Goal: Task Accomplishment & Management: Use online tool/utility

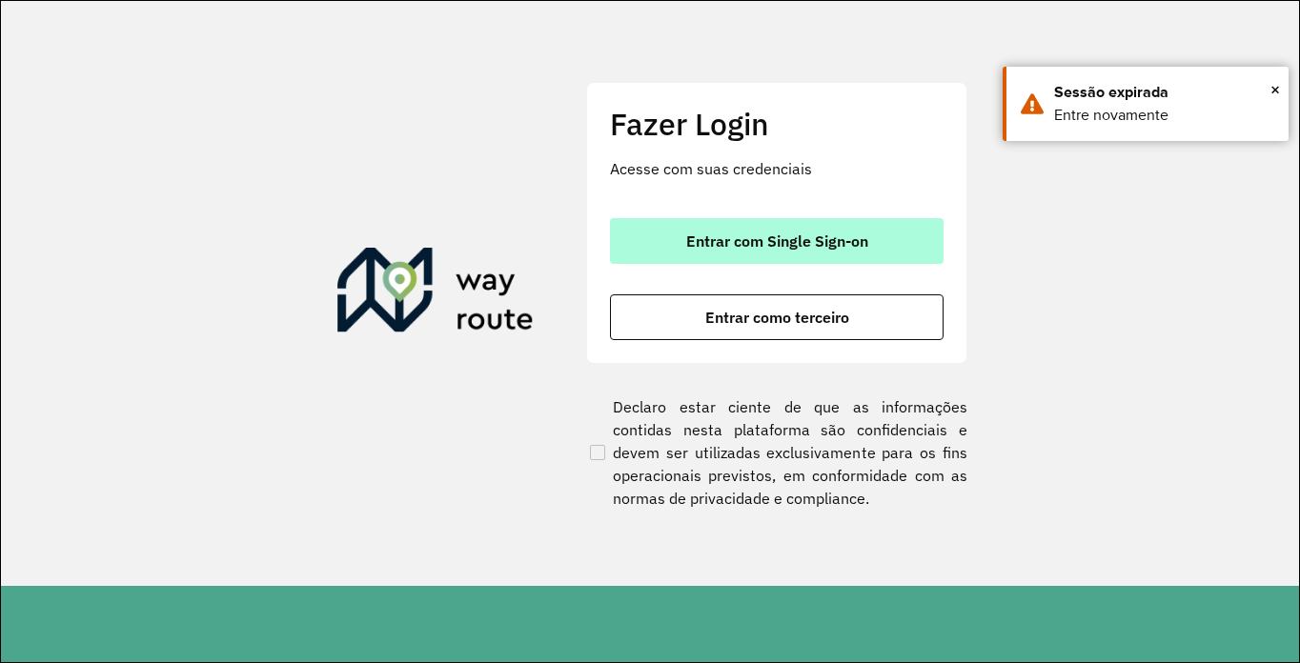
click at [772, 254] on button "Entrar com Single Sign-on" at bounding box center [777, 241] width 334 height 46
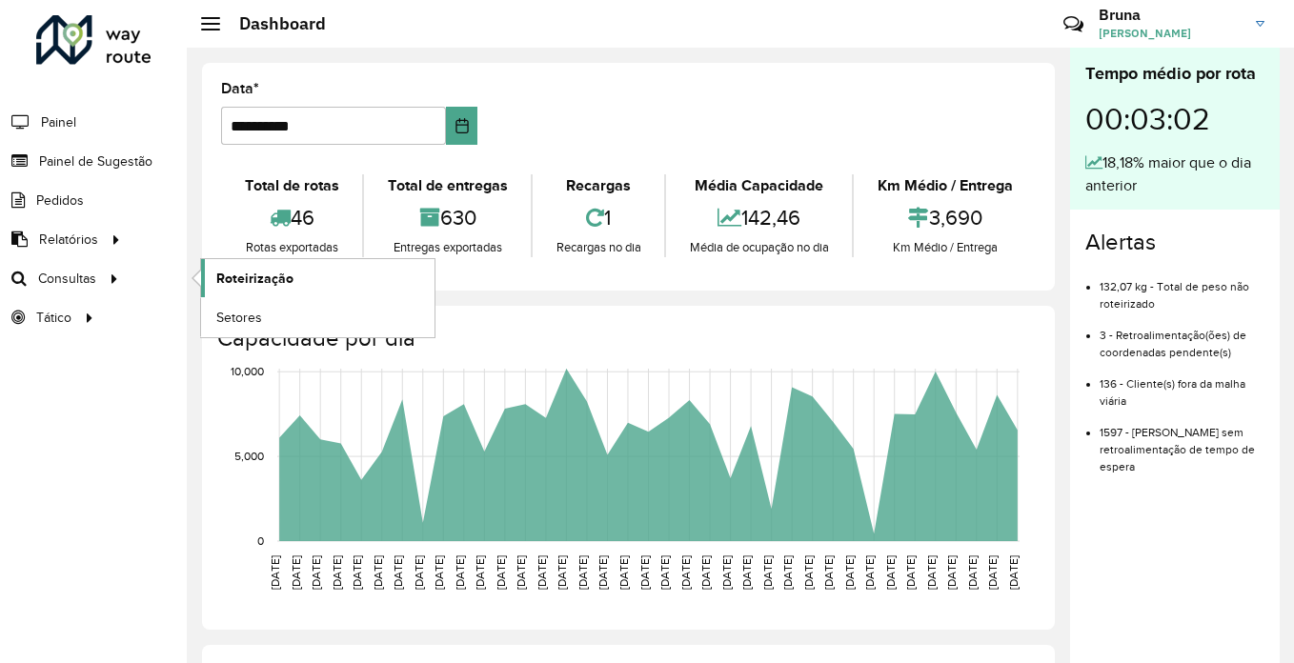
click at [234, 285] on span "Roteirização" at bounding box center [254, 279] width 77 height 20
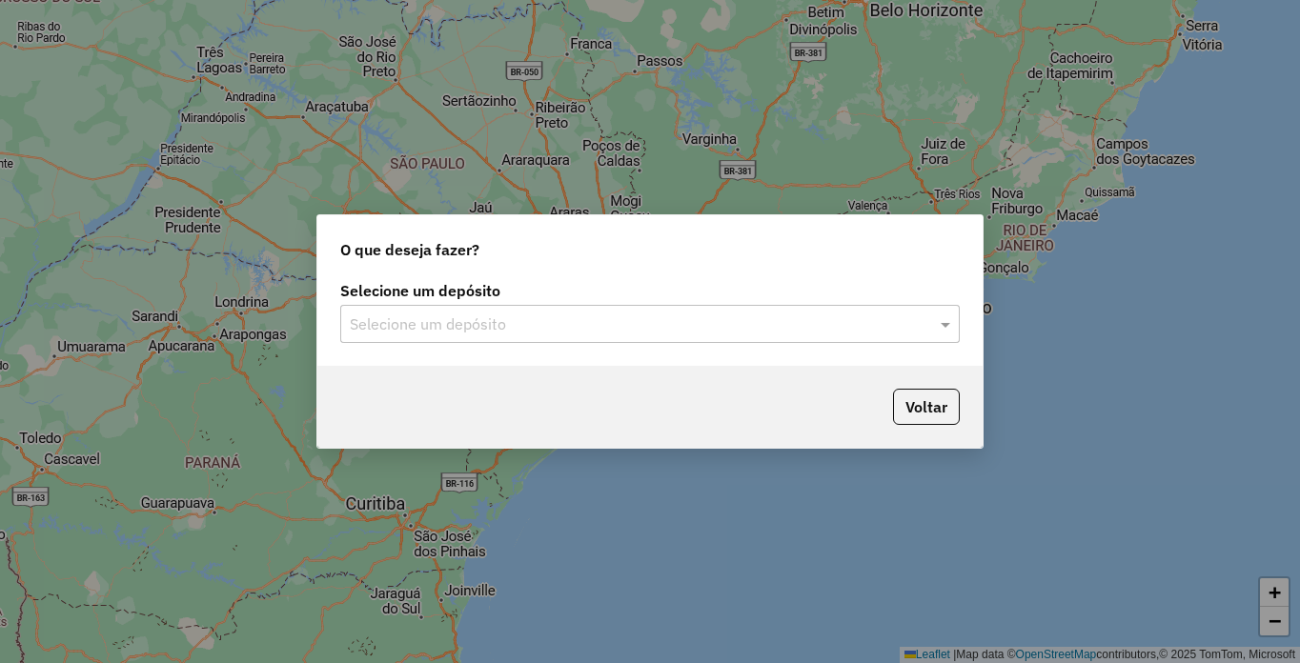
click at [605, 328] on input "text" at bounding box center [631, 325] width 562 height 23
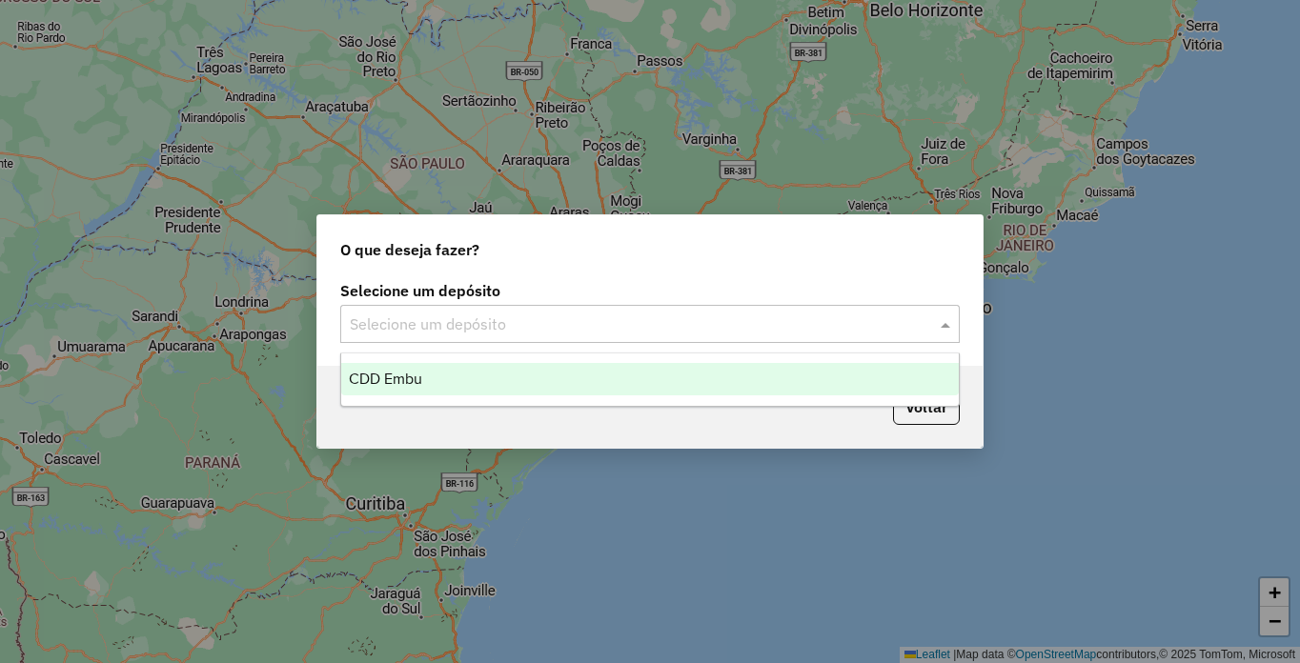
click at [498, 380] on div "CDD Embu" at bounding box center [650, 379] width 618 height 32
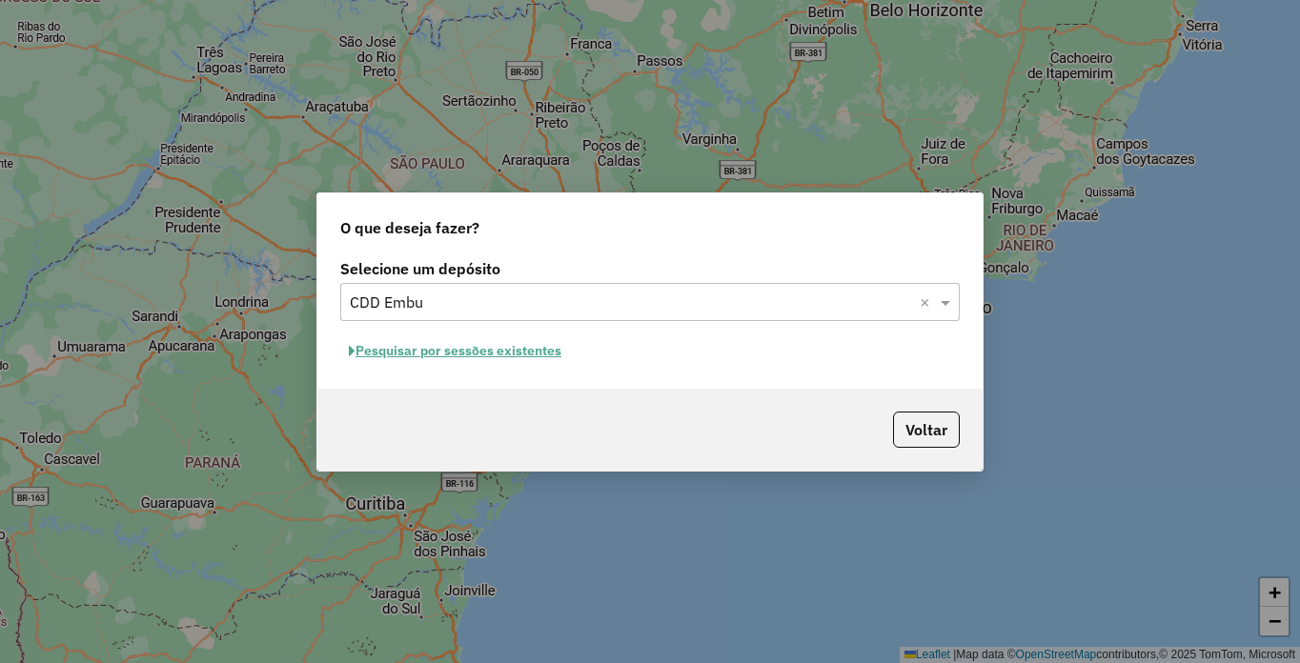
click at [466, 355] on button "Pesquisar por sessões existentes" at bounding box center [455, 351] width 230 height 30
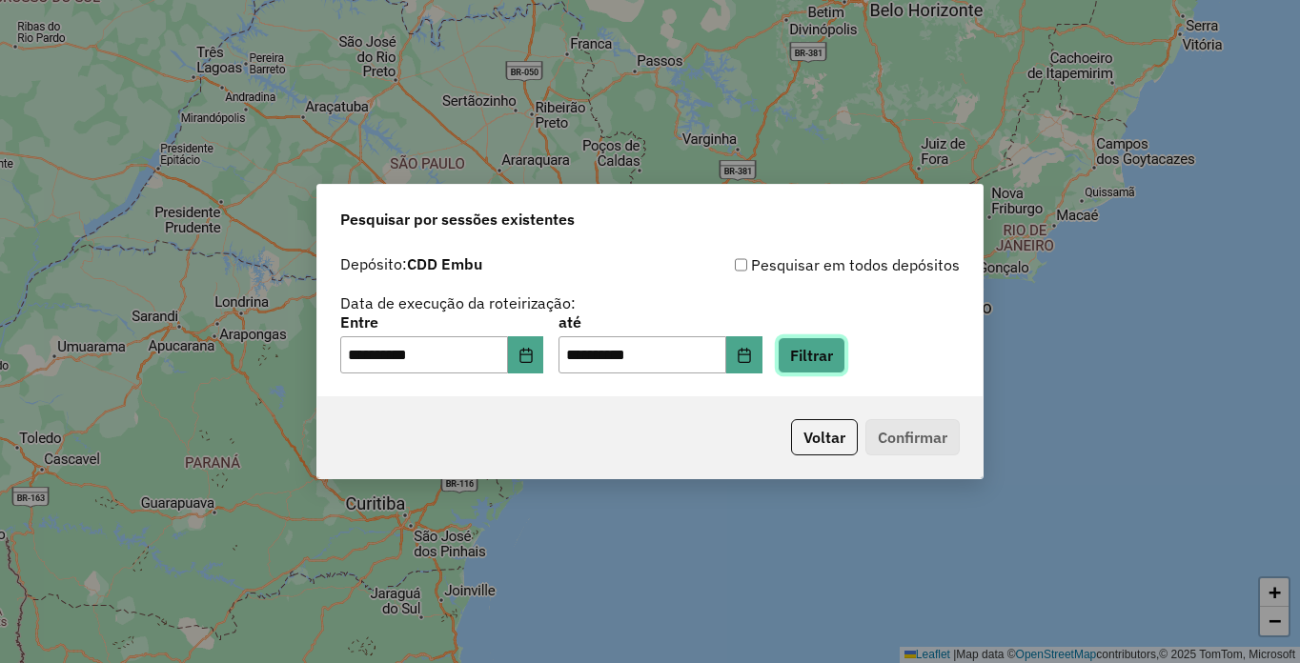
click at [845, 349] on button "Filtrar" at bounding box center [812, 355] width 68 height 36
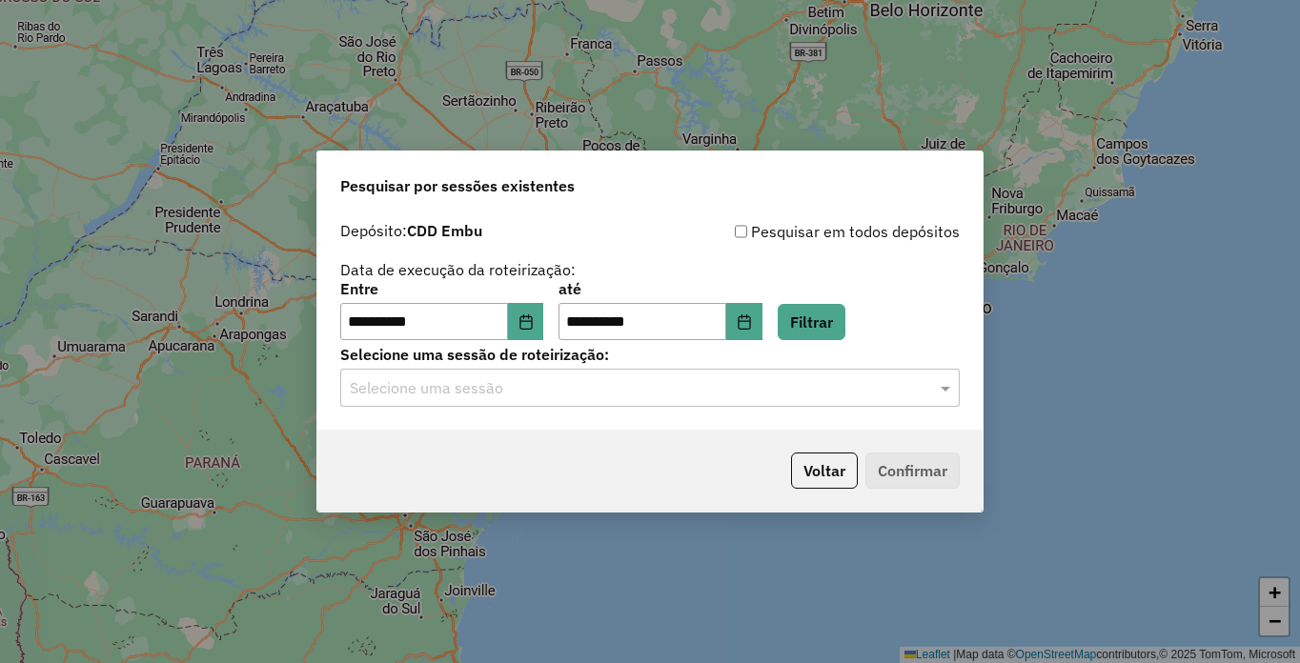
click at [721, 392] on input "text" at bounding box center [631, 388] width 562 height 23
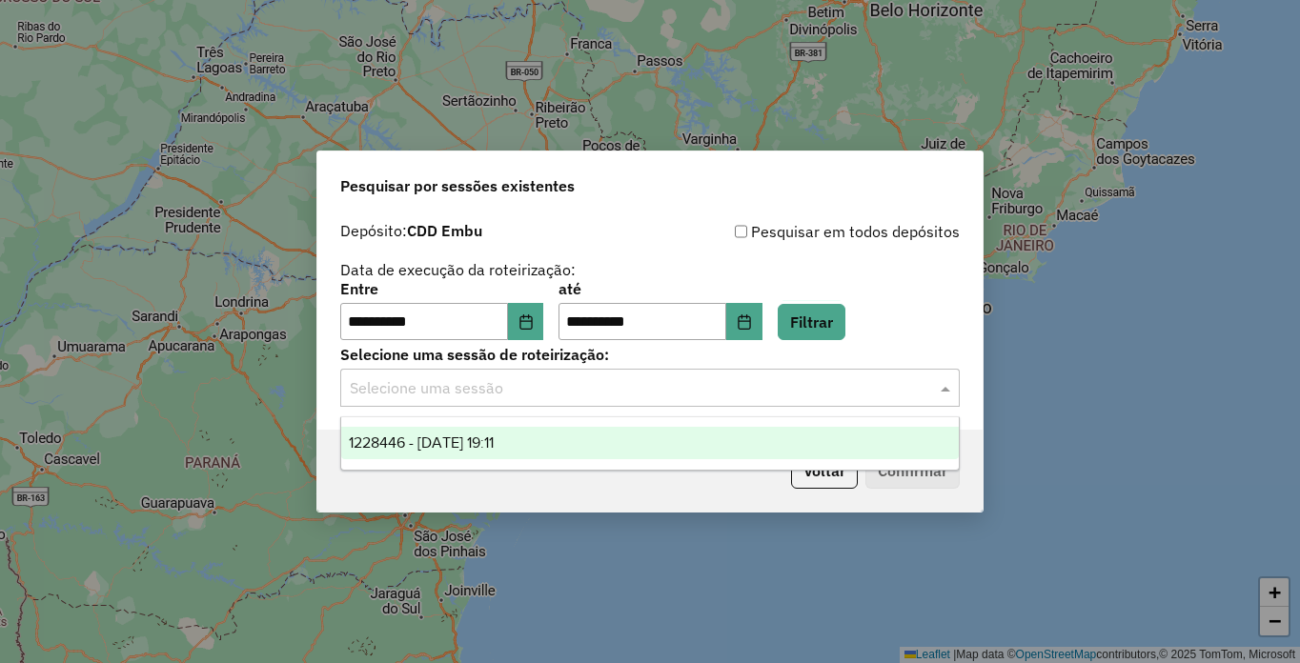
click at [689, 448] on div "1228446 - 12/08/2025 19:11" at bounding box center [650, 443] width 618 height 32
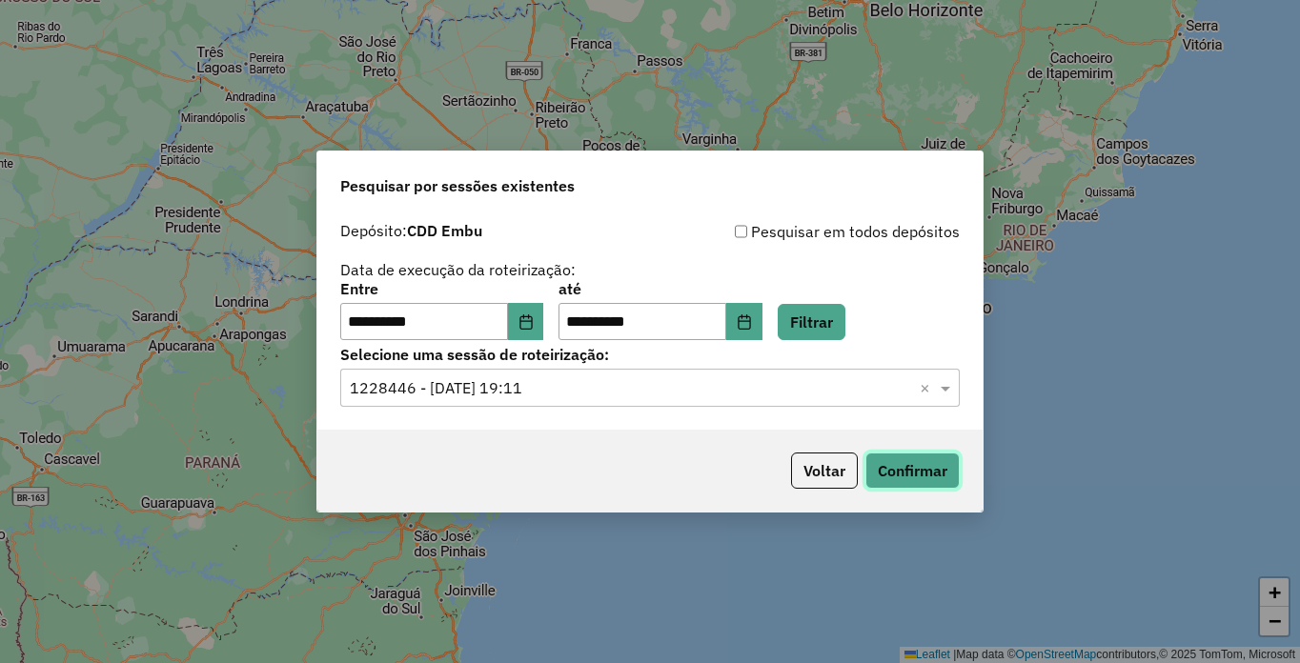
click at [871, 484] on button "Confirmar" at bounding box center [912, 471] width 94 height 36
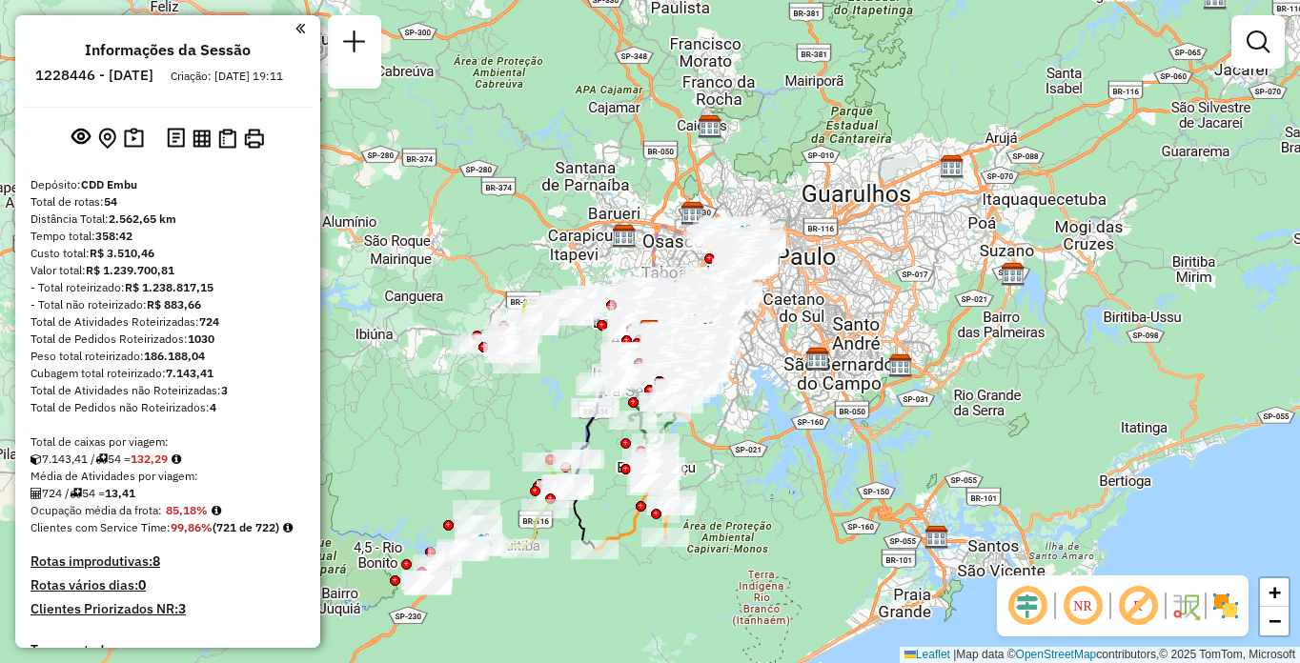
click at [1066, 611] on em at bounding box center [1083, 606] width 46 height 46
click at [1142, 612] on em at bounding box center [1138, 606] width 46 height 46
click at [1221, 607] on img at bounding box center [1225, 606] width 30 height 30
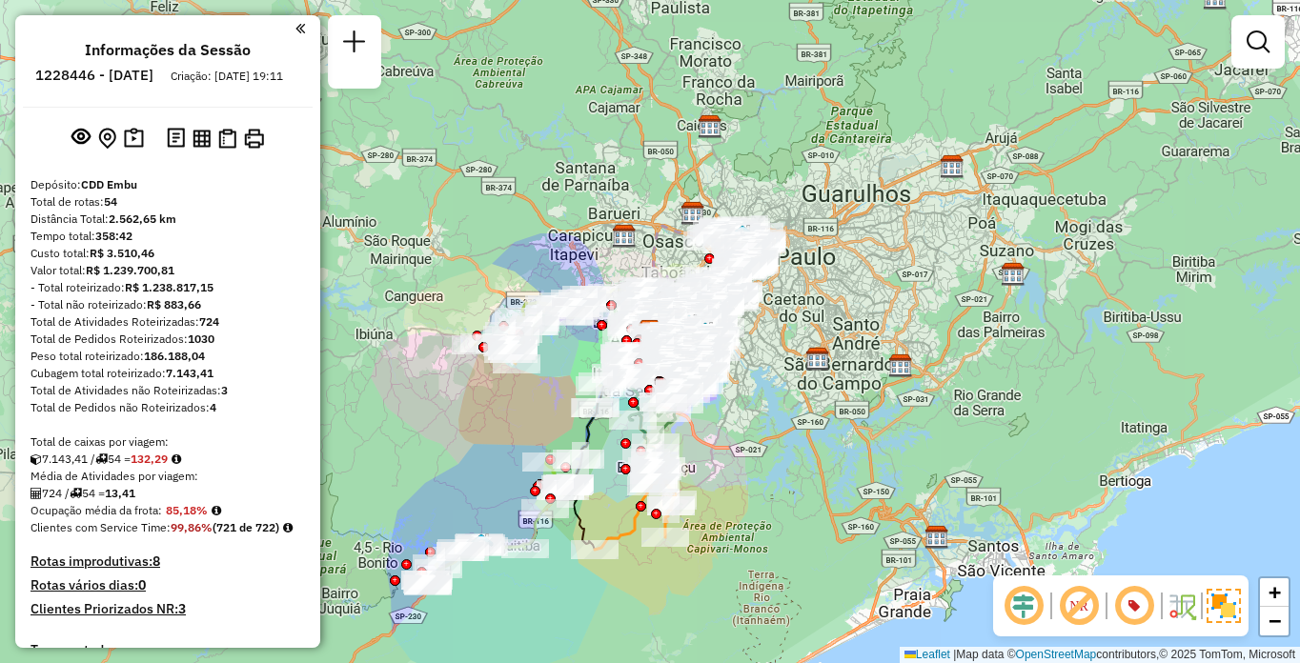
scroll to position [4493, 0]
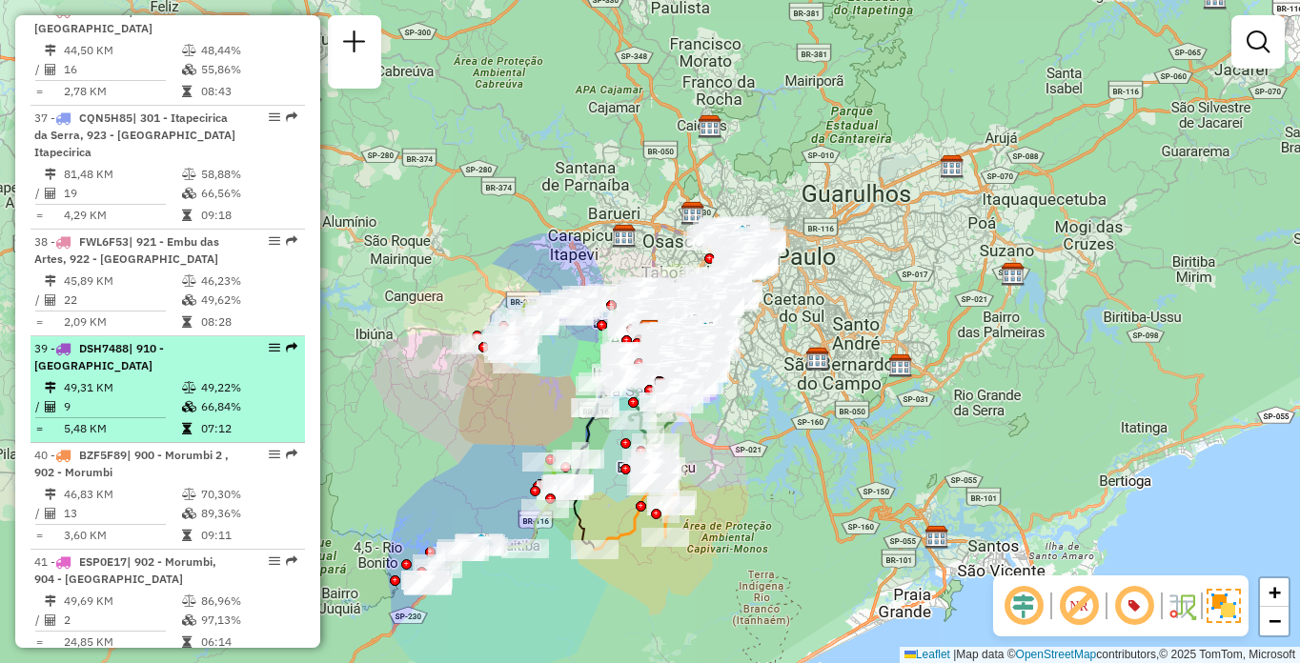
click at [204, 378] on td "49,22%" at bounding box center [248, 387] width 96 height 19
select select "**********"
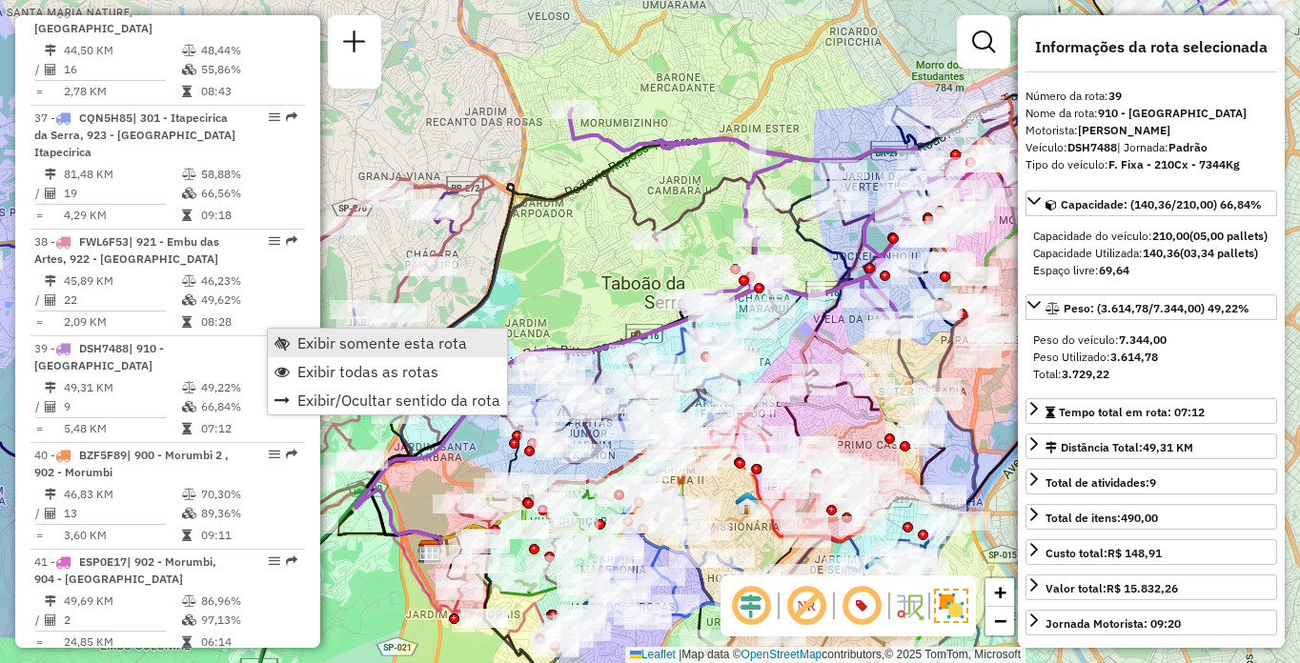
click at [315, 344] on span "Exibir somente esta rota" at bounding box center [382, 342] width 170 height 15
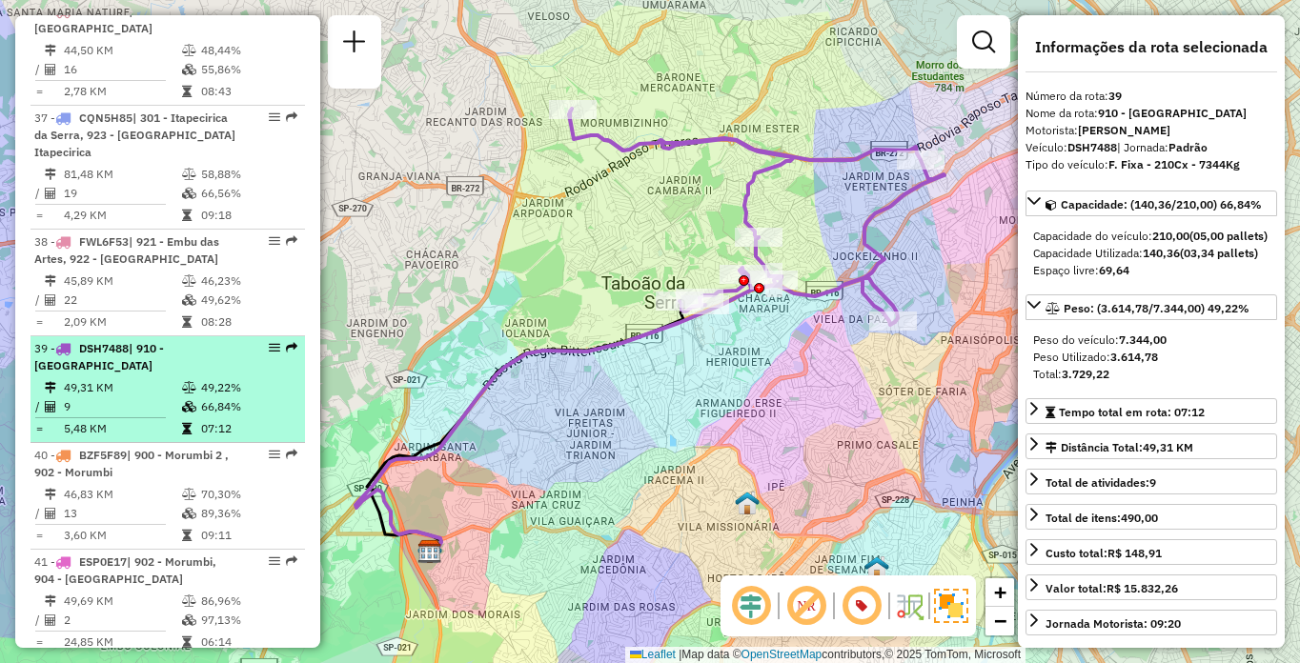
click at [152, 378] on td "49,31 KM" at bounding box center [122, 387] width 118 height 19
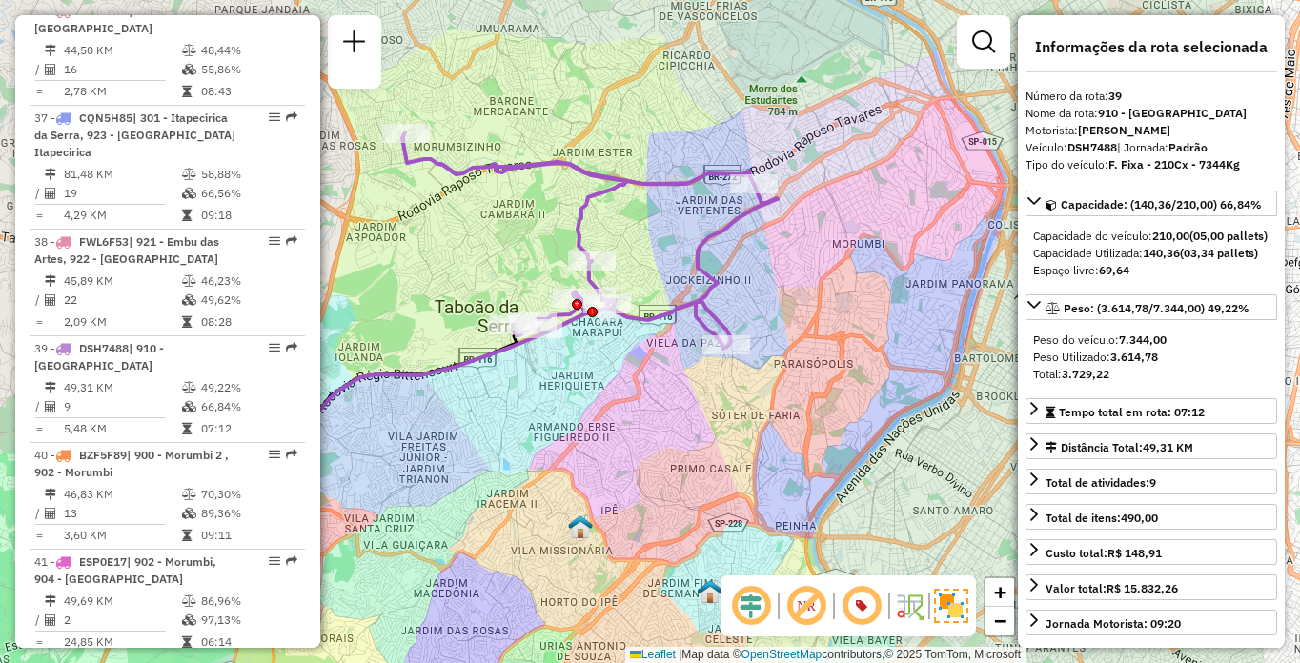
drag, startPoint x: 833, startPoint y: 416, endPoint x: 689, endPoint y: 442, distance: 146.4
click at [689, 442] on div "Janela de atendimento Grade de atendimento Capacidade Transportadoras Veículos …" at bounding box center [650, 331] width 1300 height 663
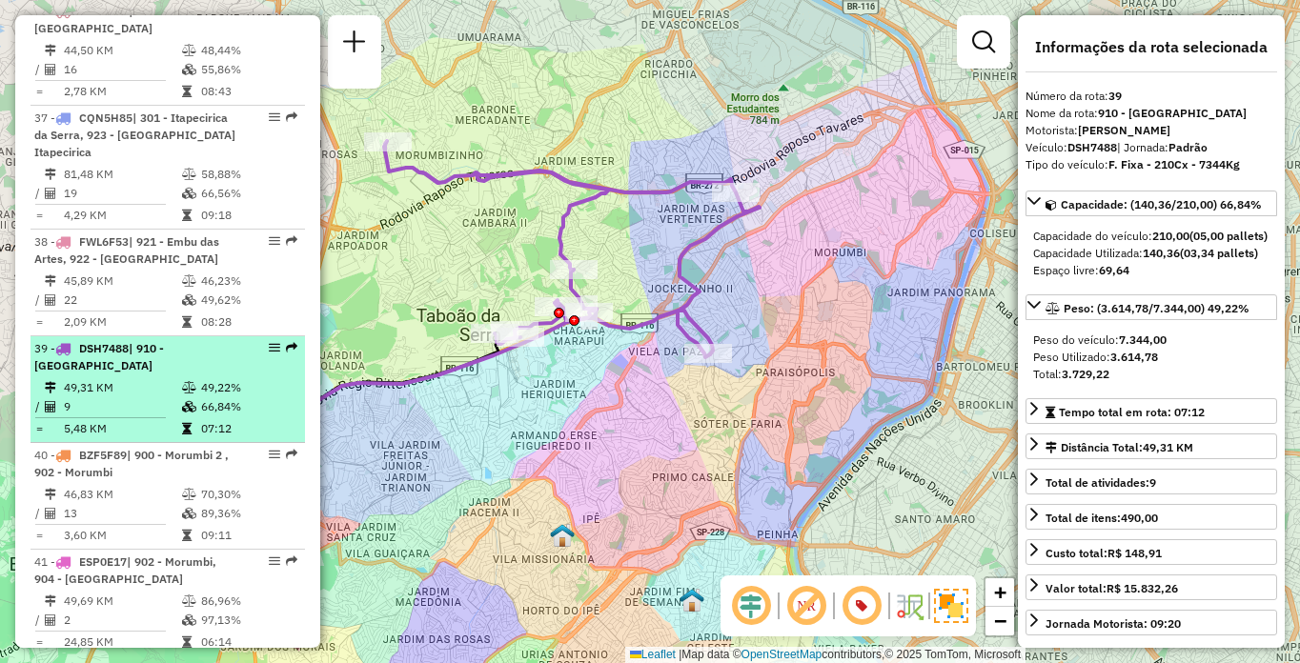
click at [91, 378] on td "49,31 KM" at bounding box center [122, 387] width 118 height 19
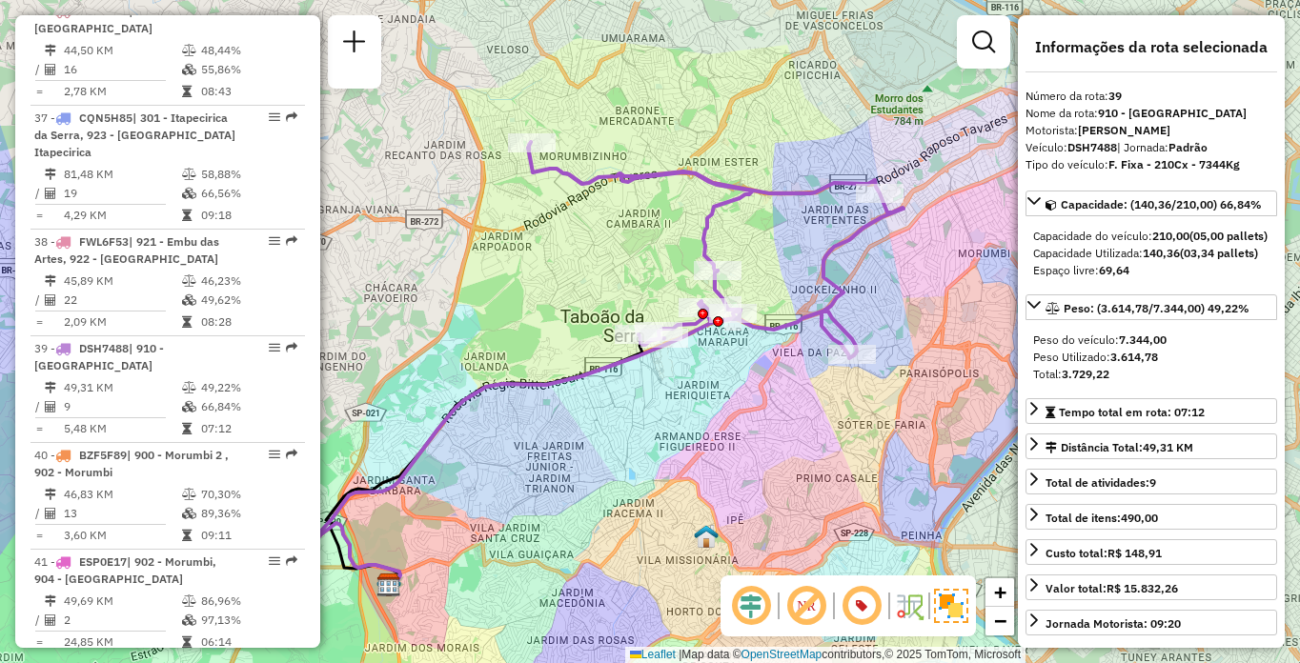
drag, startPoint x: 811, startPoint y: 360, endPoint x: 786, endPoint y: 383, distance: 33.7
click at [786, 383] on div "Janela de atendimento Grade de atendimento Capacidade Transportadoras Veículos …" at bounding box center [650, 331] width 1300 height 663
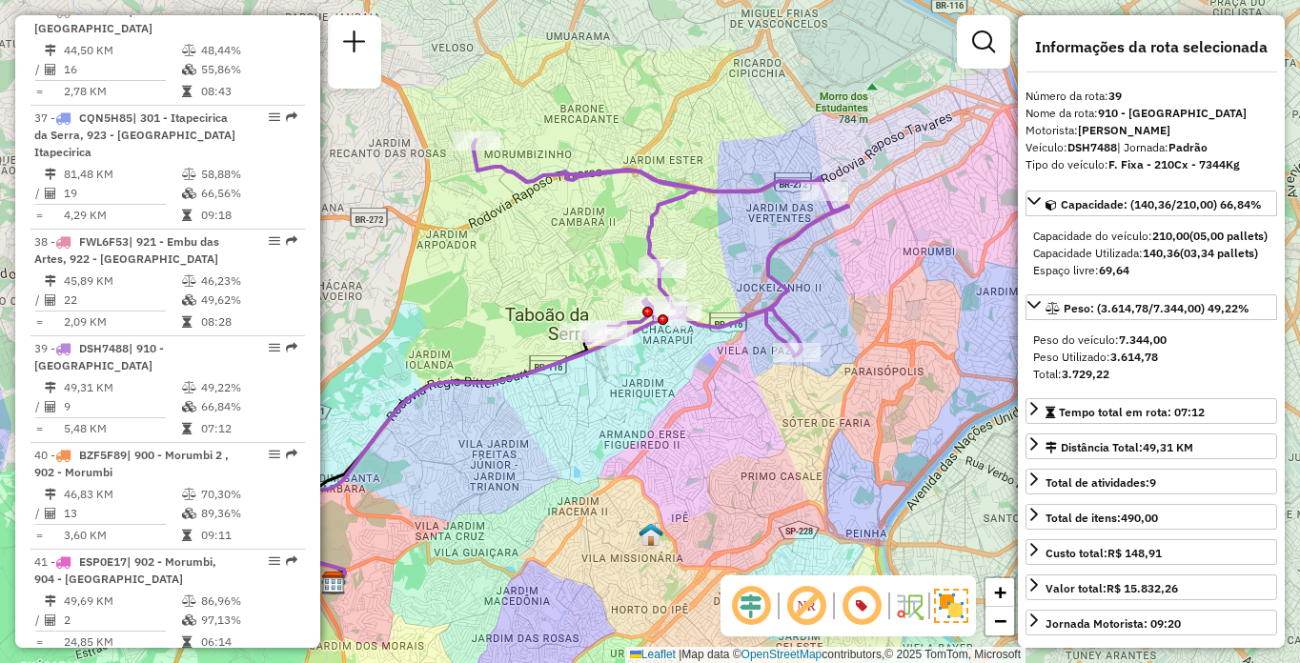
drag, startPoint x: 856, startPoint y: 356, endPoint x: 779, endPoint y: 393, distance: 85.7
click at [779, 393] on div "Janela de atendimento Grade de atendimento Capacidade Transportadoras Veículos …" at bounding box center [650, 331] width 1300 height 663
click at [804, 391] on div "Rota 39 - Placa DSH7488 97021183 - BR DISTRIBUIDORA Janela de atendimento Grade…" at bounding box center [650, 331] width 1300 height 663
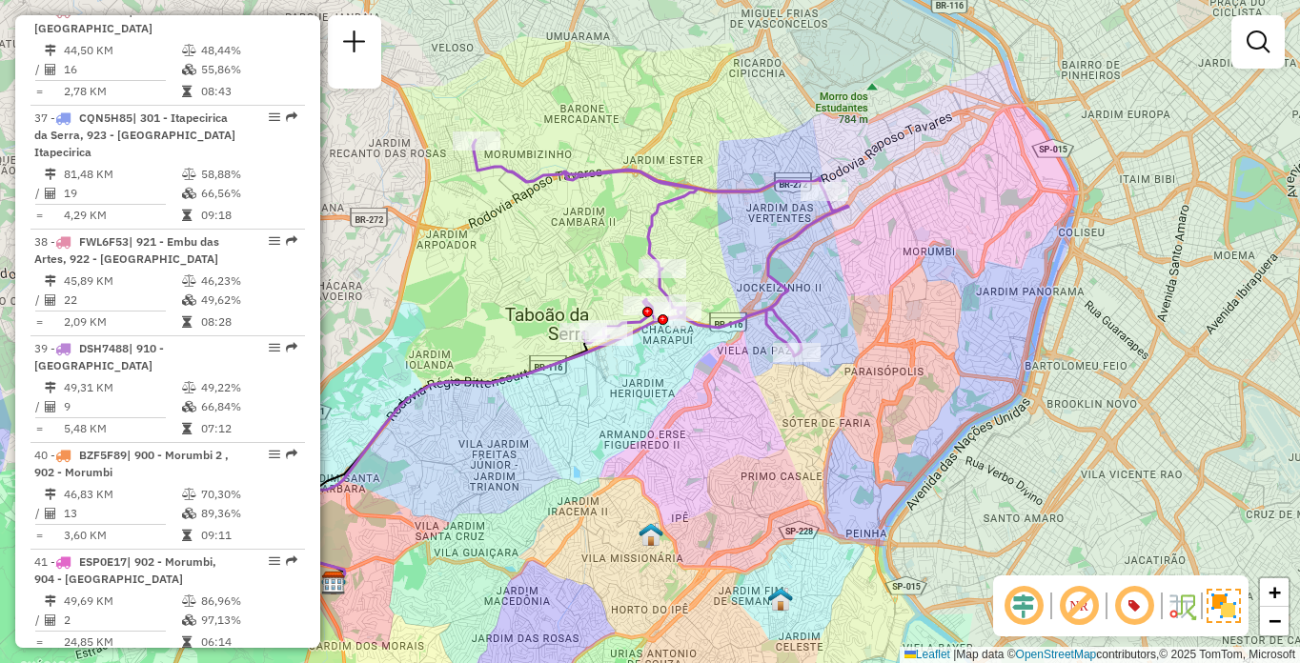
scroll to position [1704, 0]
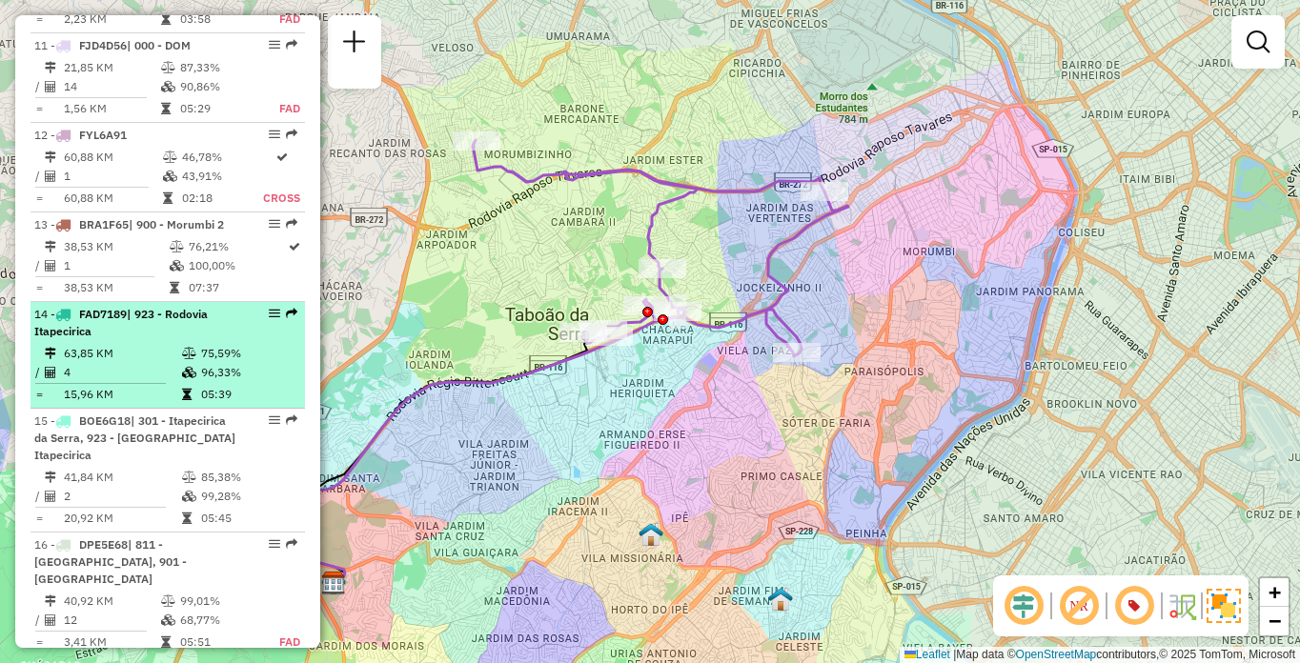
click at [160, 382] on td "4" at bounding box center [122, 372] width 118 height 19
select select "**********"
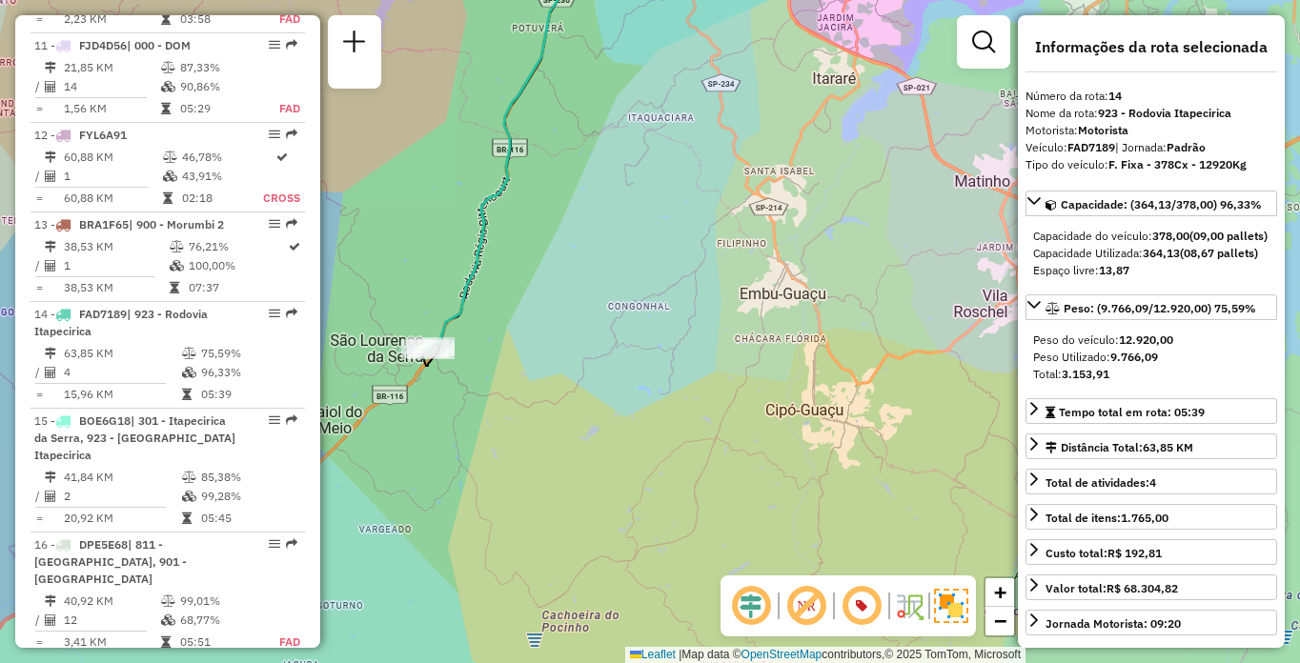
scroll to position [3143, 0]
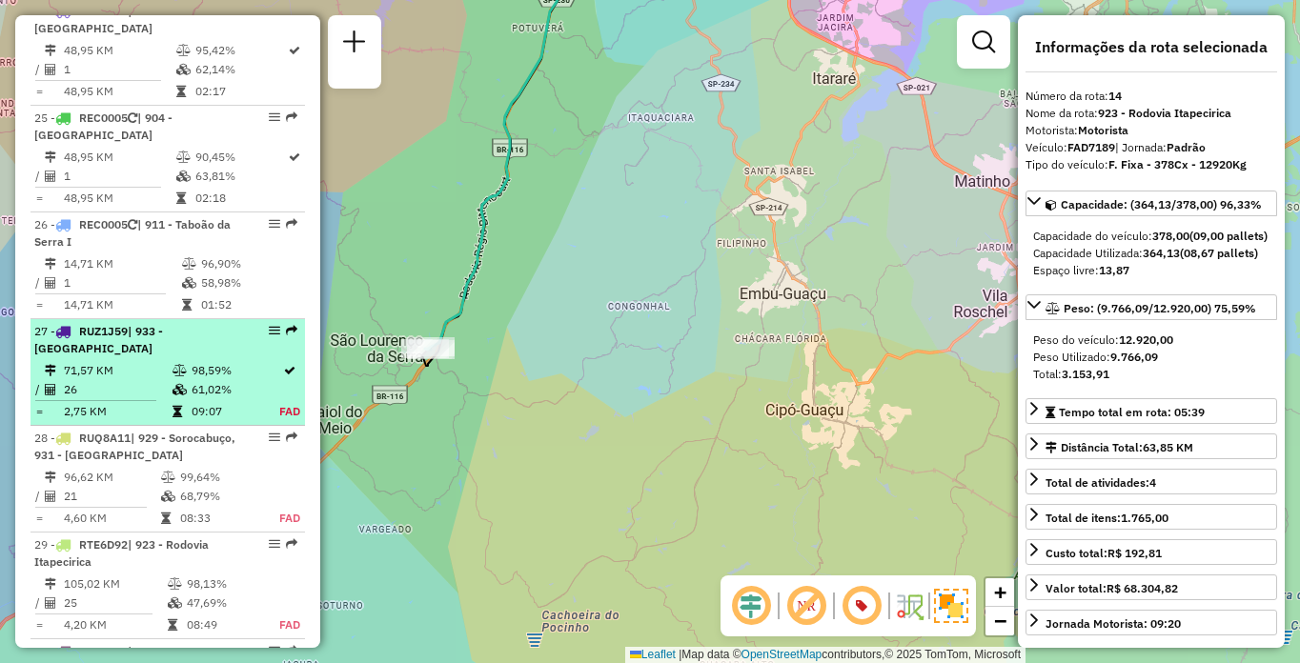
click at [147, 397] on td "26" at bounding box center [117, 389] width 109 height 19
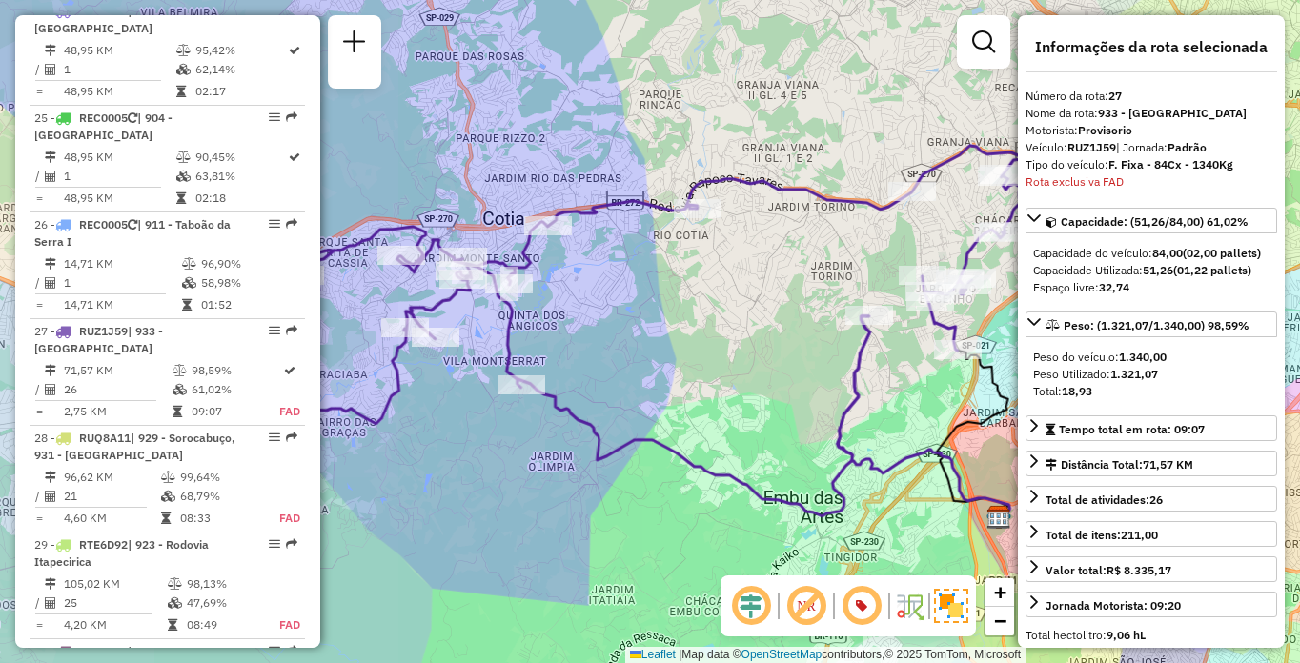
scroll to position [3447, 0]
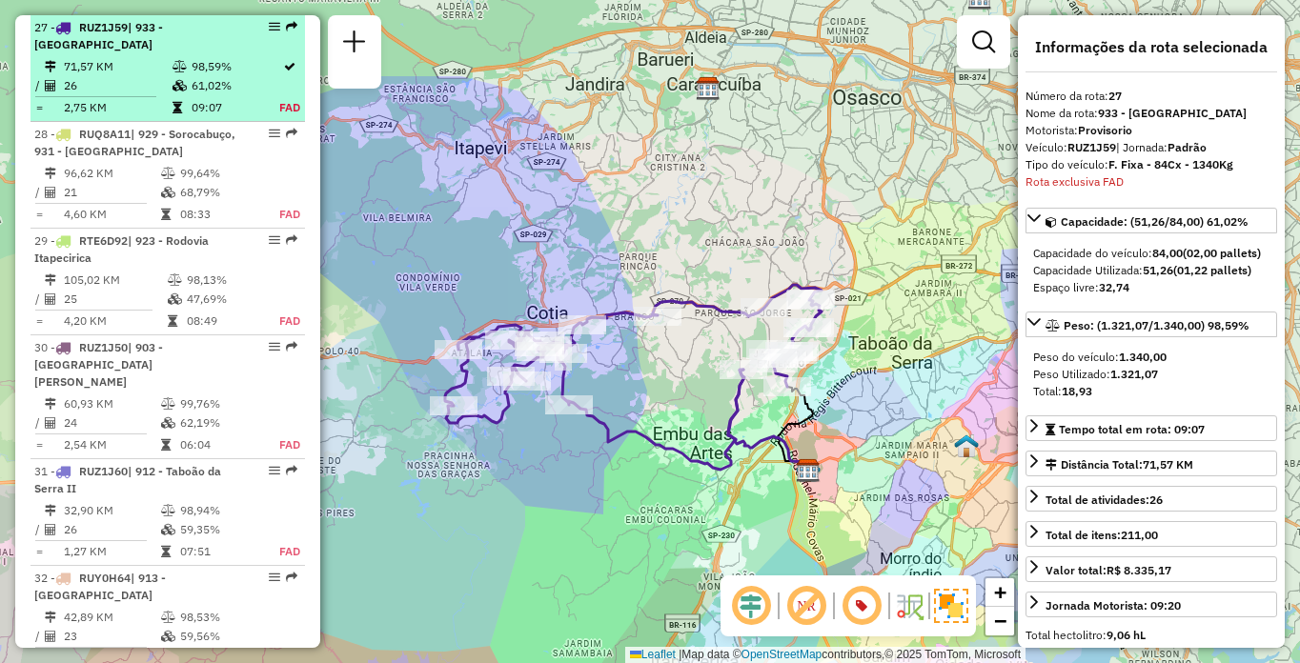
click at [125, 40] on div "27 - RUZ1J59 | 933 - [GEOGRAPHIC_DATA]" at bounding box center [135, 36] width 202 height 34
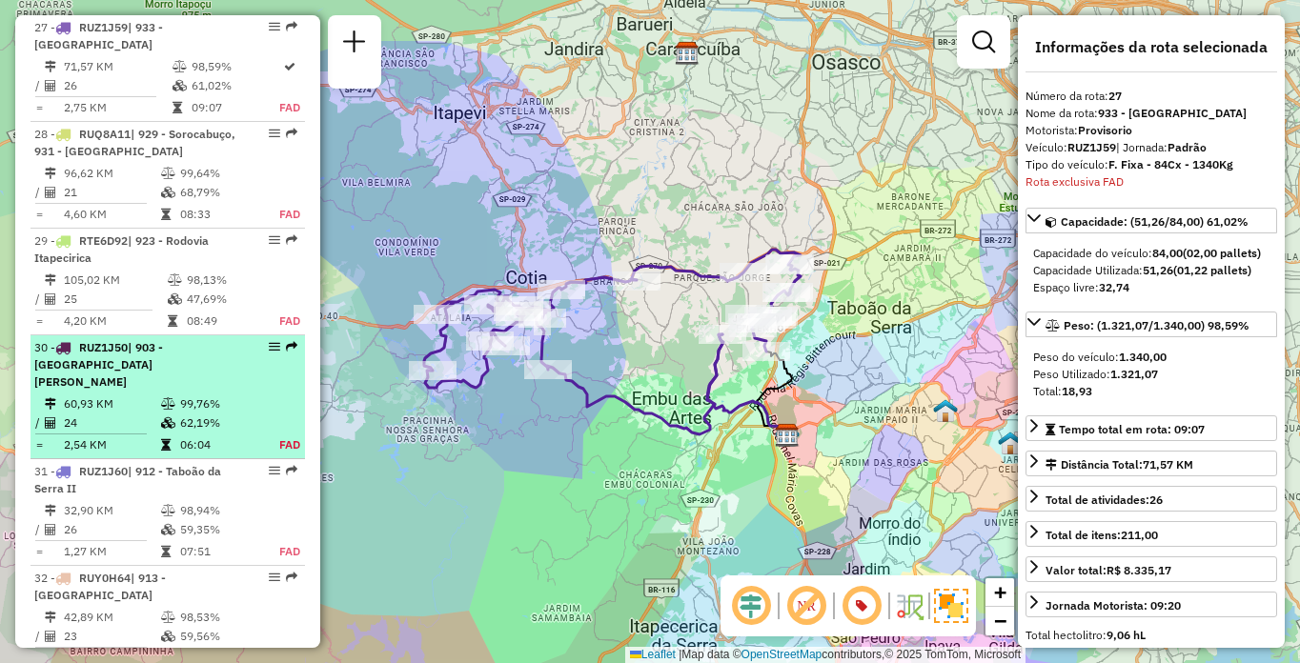
click at [107, 356] on div "30 - RUZ1J50 | 903 - [GEOGRAPHIC_DATA][PERSON_NAME]" at bounding box center [135, 364] width 202 height 51
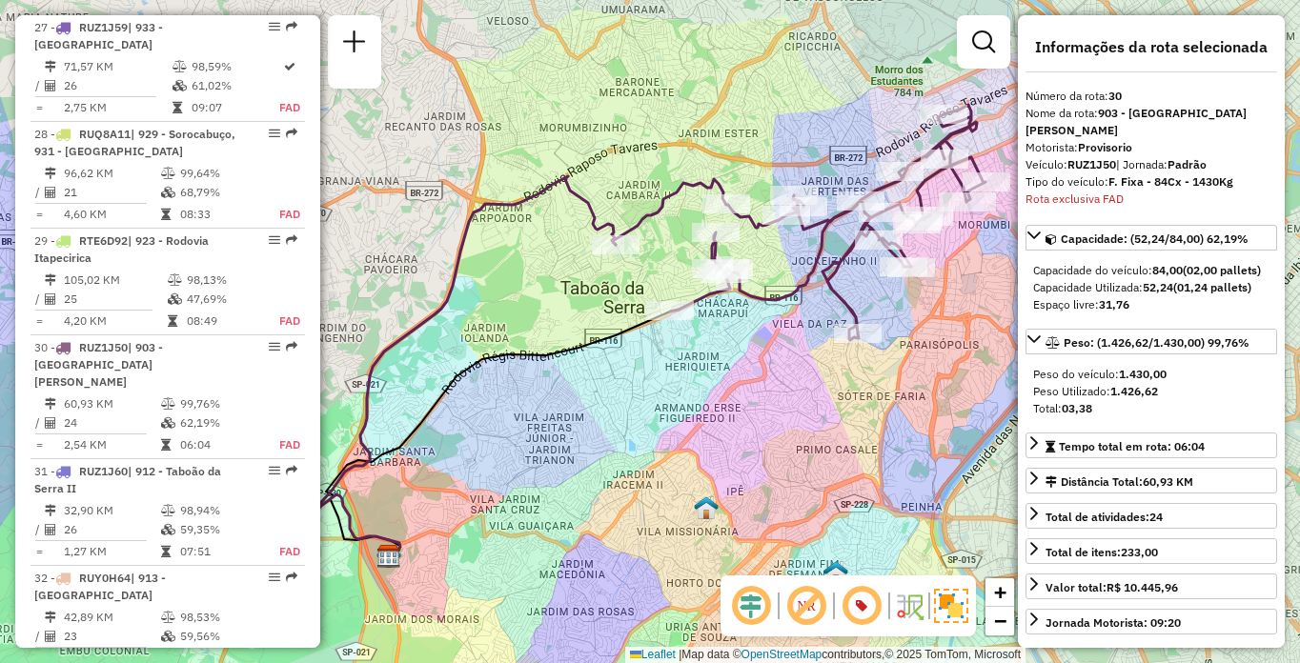
scroll to position [3768, 0]
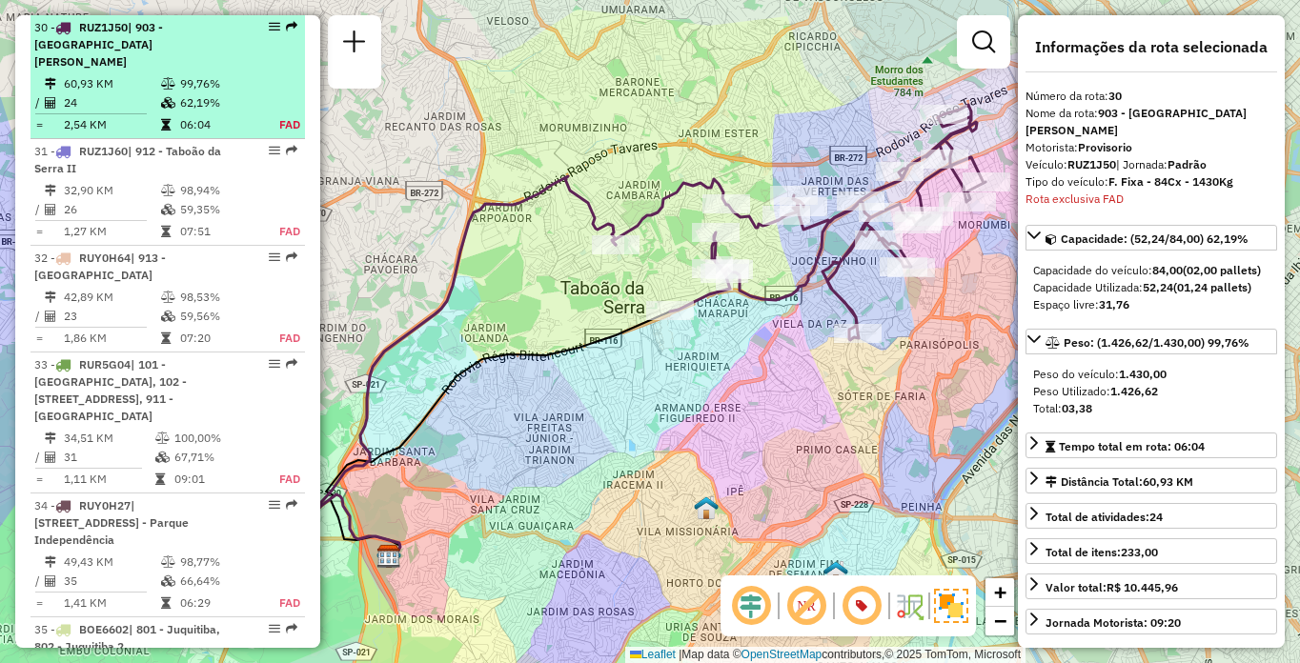
click at [173, 45] on div "30 - RUZ1J50 | 903 - [GEOGRAPHIC_DATA][PERSON_NAME]" at bounding box center [135, 44] width 202 height 51
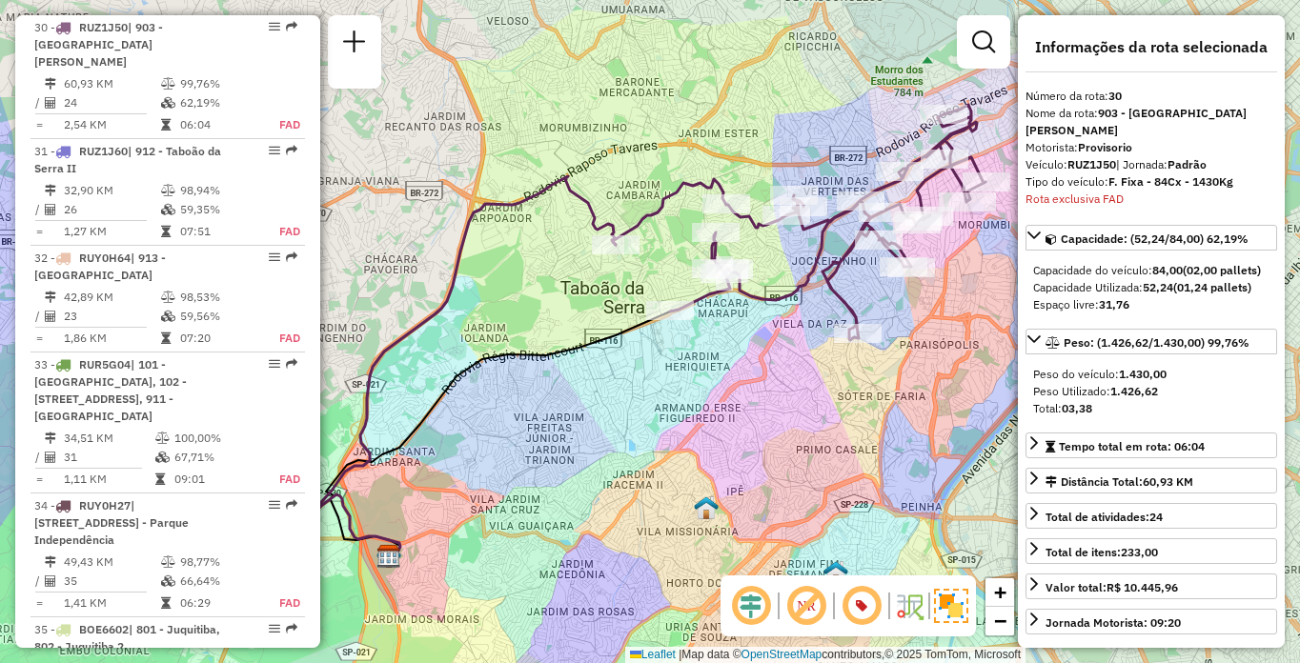
scroll to position [4155, 0]
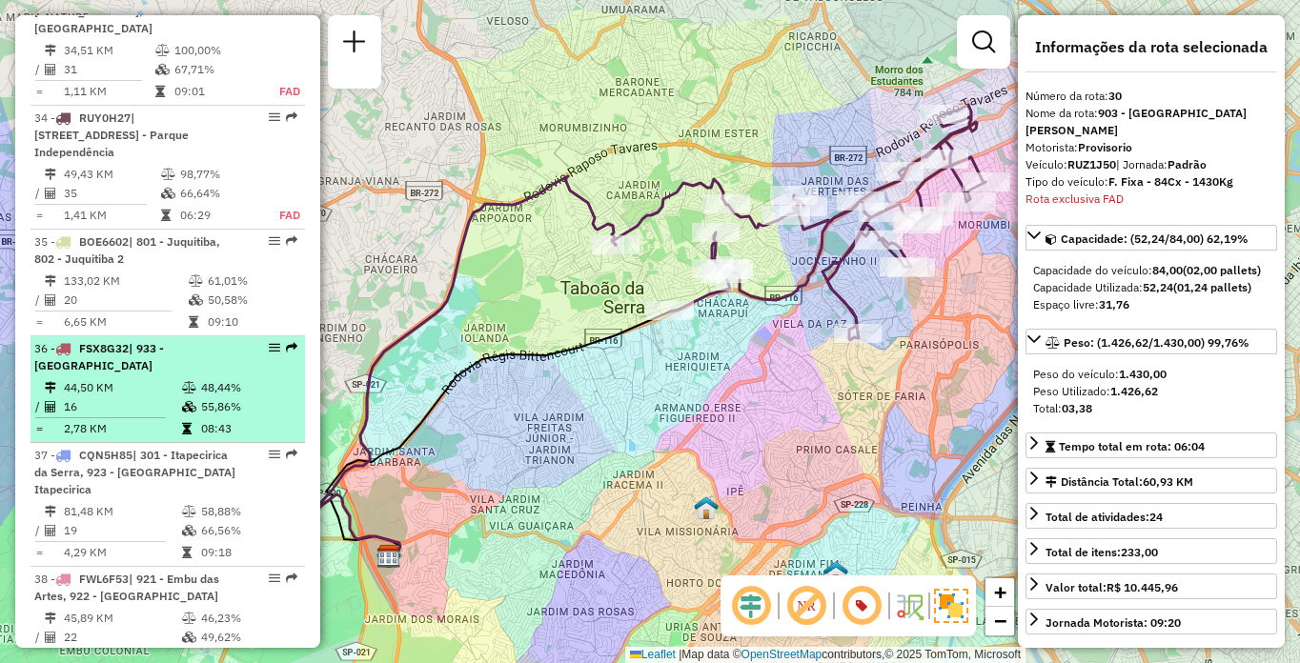
click at [194, 359] on li "36 - FSX8G32 | 933 - [GEOGRAPHIC_DATA] 44,50 KM 48,44% / 16 55,86% = 2,78 KM 08…" at bounding box center [167, 389] width 274 height 107
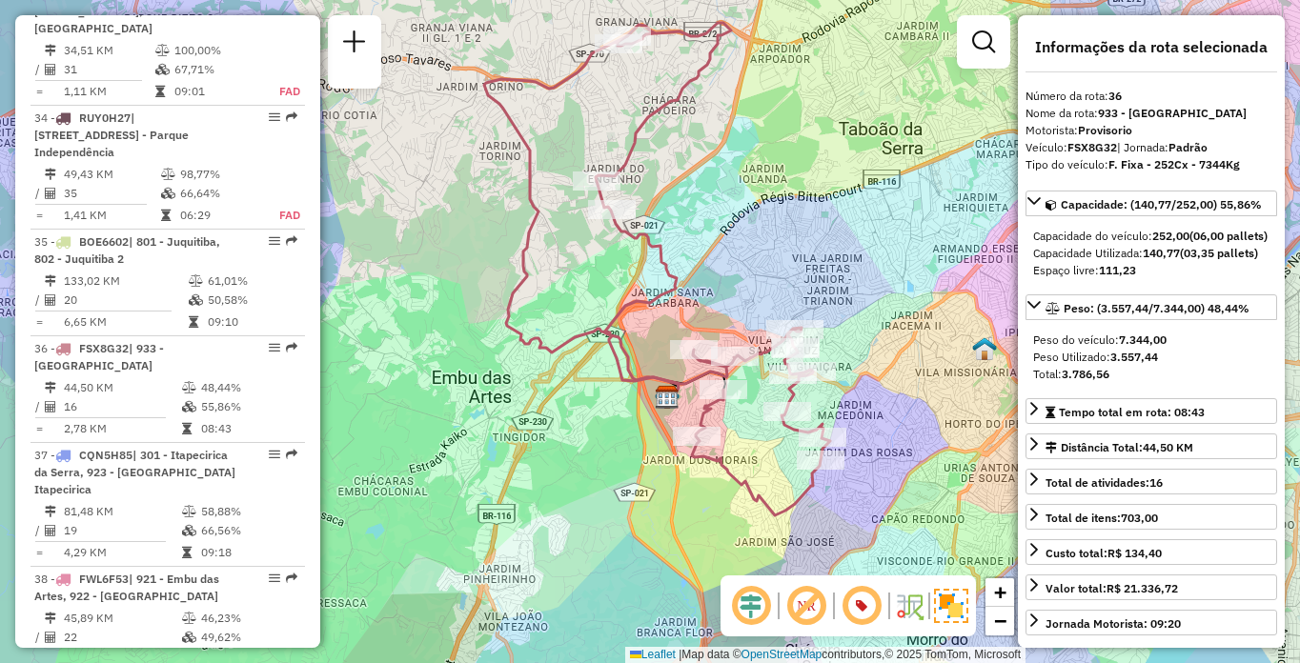
scroll to position [684, 0]
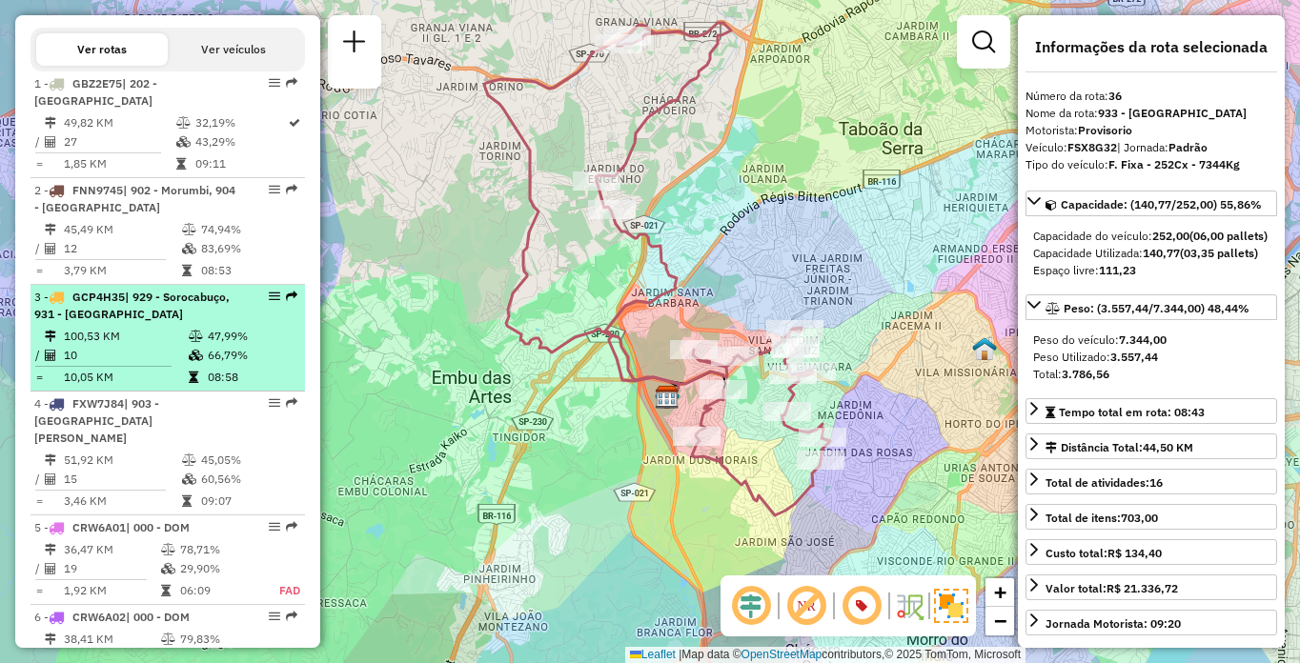
click at [115, 346] on td "100,53 KM" at bounding box center [125, 336] width 125 height 19
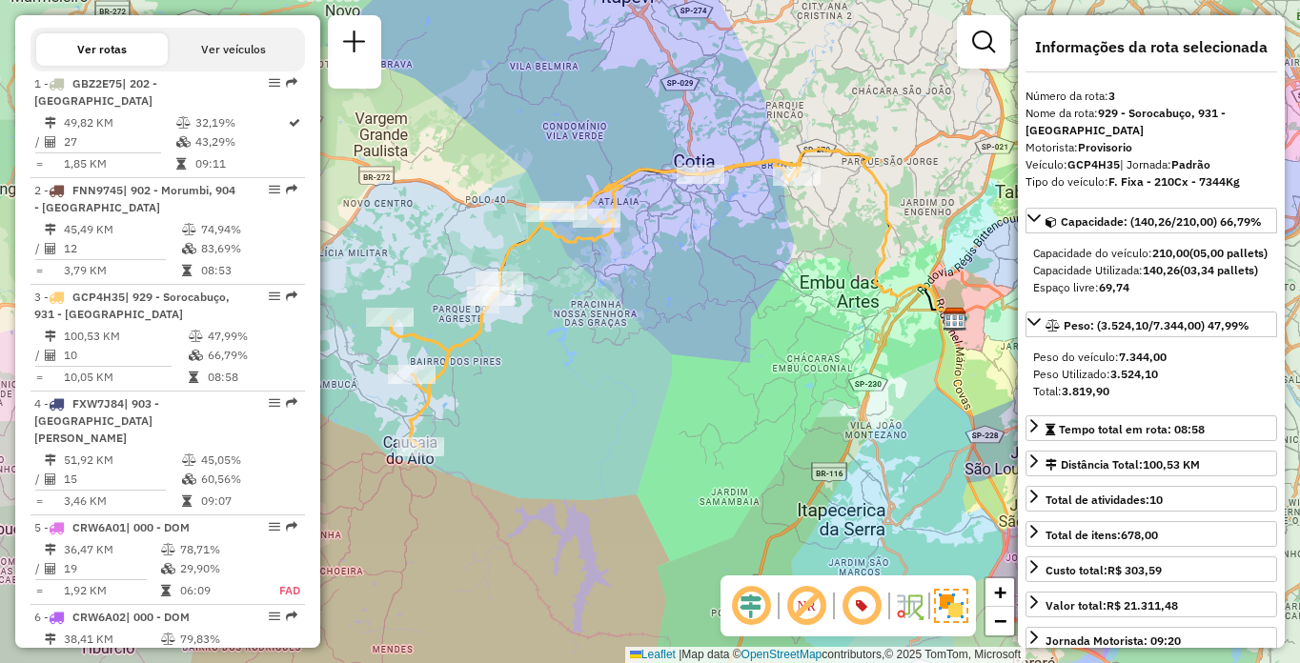
drag, startPoint x: 463, startPoint y: 358, endPoint x: 575, endPoint y: 302, distance: 124.9
click at [575, 302] on div "Janela de atendimento Grade de atendimento Capacidade Transportadoras Veículos …" at bounding box center [650, 331] width 1300 height 663
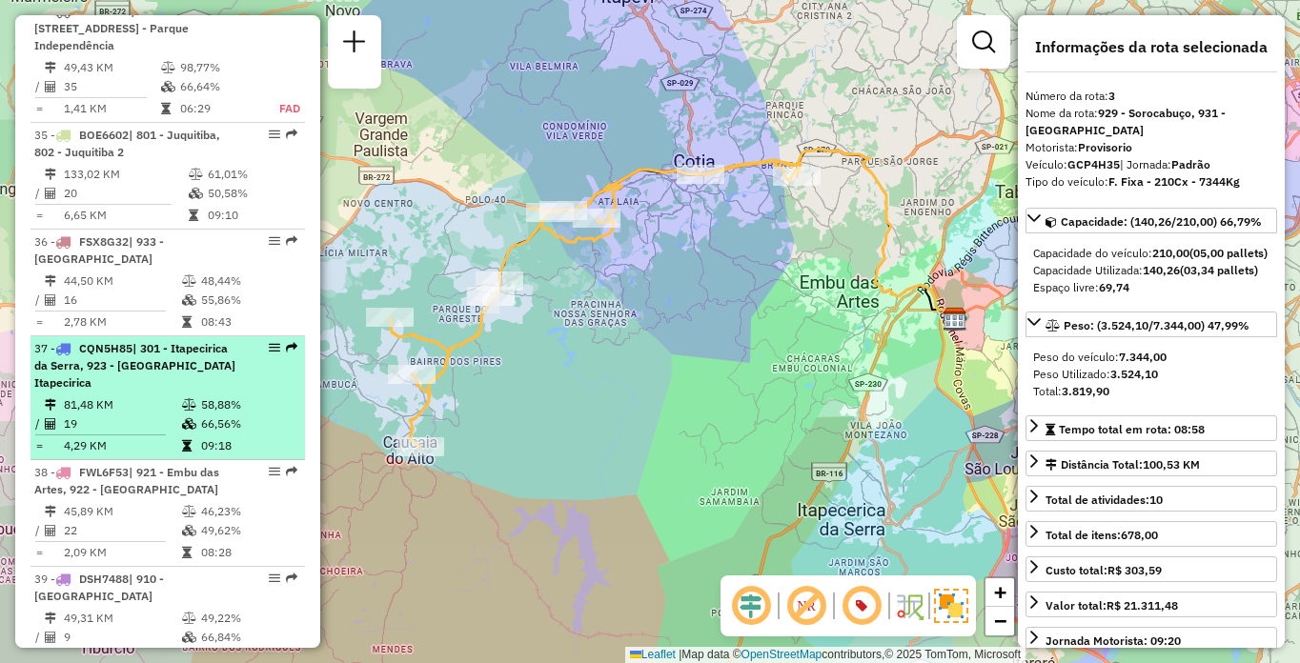
click at [177, 372] on div "37 - CQN5H85 | 301 - [GEOGRAPHIC_DATA], 923 - [GEOGRAPHIC_DATA] Itapecirica" at bounding box center [135, 365] width 202 height 51
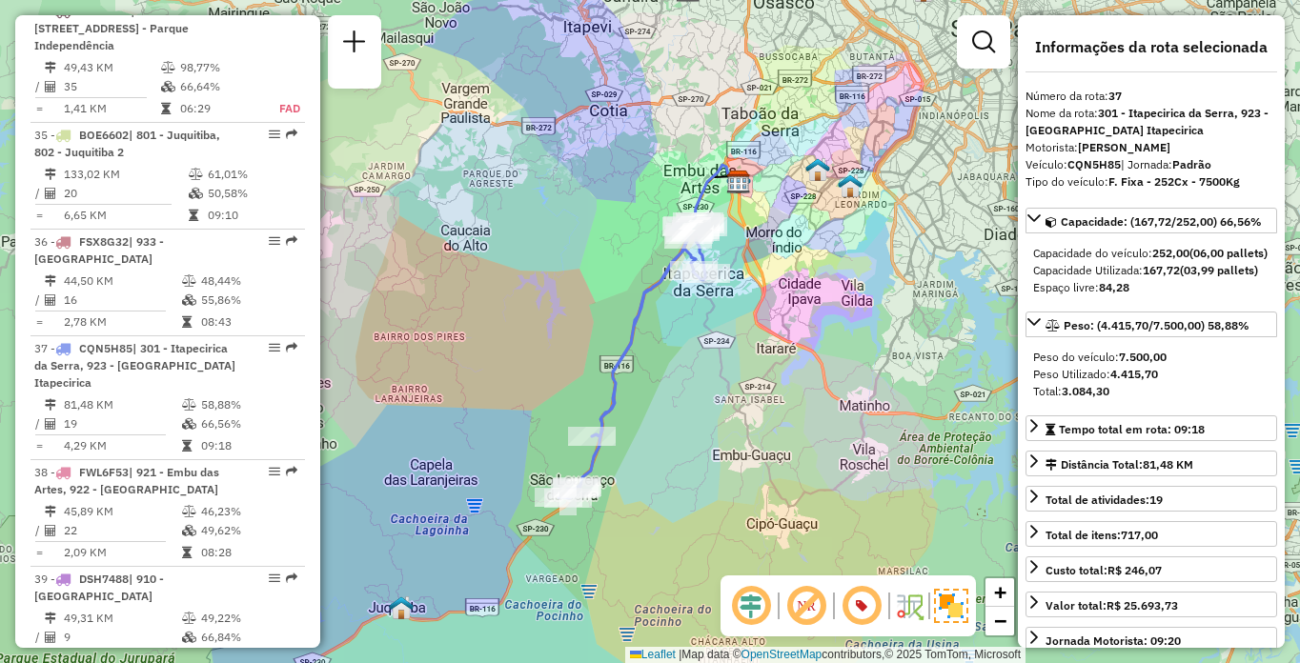
scroll to position [4600, 0]
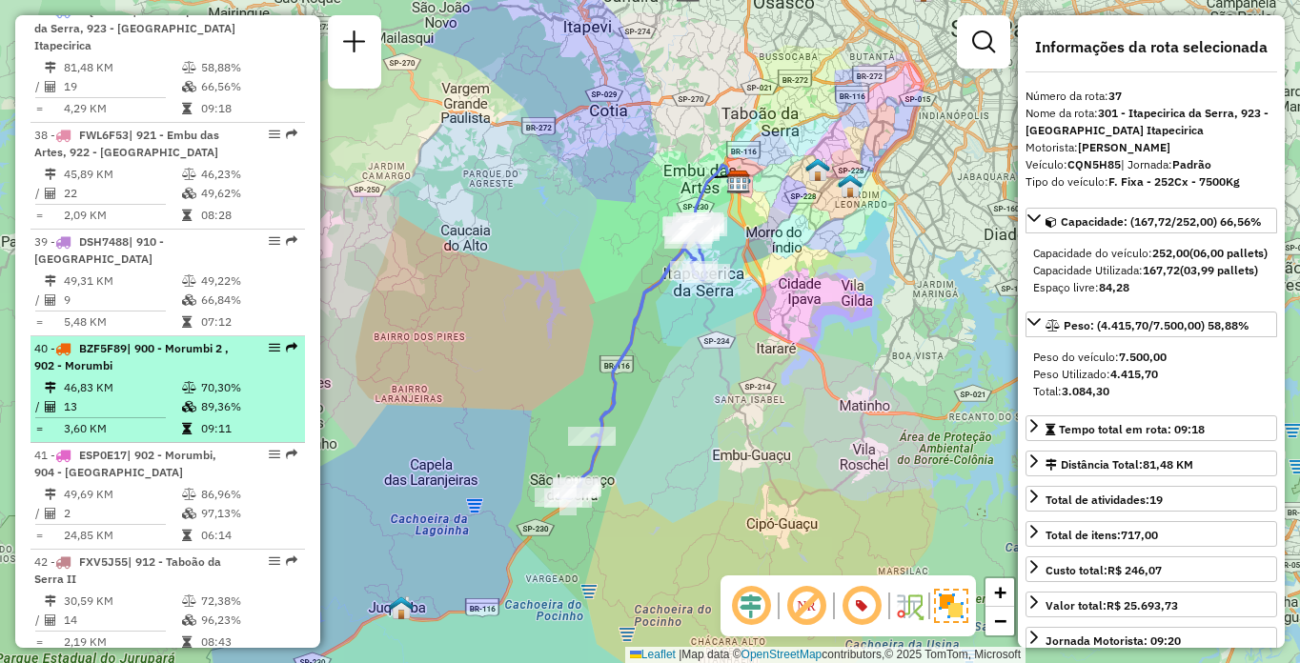
click at [127, 351] on div "40 - BZF5F89 | 900 - Morumbi 2 , 902 - Morumbi" at bounding box center [135, 357] width 202 height 34
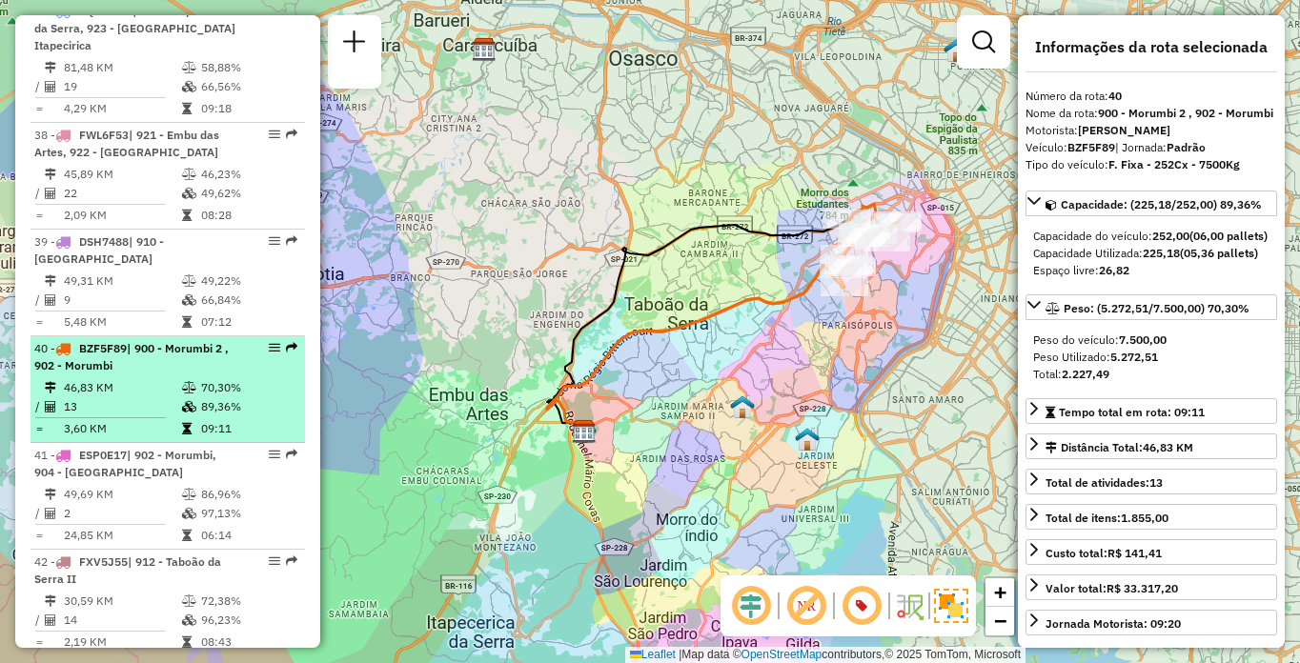
click at [212, 397] on td "89,36%" at bounding box center [248, 406] width 96 height 19
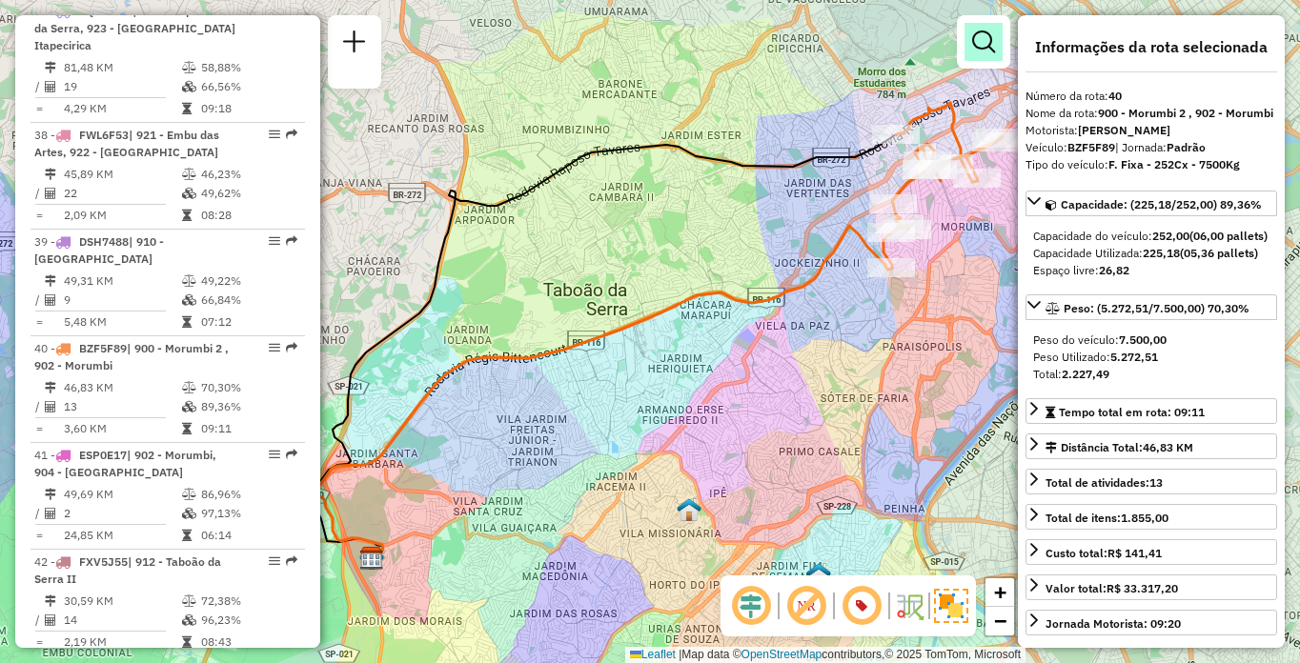
scroll to position [791, 0]
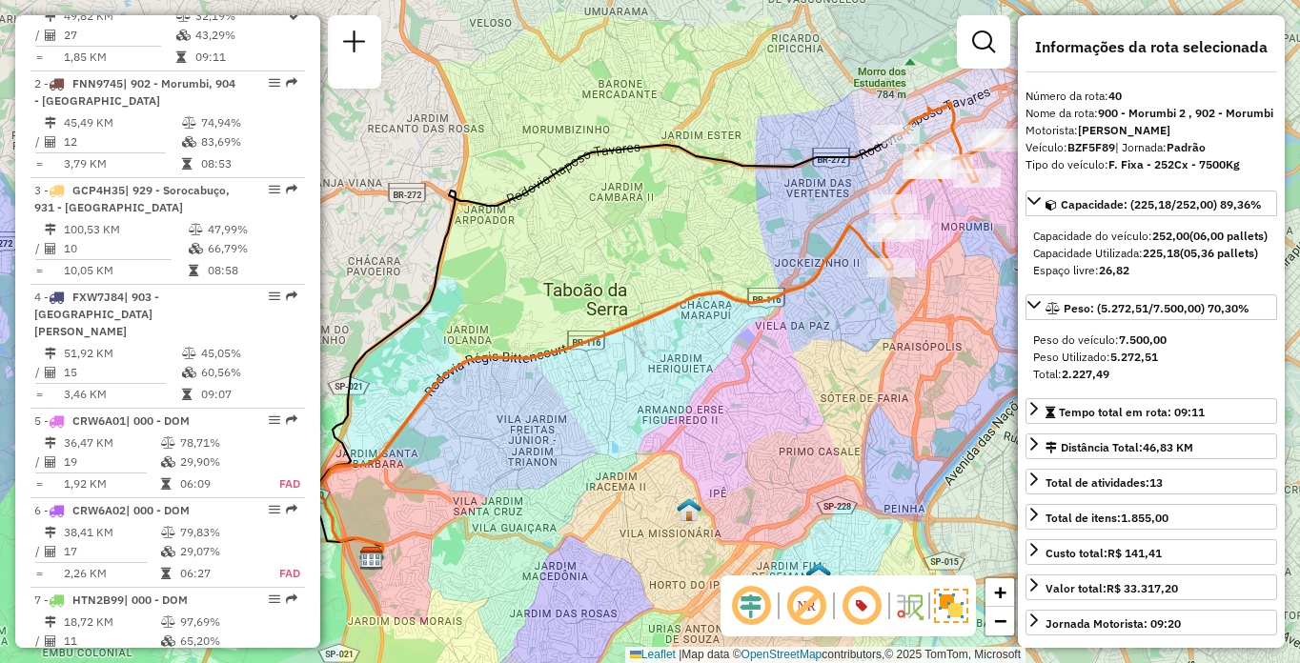
drag, startPoint x: 803, startPoint y: 59, endPoint x: 554, endPoint y: 291, distance: 339.9
click at [554, 291] on div "Janela de atendimento Grade de atendimento Capacidade Transportadoras Veículos …" at bounding box center [650, 331] width 1300 height 663
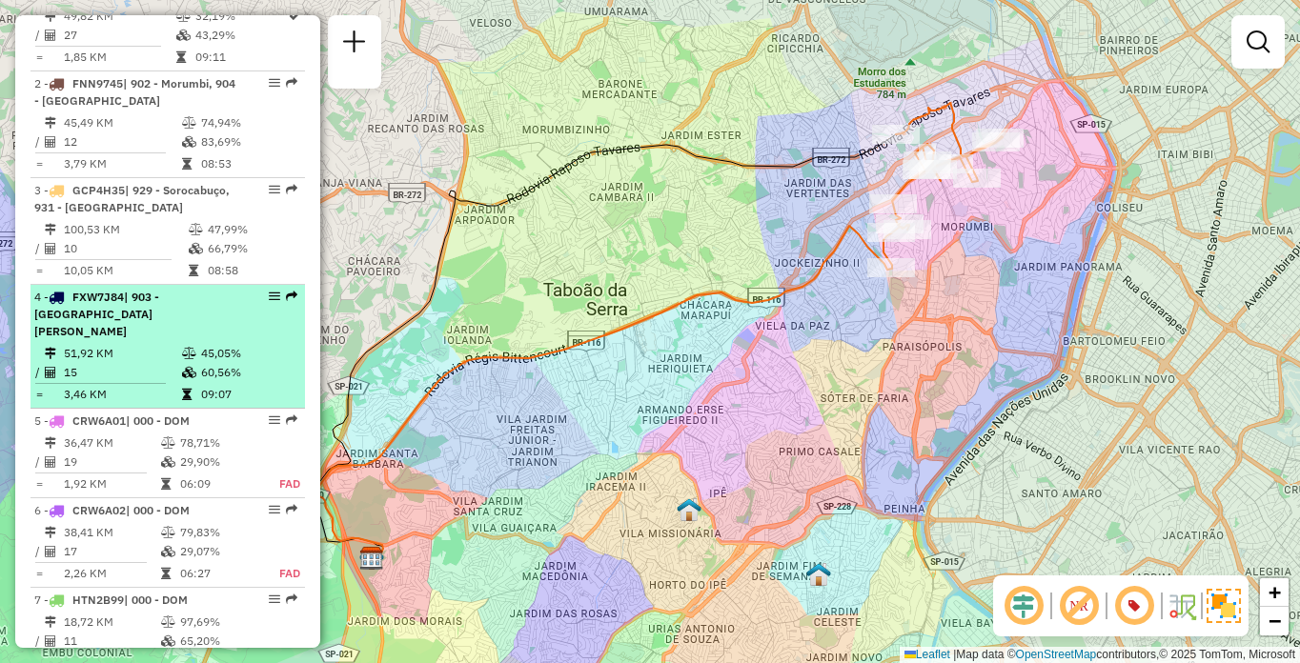
click at [258, 340] on div "4 - FXW7J84 | 903 - [GEOGRAPHIC_DATA][PERSON_NAME]" at bounding box center [167, 314] width 267 height 51
select select "**********"
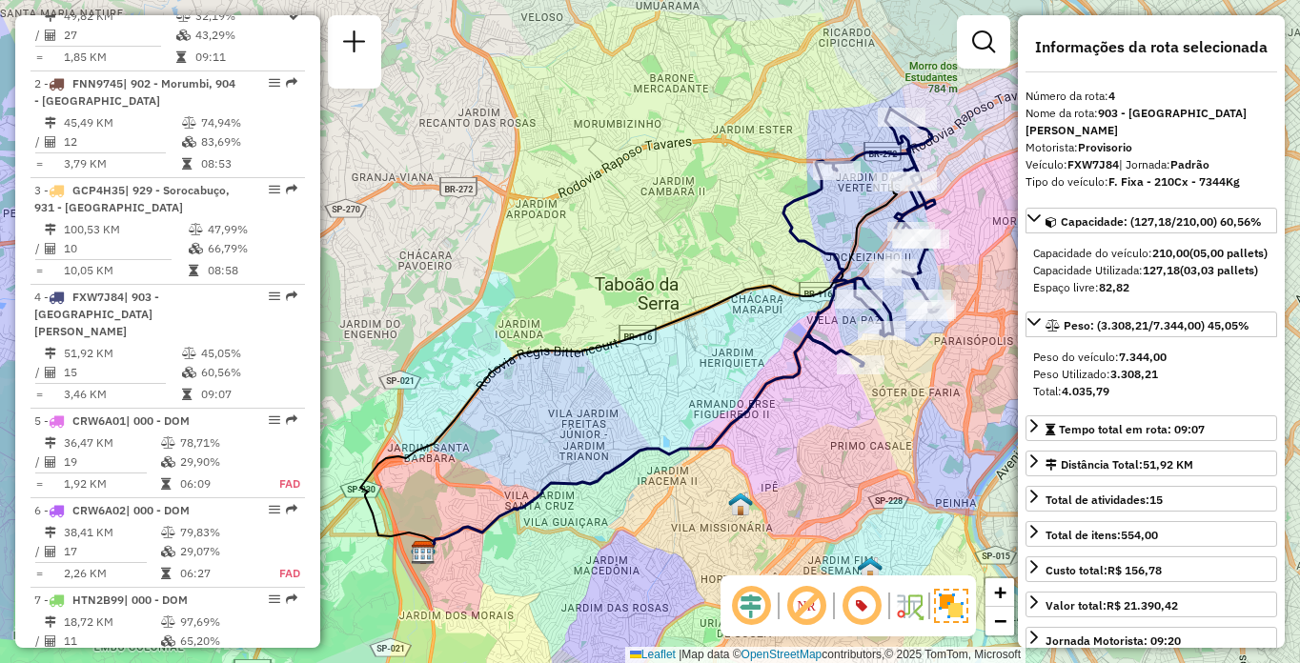
click at [569, 339] on div "Janela de atendimento Grade de atendimento Capacidade Transportadoras Veículos …" at bounding box center [650, 331] width 1300 height 663
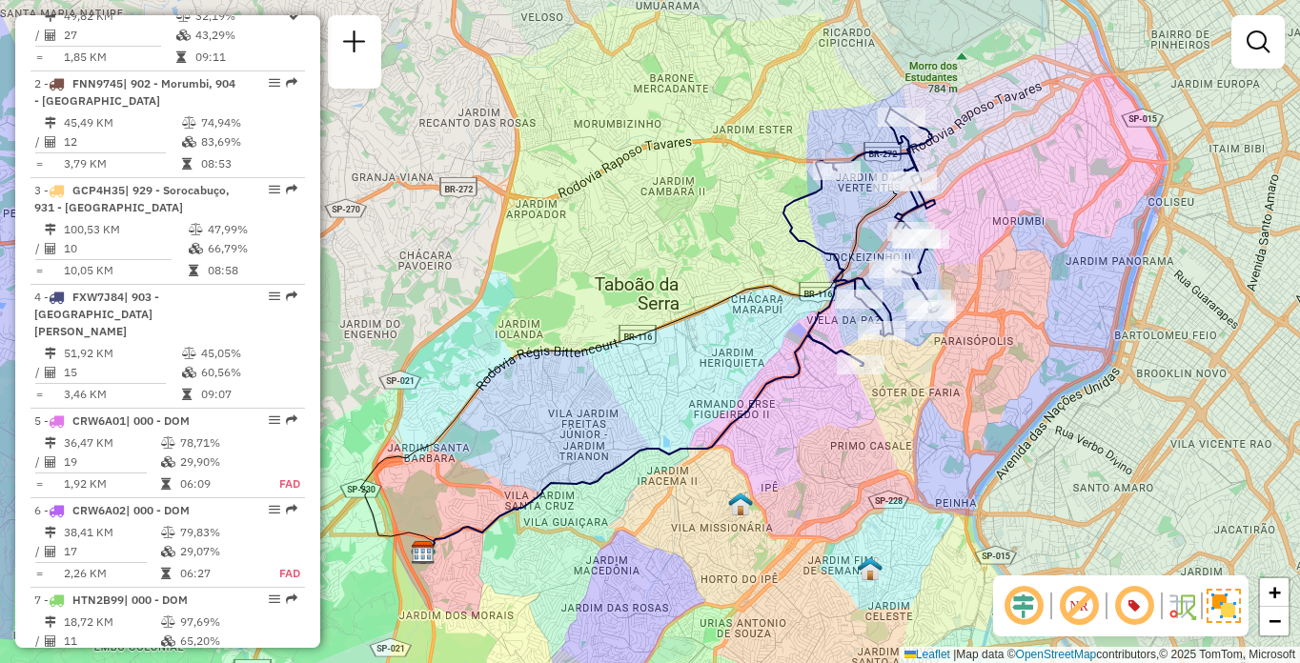
scroll to position [6039, 0]
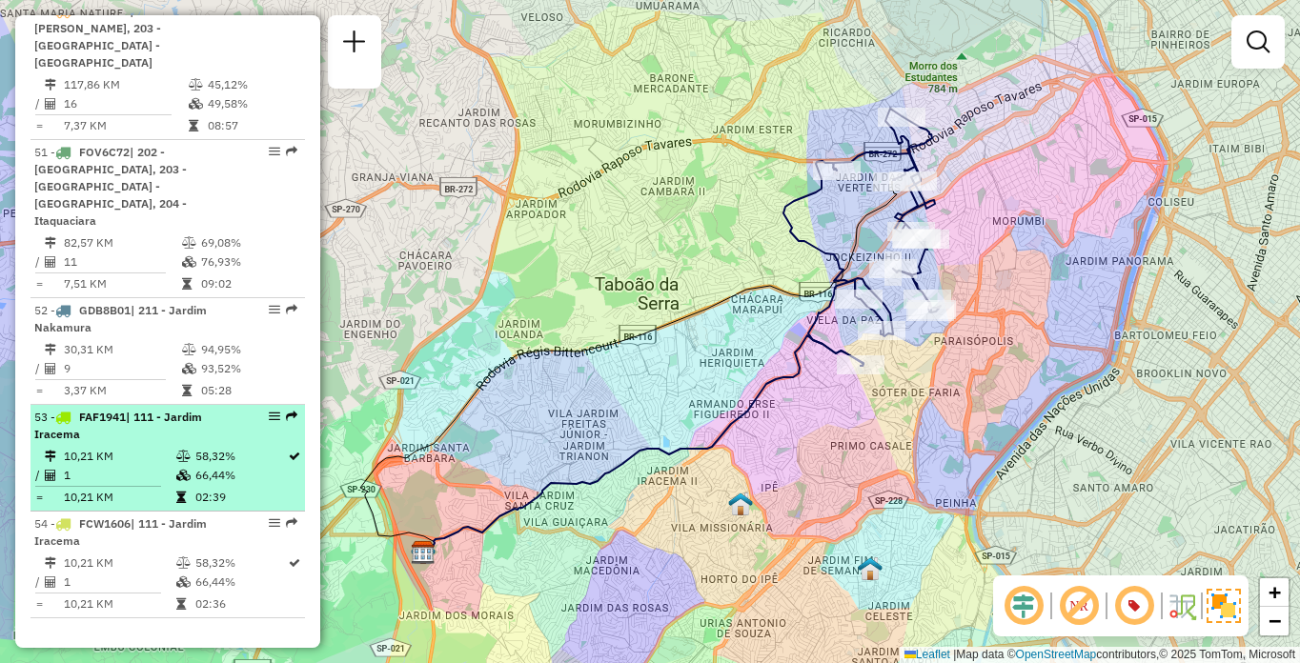
click at [237, 447] on td "58,32%" at bounding box center [240, 456] width 92 height 19
select select "**********"
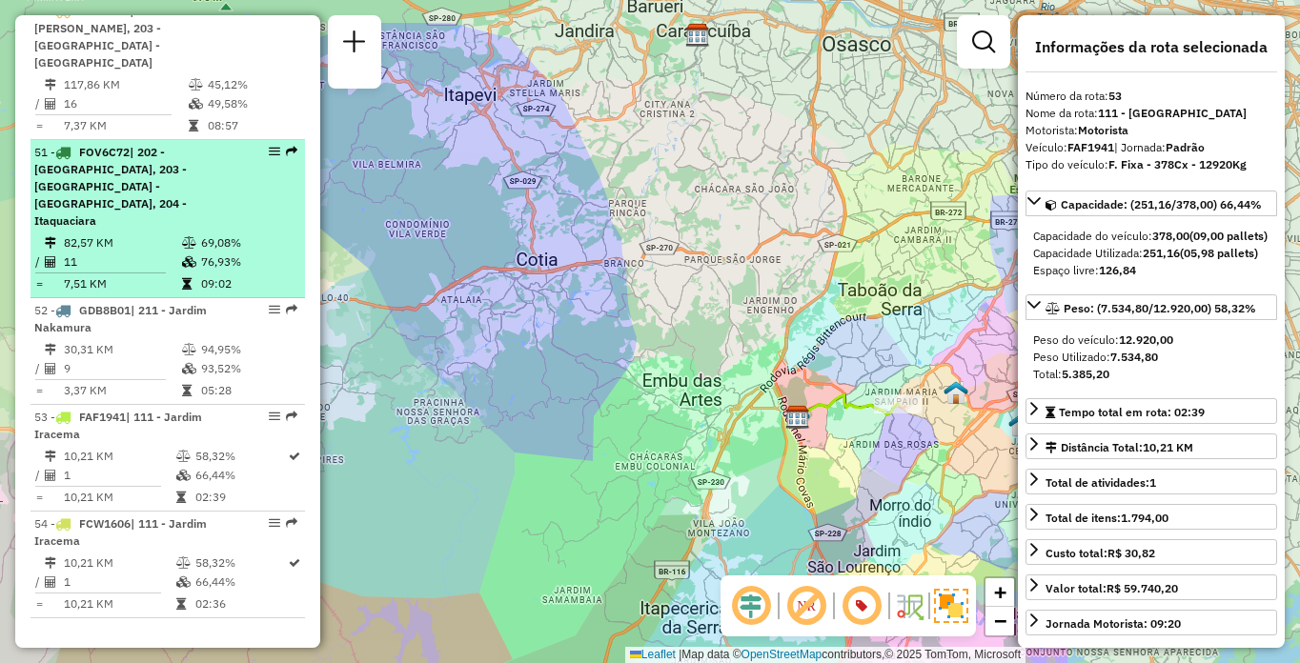
click at [187, 144] on div "51 - FOV6C72 | 202 - [GEOGRAPHIC_DATA], 203 - [GEOGRAPHIC_DATA] - [GEOGRAPHIC_D…" at bounding box center [135, 187] width 202 height 86
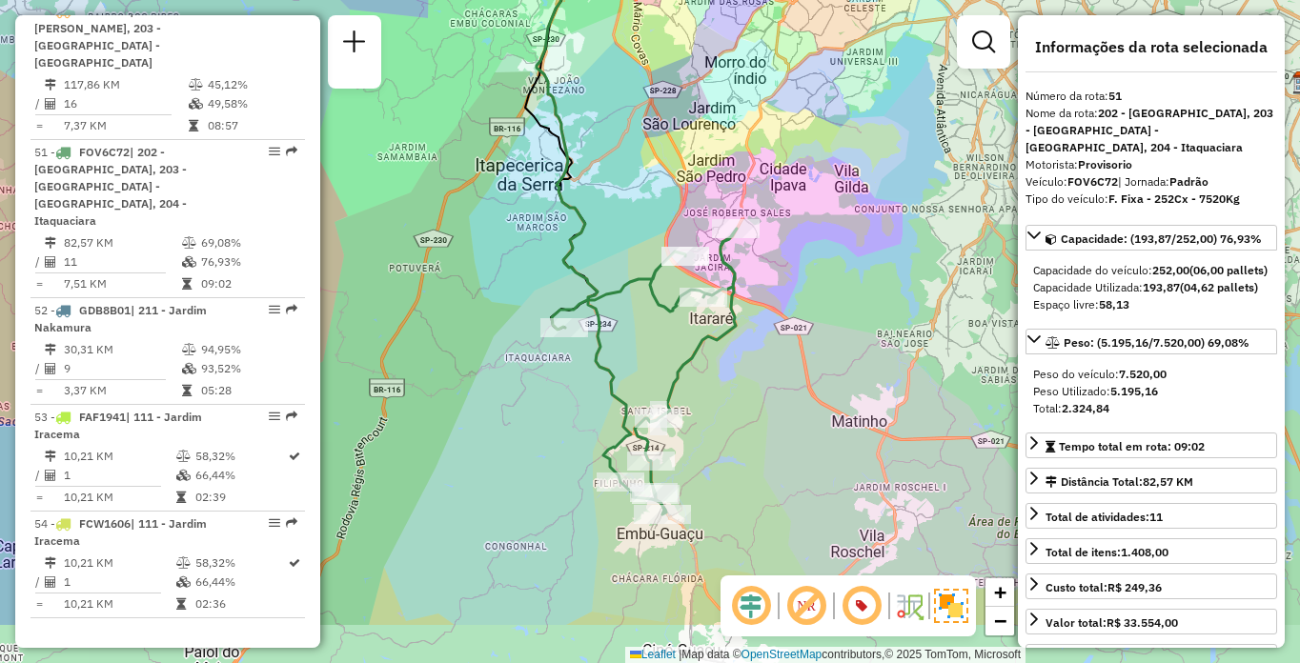
drag, startPoint x: 744, startPoint y: 457, endPoint x: 730, endPoint y: 387, distance: 71.0
click at [730, 387] on div "Janela de atendimento Grade de atendimento Capacidade Transportadoras Veículos …" at bounding box center [650, 331] width 1300 height 663
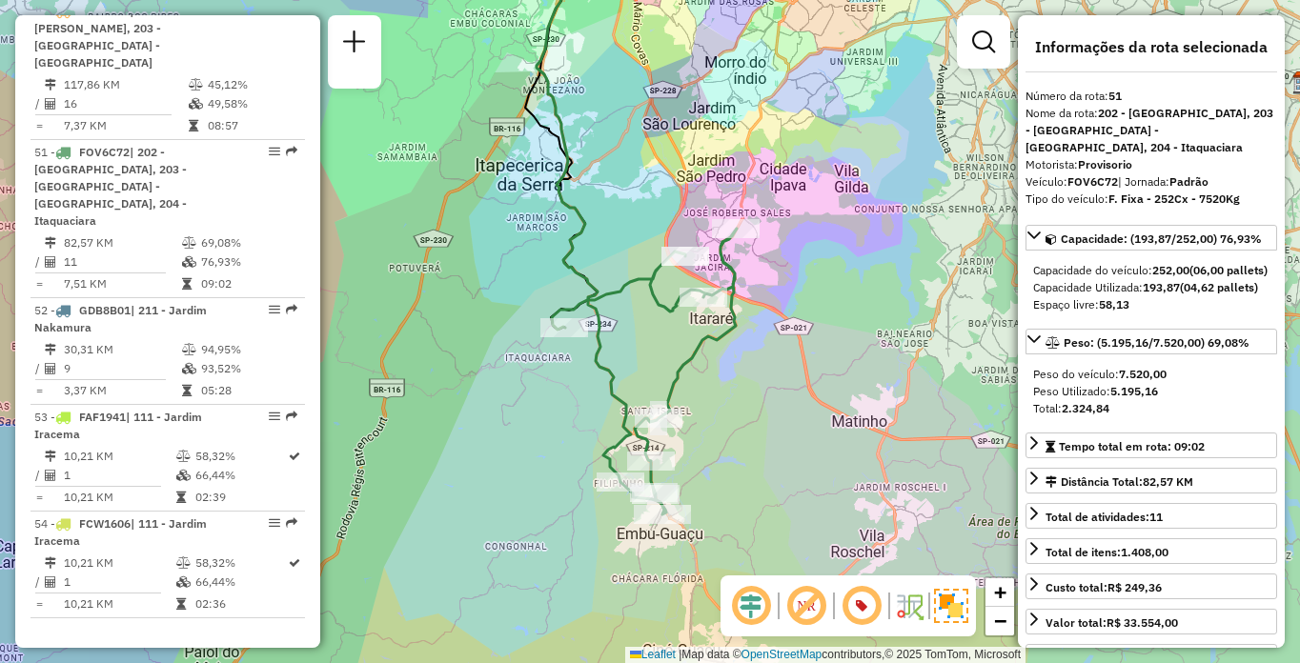
scroll to position [4386, 0]
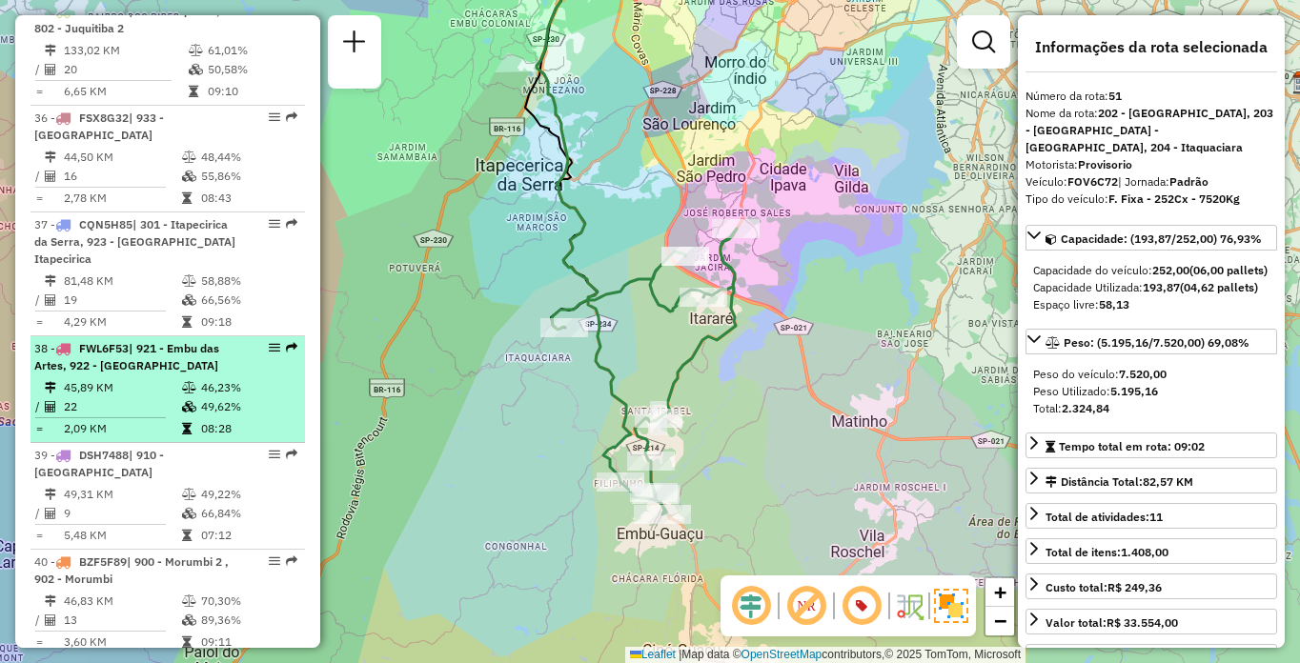
click at [183, 356] on div "38 - FWL6F53 | 921 - Embu das Artes, 922 - [GEOGRAPHIC_DATA]" at bounding box center [135, 357] width 202 height 34
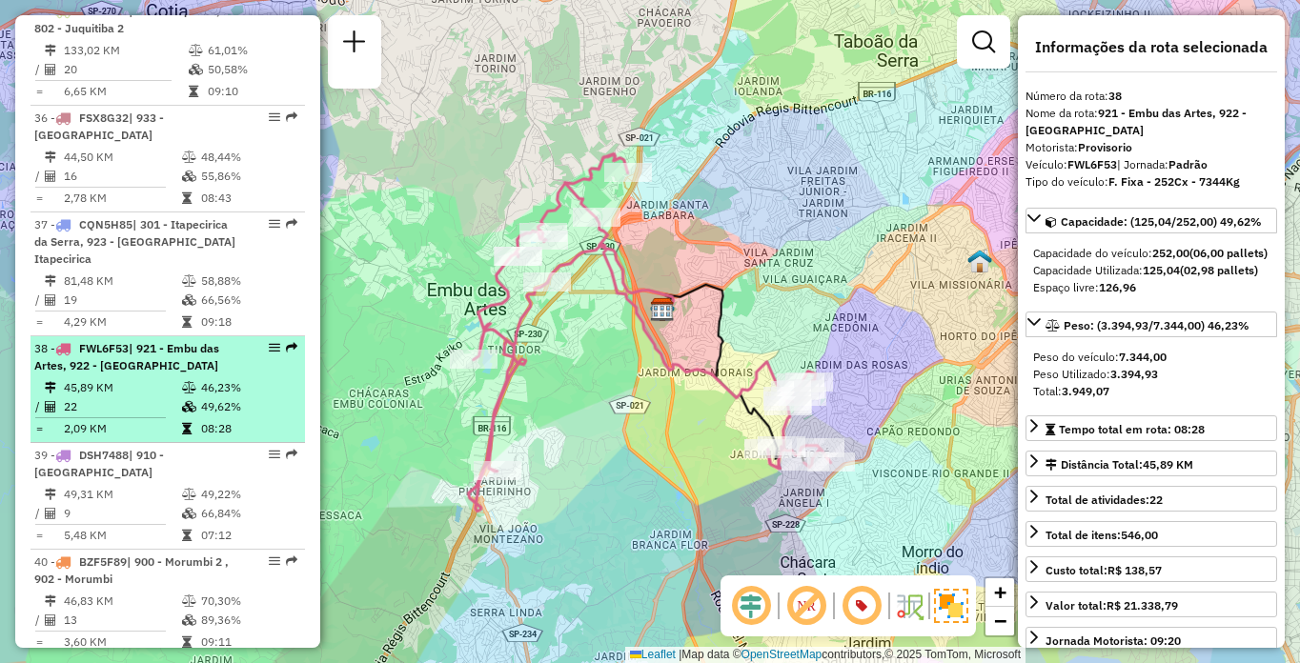
click at [76, 378] on td "45,89 KM" at bounding box center [122, 387] width 118 height 19
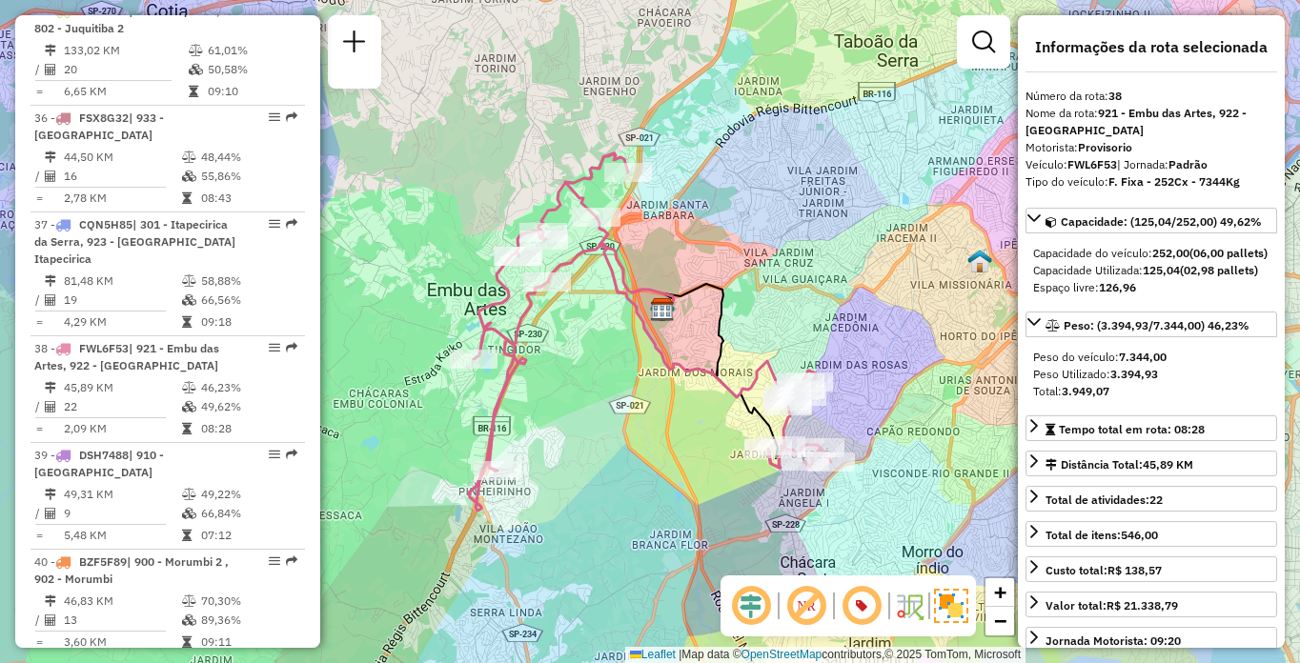
scroll to position [5027, 0]
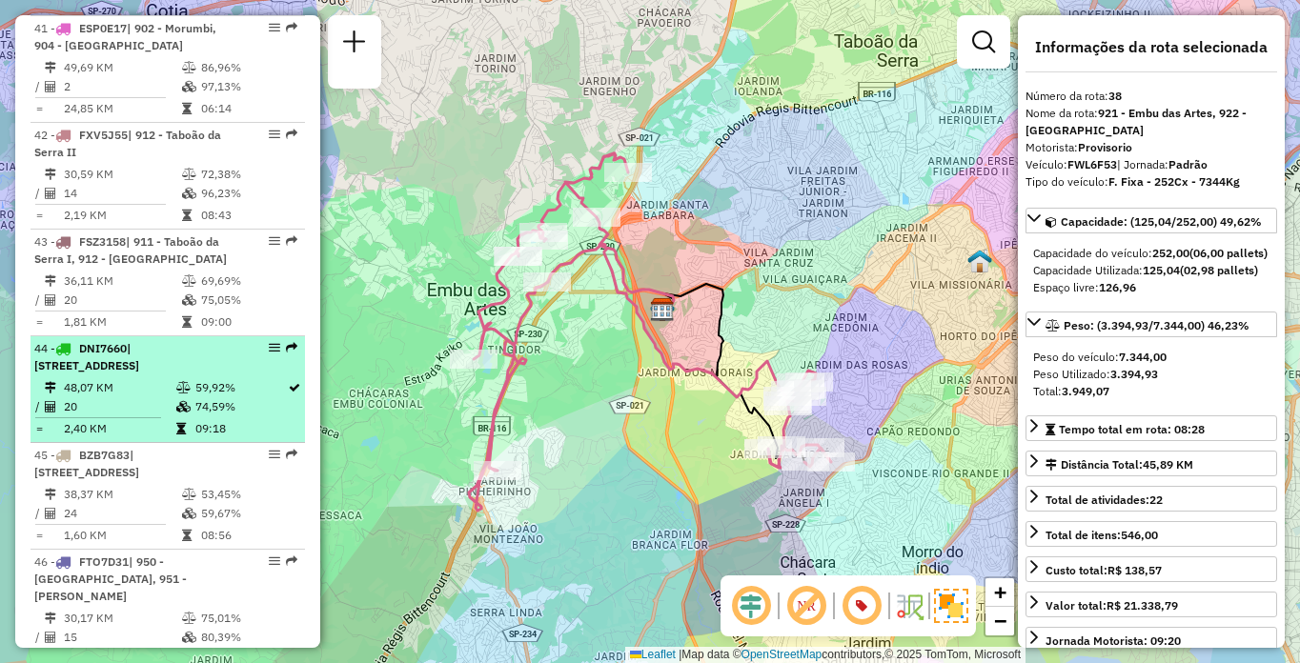
click at [200, 378] on td "59,92%" at bounding box center [240, 387] width 92 height 19
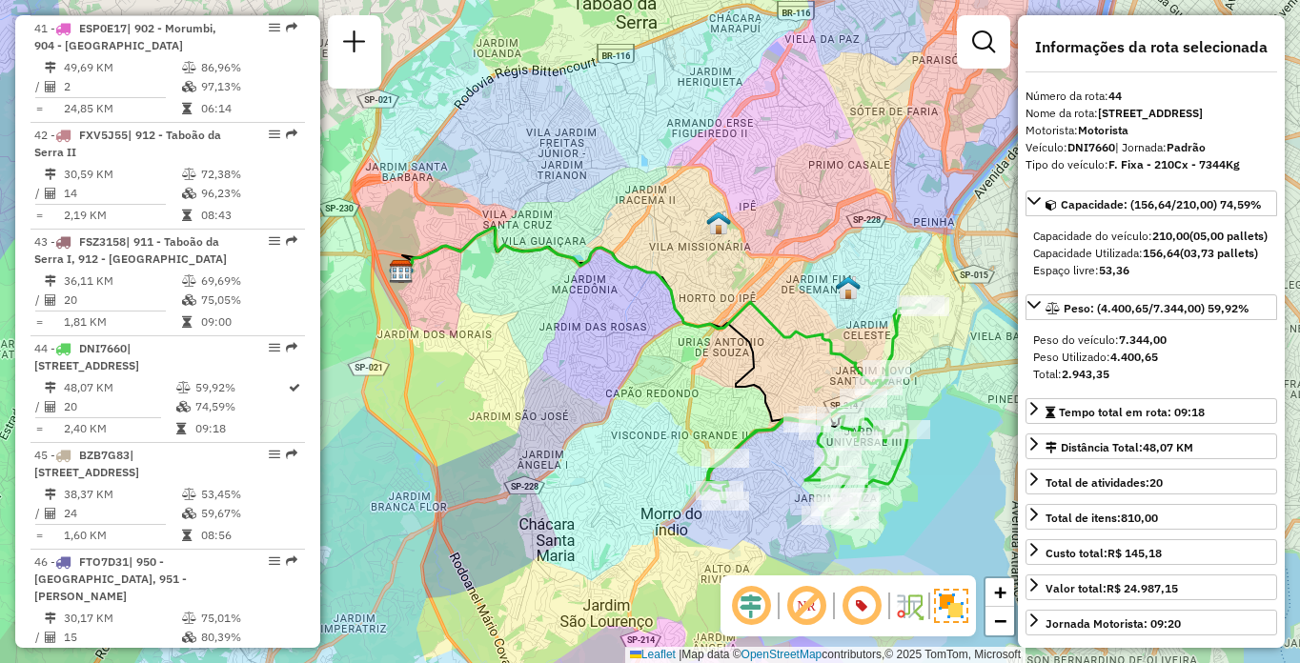
scroll to position [471, 0]
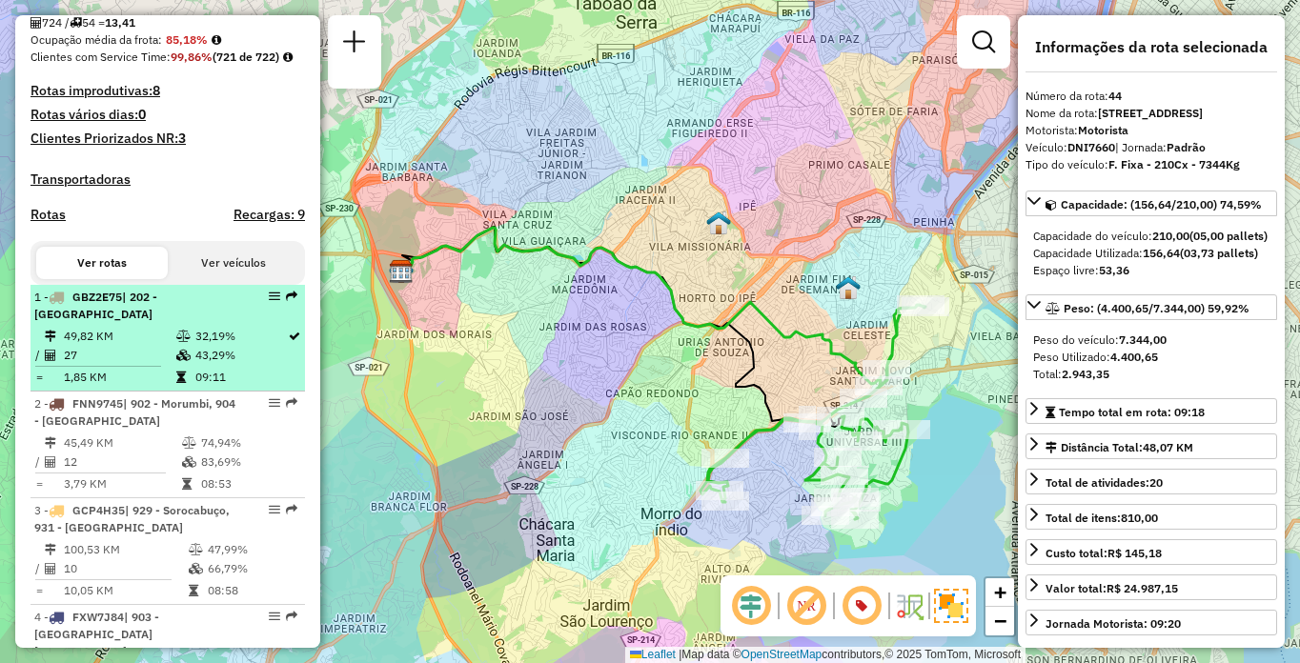
click at [131, 346] on td "49,82 KM" at bounding box center [119, 336] width 112 height 19
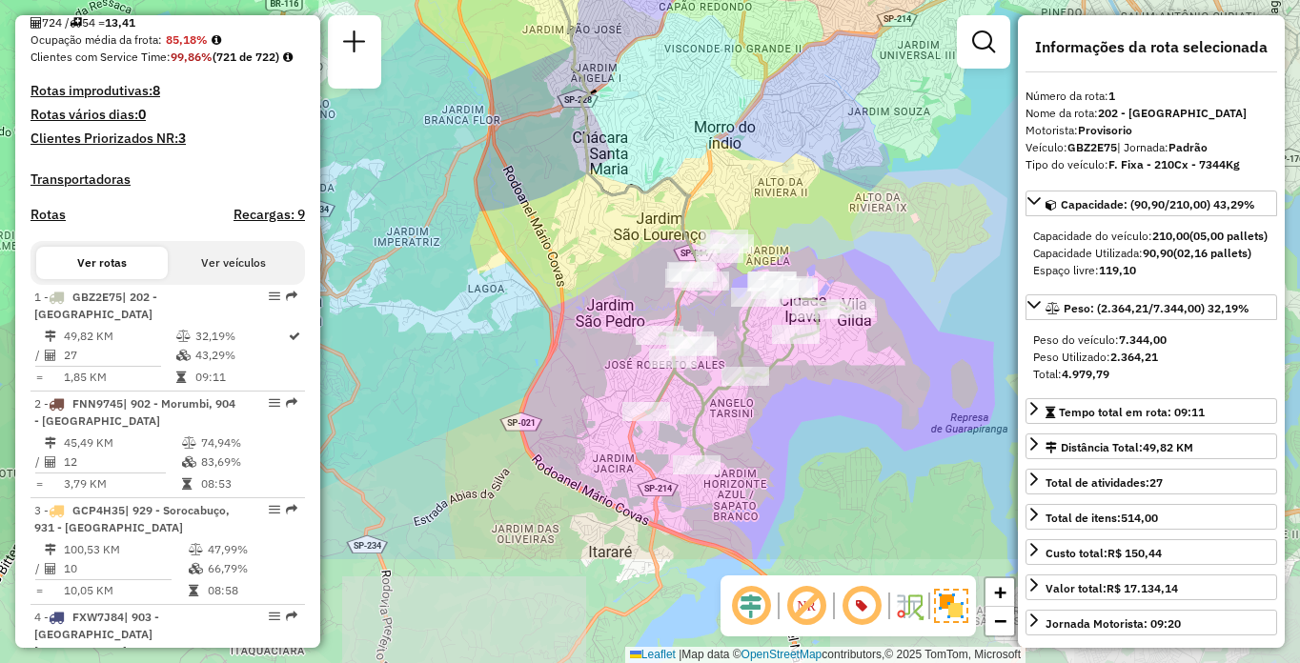
drag, startPoint x: 829, startPoint y: 435, endPoint x: 839, endPoint y: 345, distance: 90.1
click at [830, 343] on div "Rota 1 - Placa GBZ2E75 97025566 - [PERSON_NAME] DOS AN Janela de atendimento Gr…" at bounding box center [650, 331] width 1300 height 663
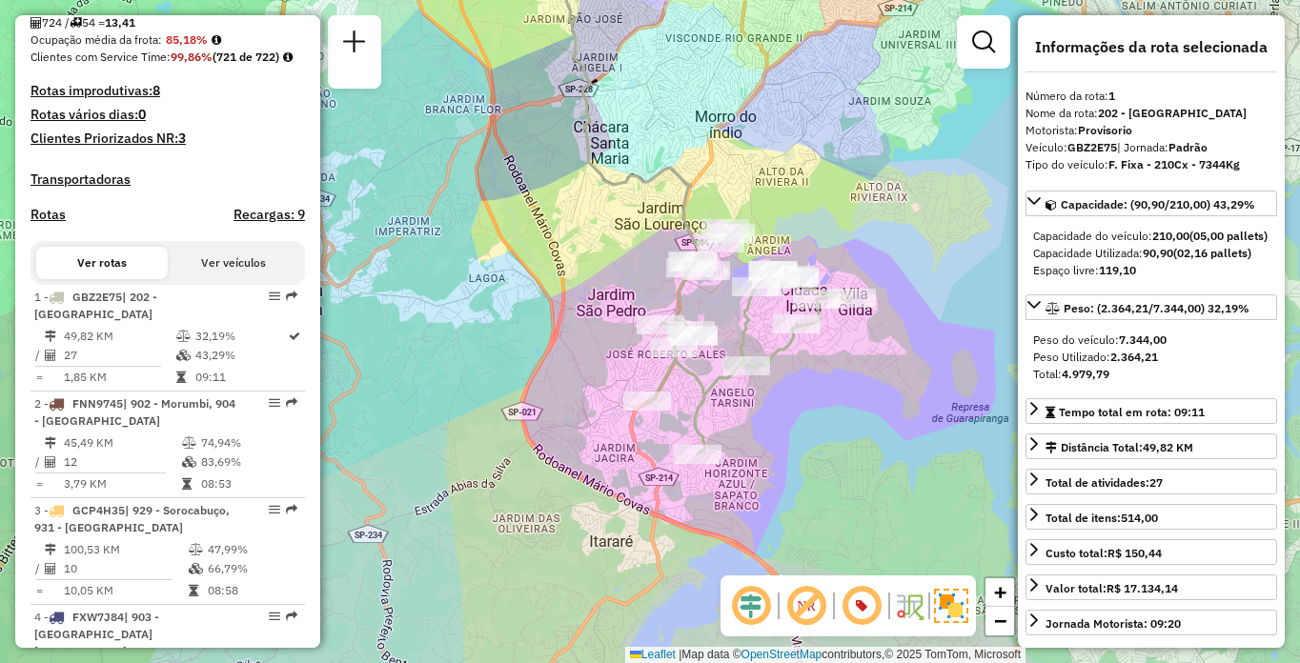
scroll to position [5701, 0]
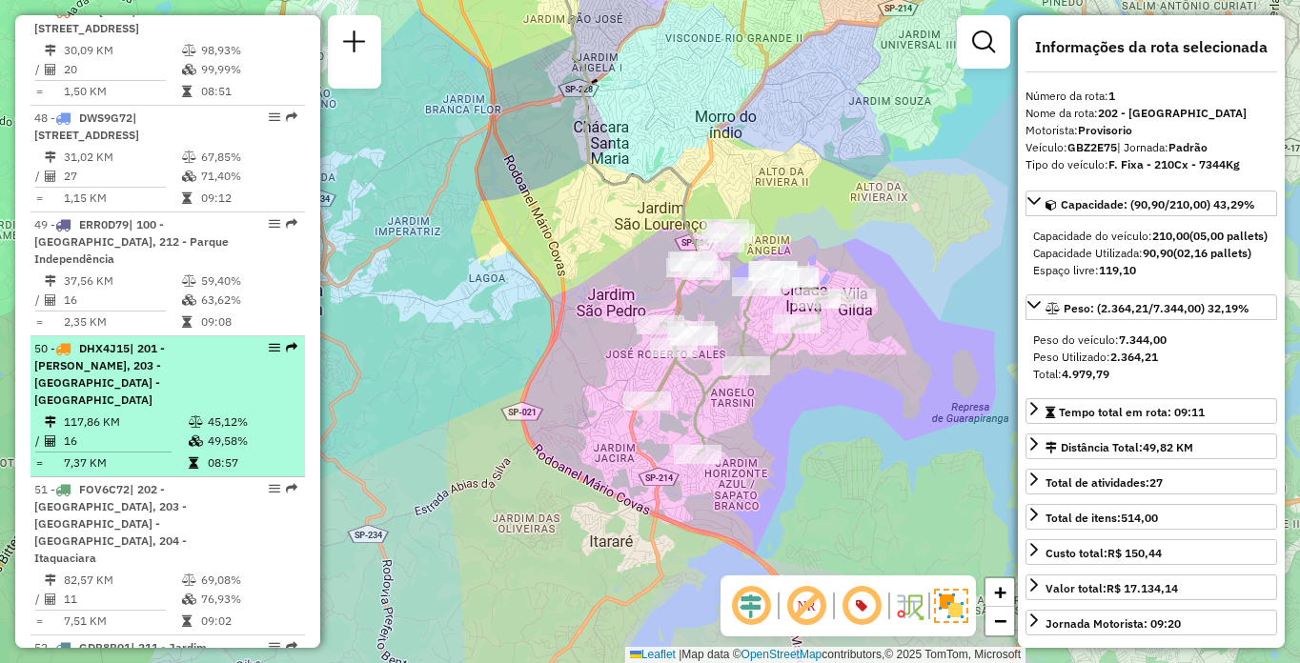
click at [165, 348] on span "| 201 - [PERSON_NAME], 203 - [GEOGRAPHIC_DATA] - [GEOGRAPHIC_DATA]" at bounding box center [99, 374] width 131 height 66
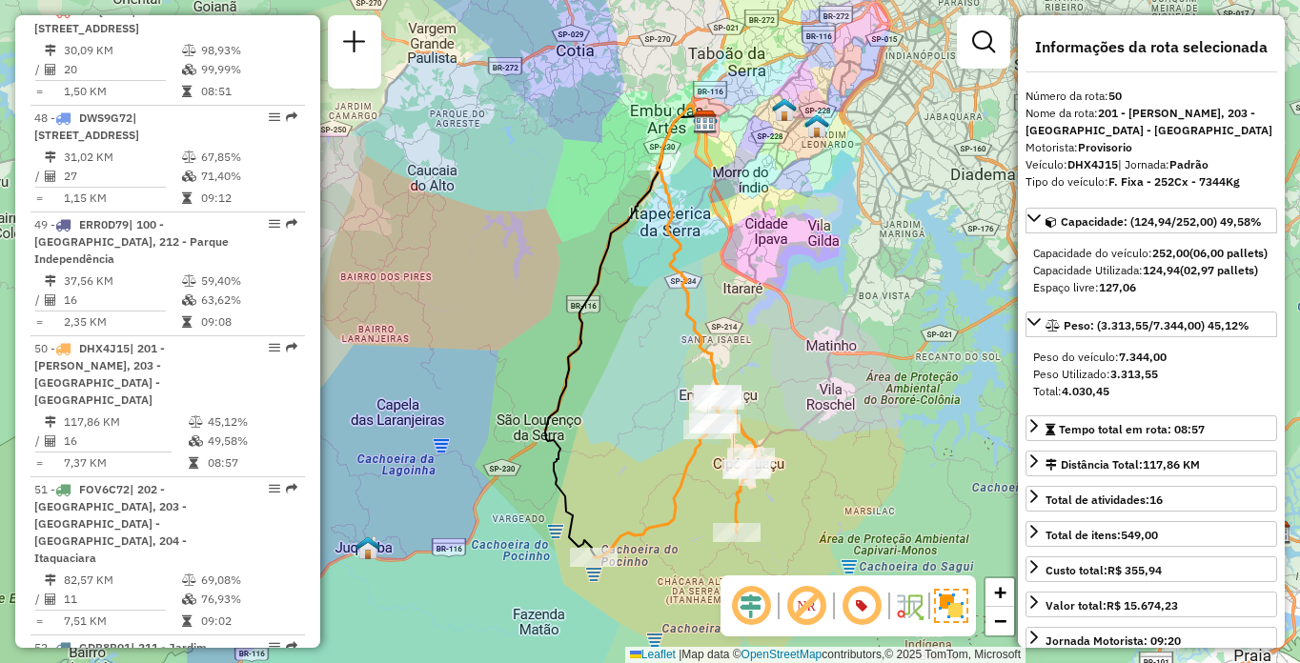
scroll to position [5240, 0]
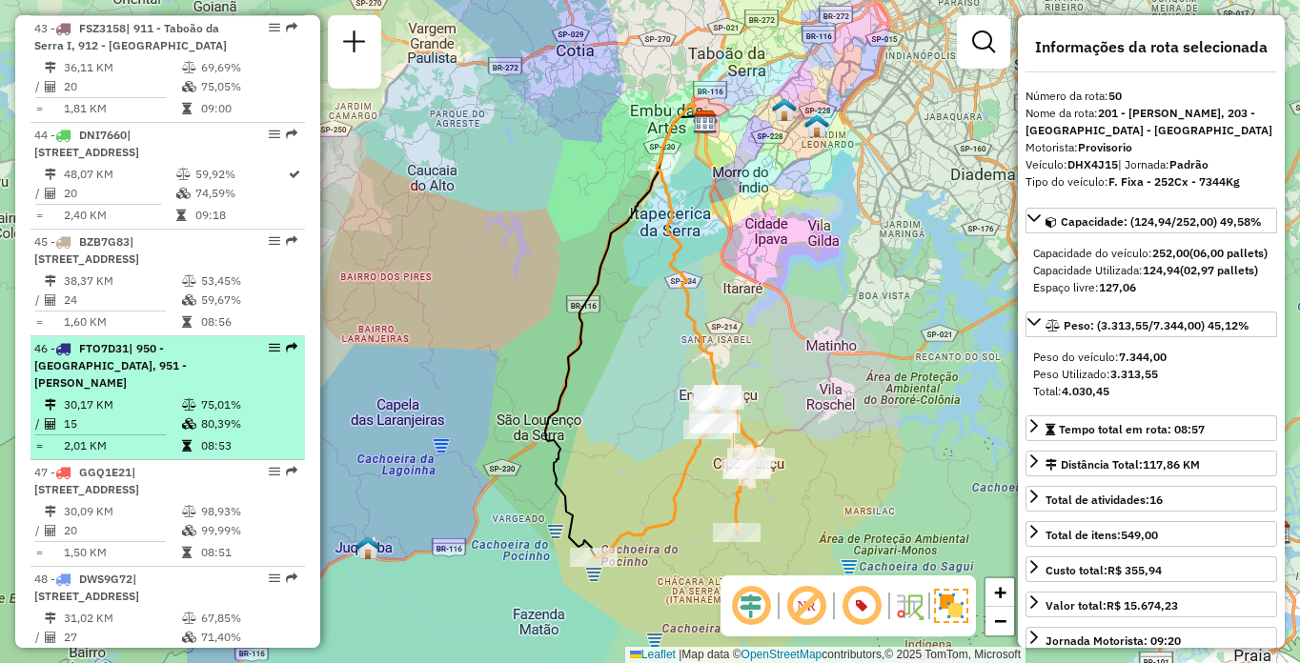
click at [167, 396] on td "30,17 KM" at bounding box center [122, 405] width 118 height 19
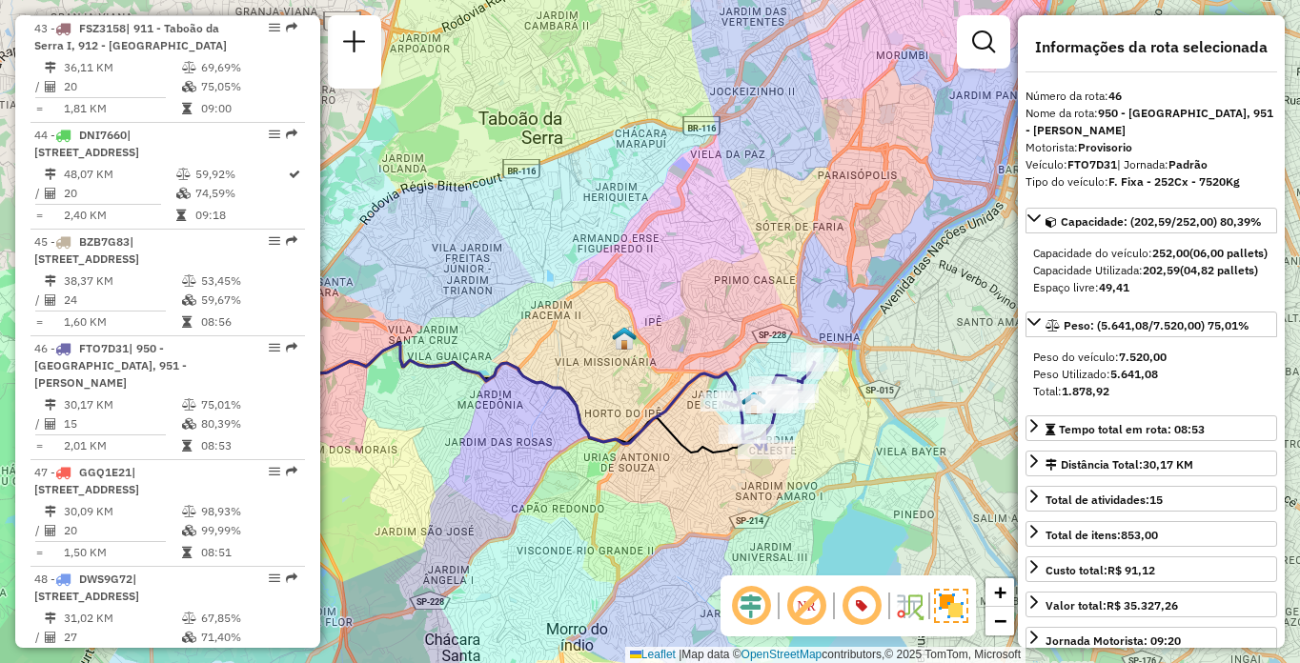
drag, startPoint x: 956, startPoint y: 461, endPoint x: 810, endPoint y: 456, distance: 145.9
click at [810, 456] on div "Janela de atendimento Grade de atendimento Capacidade Transportadoras Veículos …" at bounding box center [650, 331] width 1300 height 663
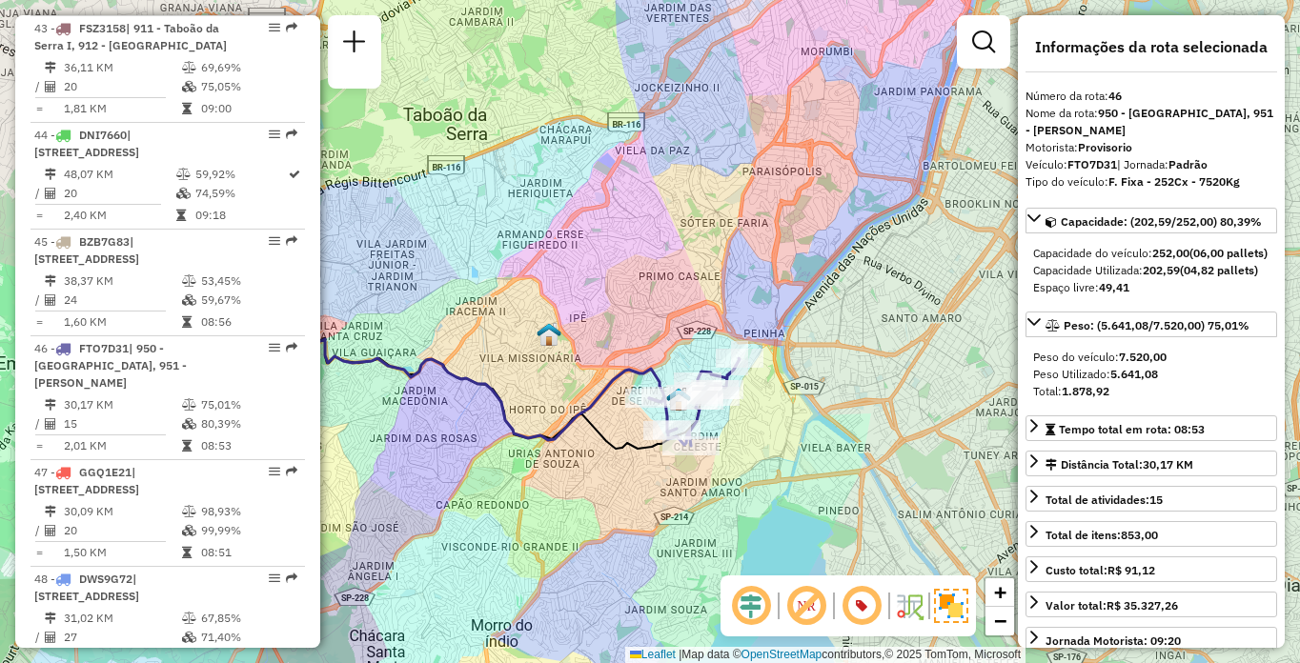
scroll to position [5578, 0]
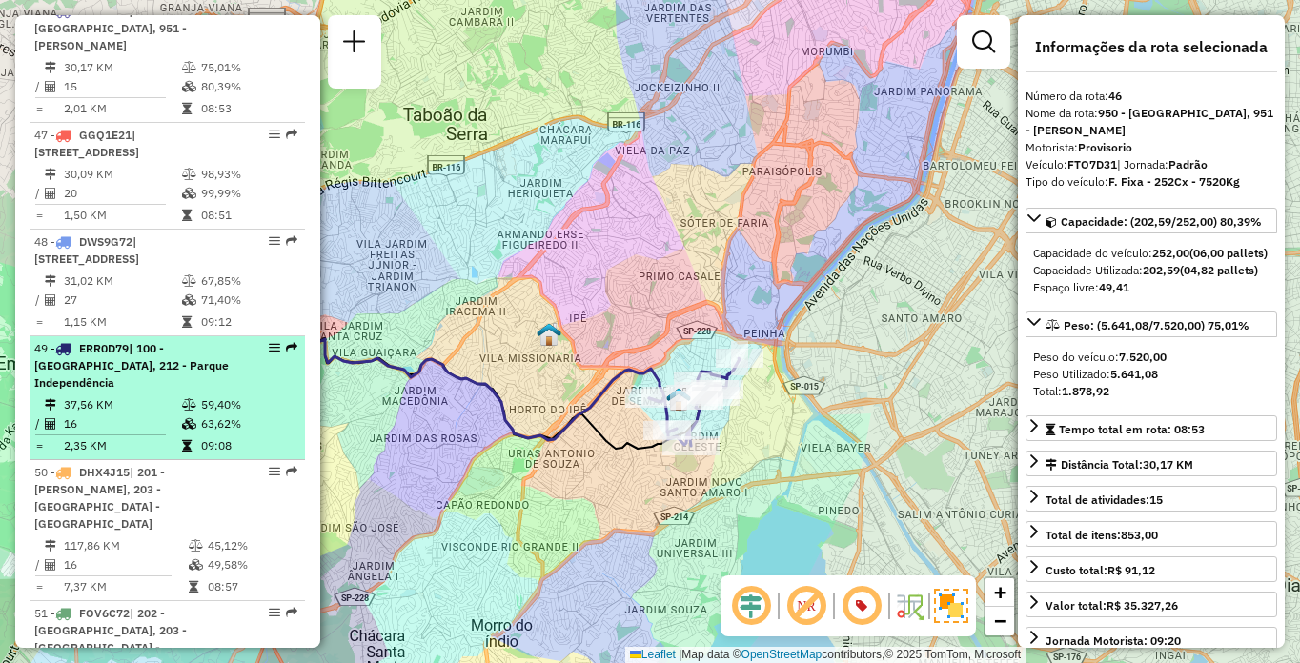
click at [172, 415] on td "16" at bounding box center [122, 424] width 118 height 19
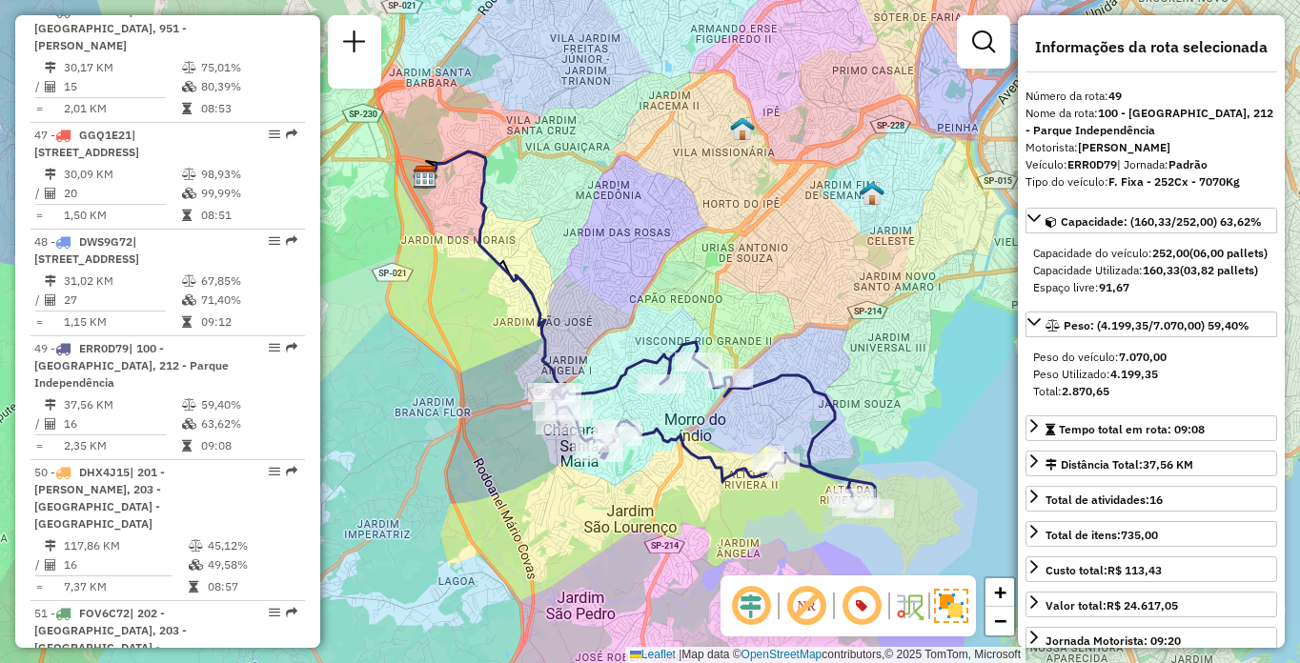
scroll to position [578, 0]
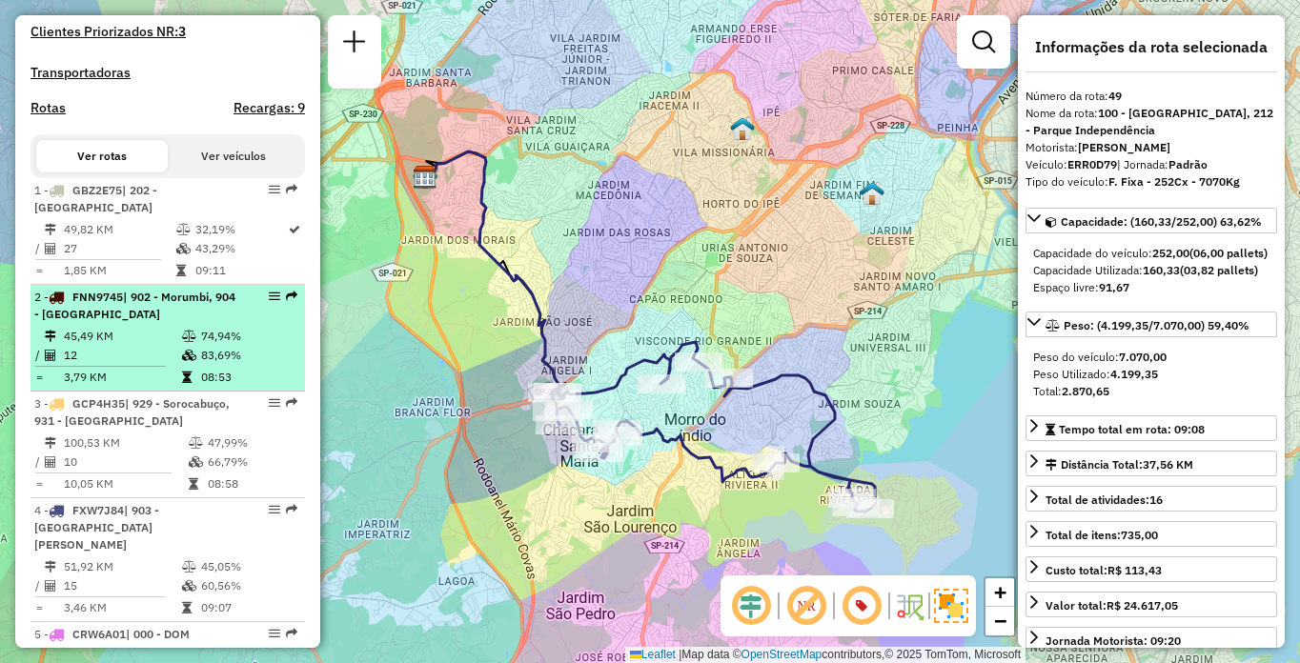
click at [108, 365] on td "12" at bounding box center [122, 355] width 118 height 19
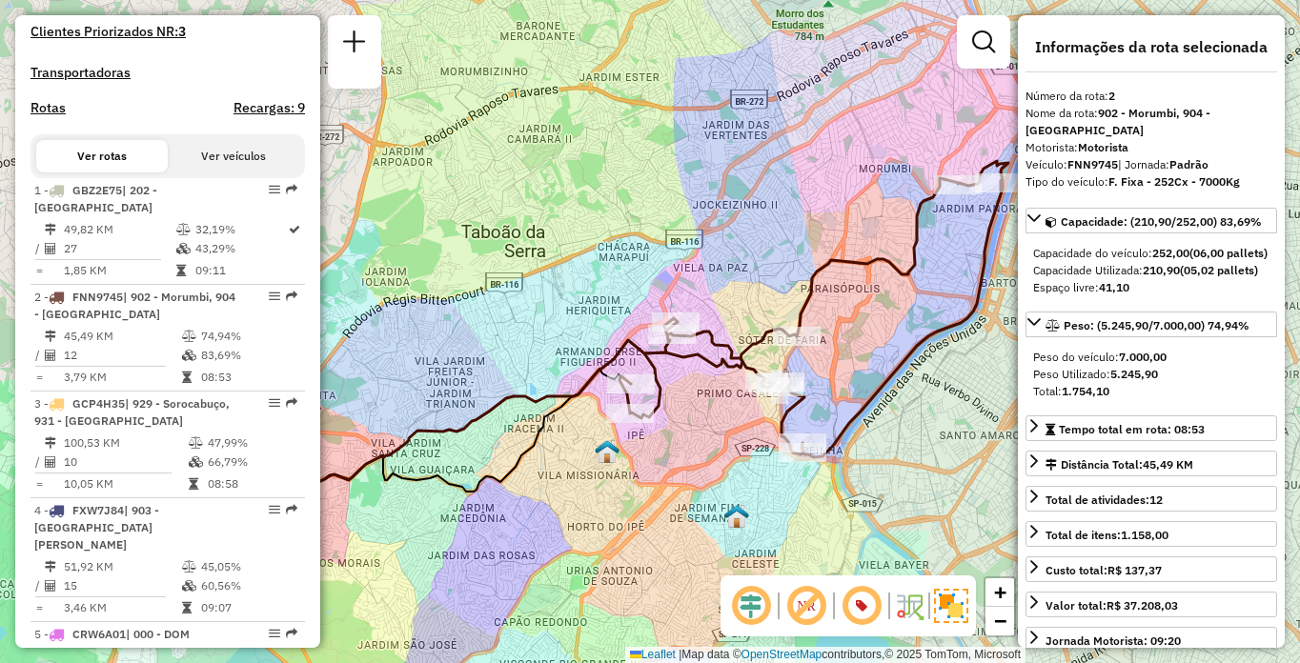
scroll to position [4920, 0]
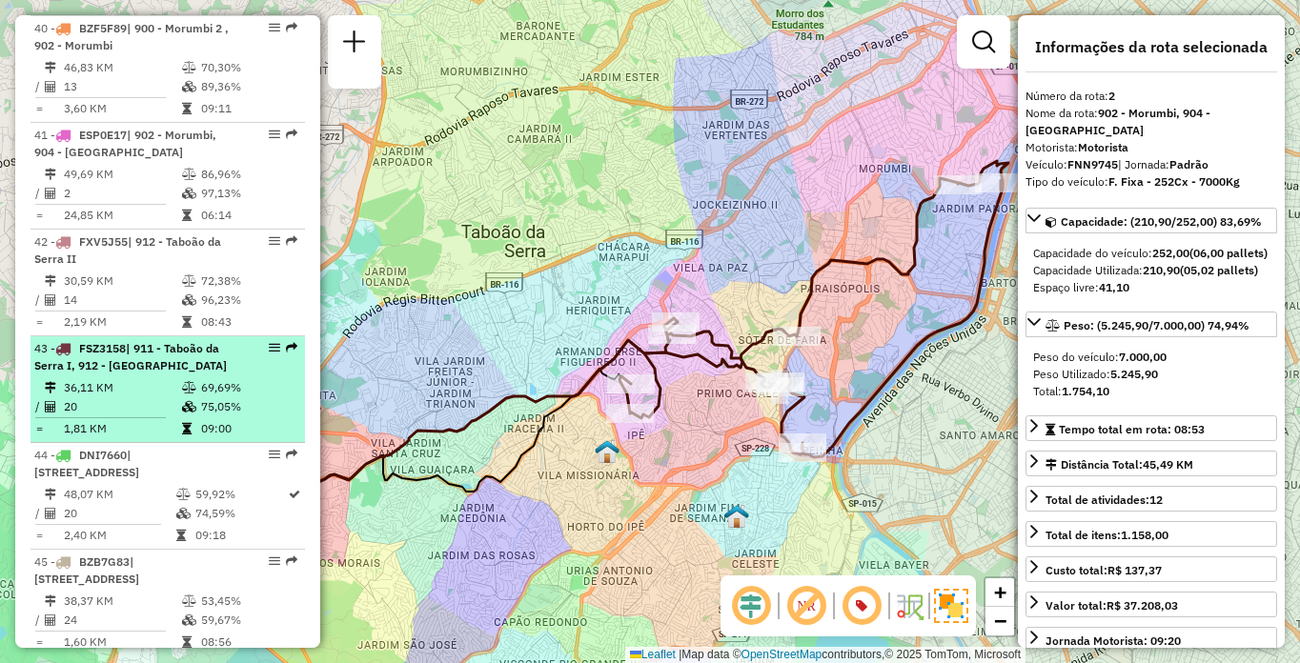
click at [231, 351] on div "43 - FSZ3158 | 911 - [GEOGRAPHIC_DATA], 912 - [GEOGRAPHIC_DATA]" at bounding box center [167, 357] width 267 height 34
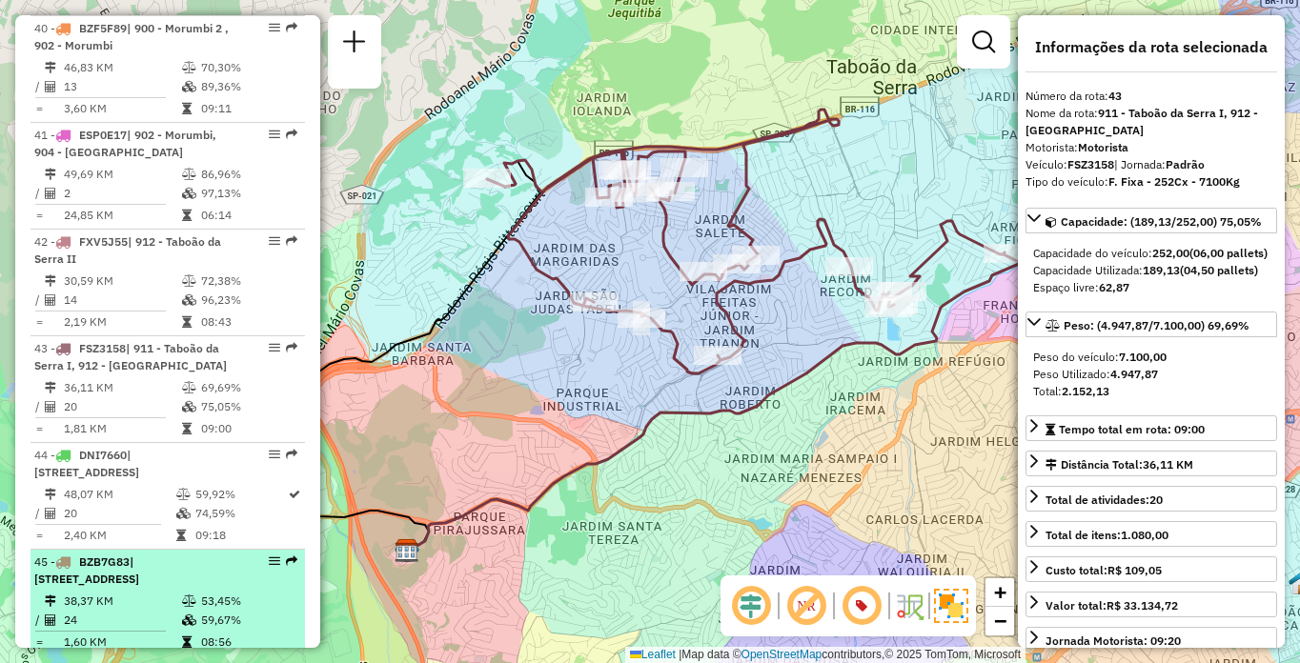
click at [139, 568] on span "| [STREET_ADDRESS]" at bounding box center [86, 570] width 105 height 31
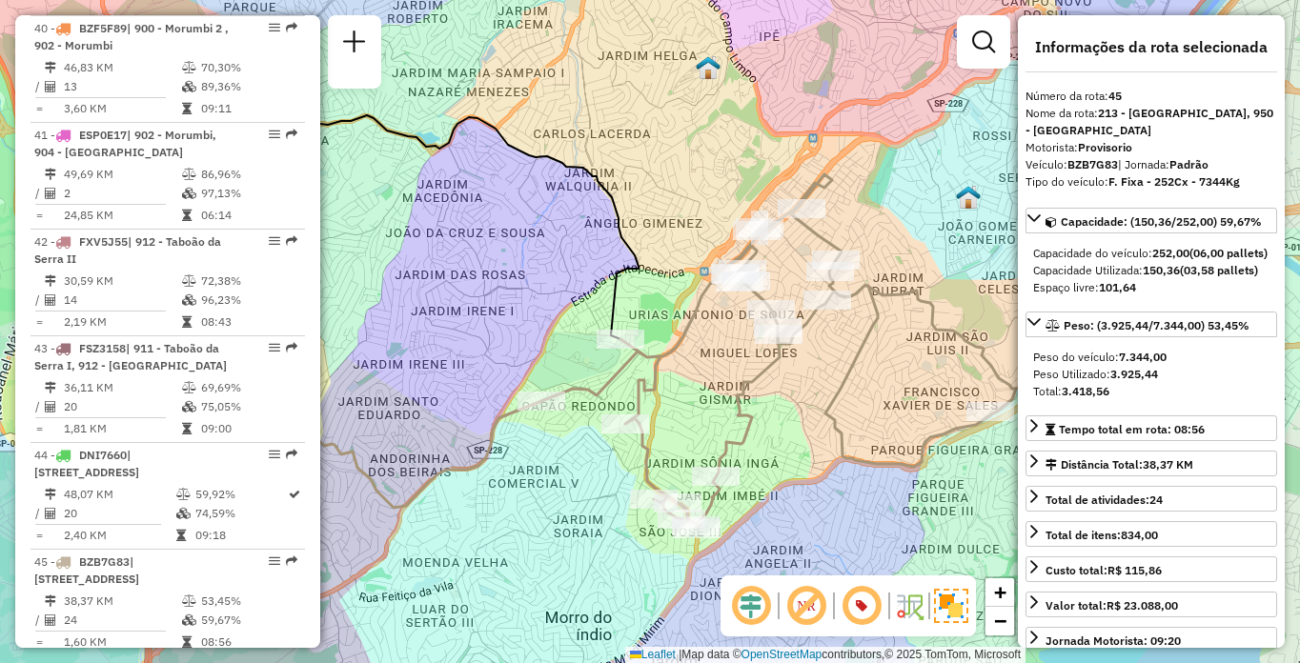
drag, startPoint x: 896, startPoint y: 454, endPoint x: 792, endPoint y: 424, distance: 108.0
click at [792, 424] on div "Janela de atendimento Grade de atendimento Capacidade Transportadoras Veículos …" at bounding box center [650, 331] width 1300 height 663
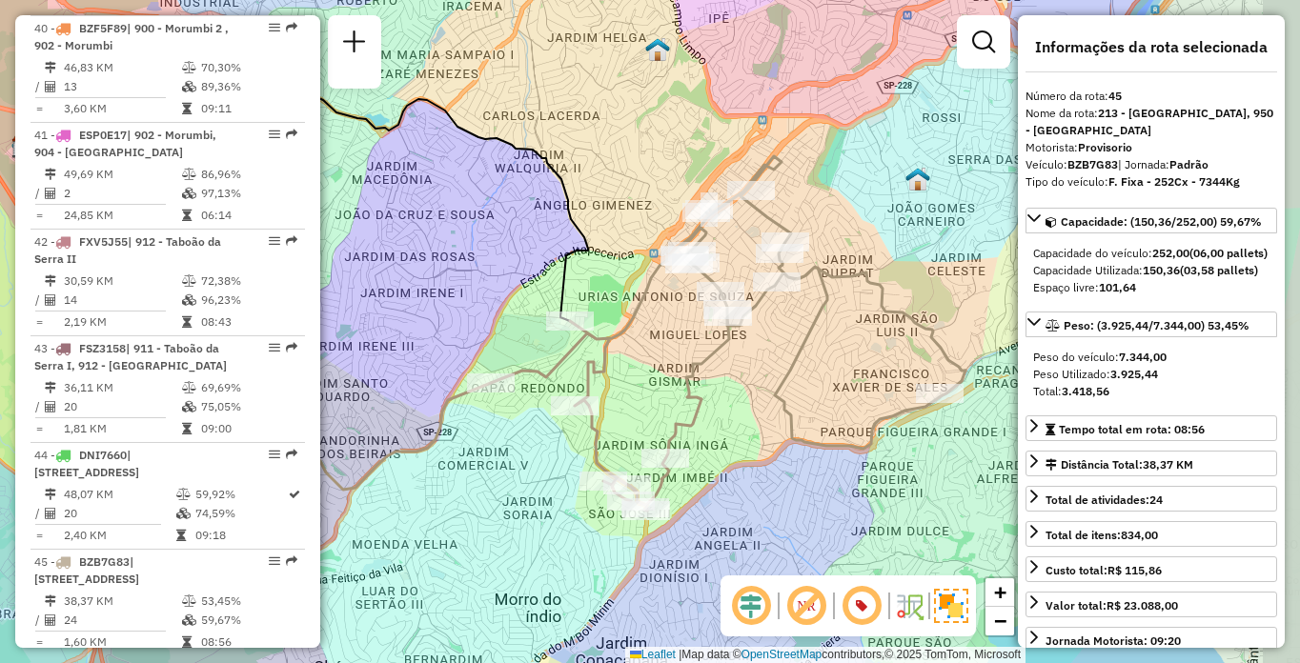
drag, startPoint x: 867, startPoint y: 435, endPoint x: 836, endPoint y: 422, distance: 33.8
click at [836, 422] on div "Janela de atendimento Grade de atendimento Capacidade Transportadoras Veículos …" at bounding box center [650, 331] width 1300 height 663
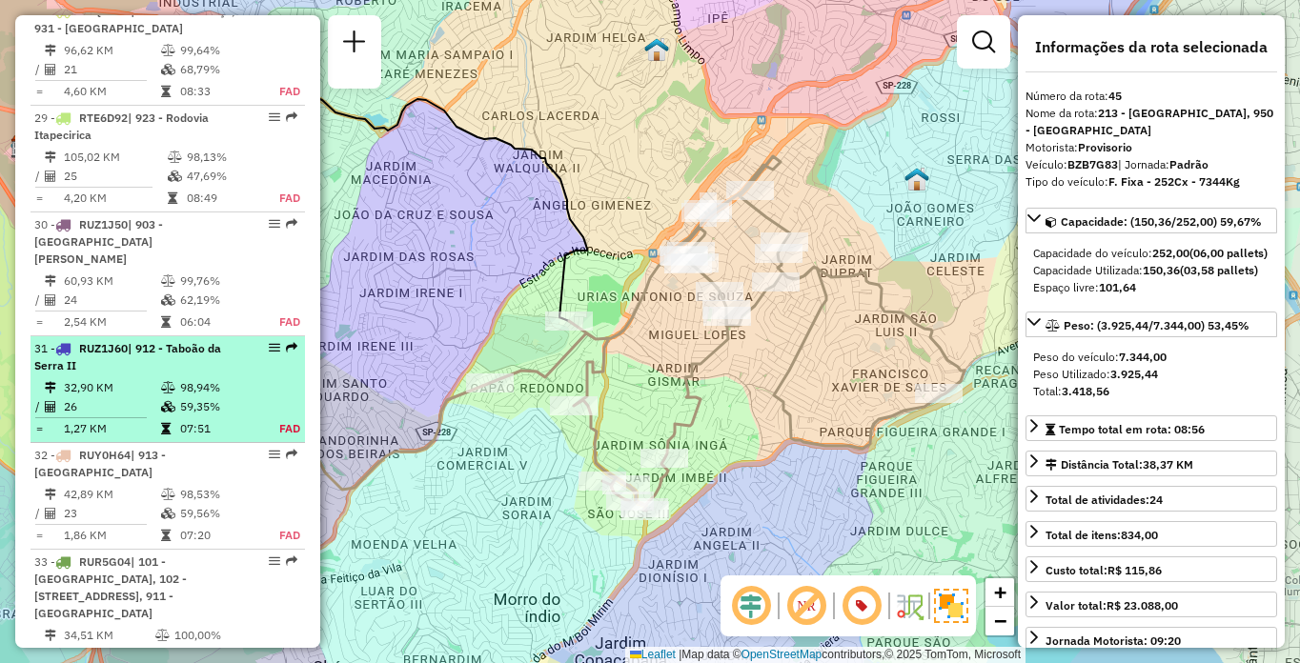
click at [119, 378] on td "32,90 KM" at bounding box center [111, 387] width 97 height 19
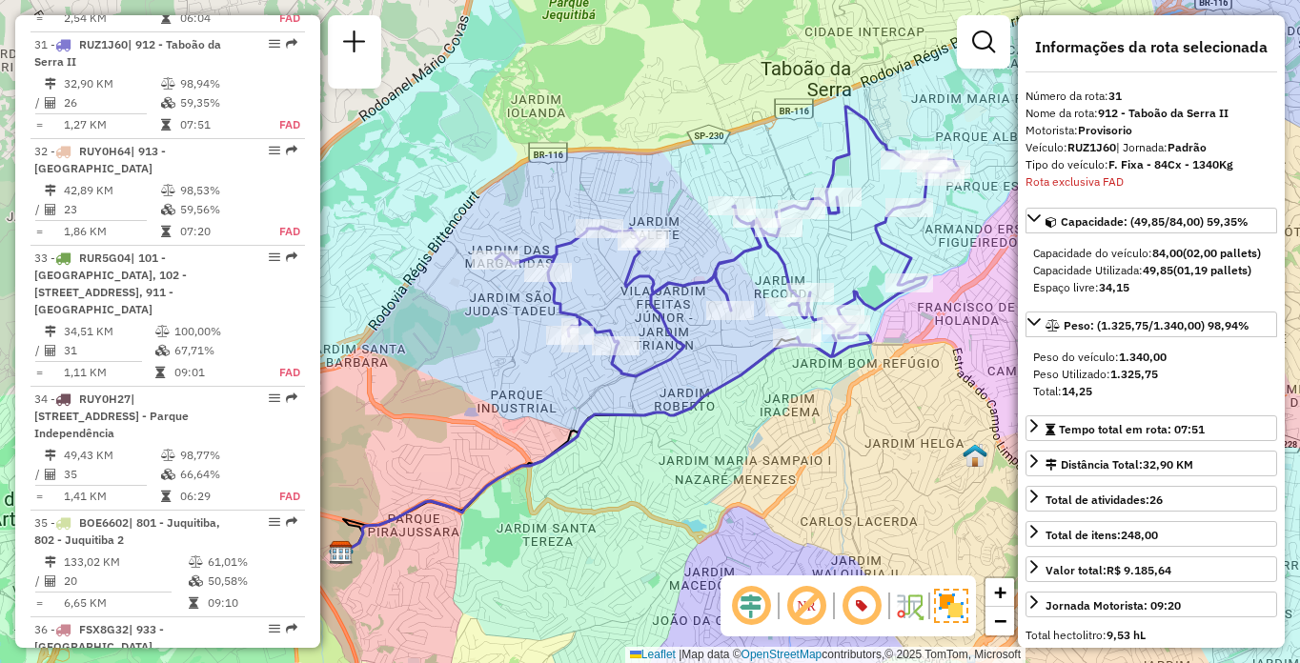
scroll to position [5578, 0]
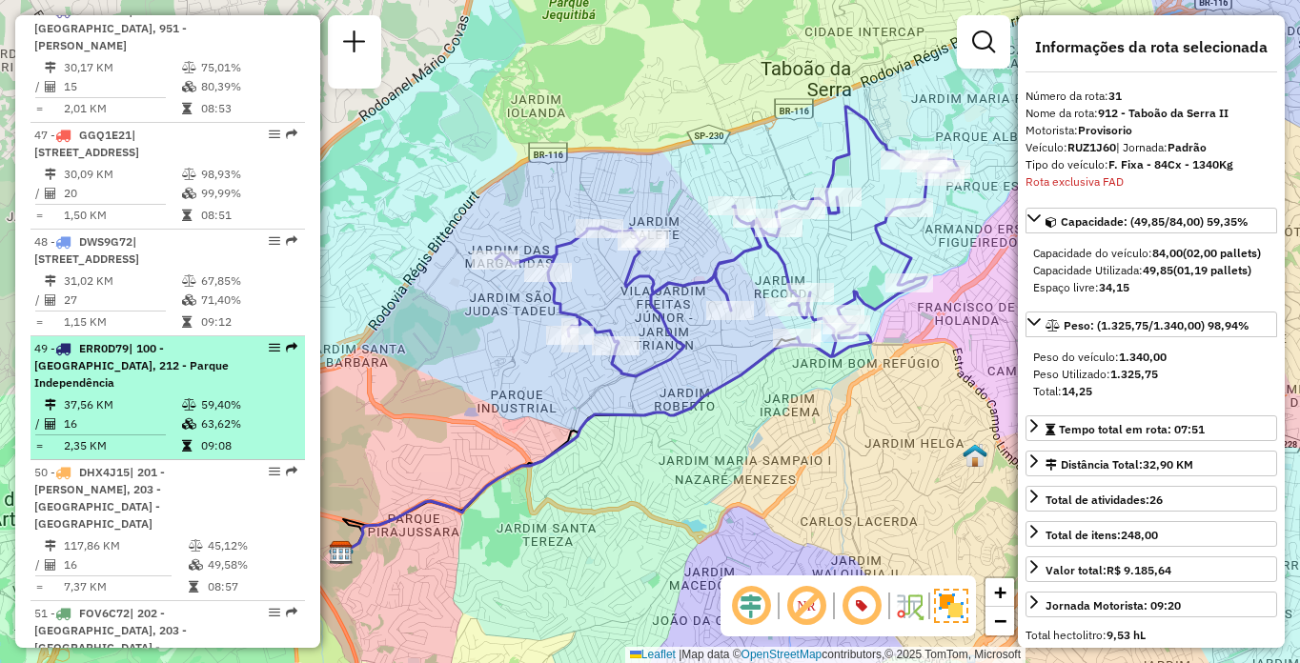
click at [177, 365] on div "49 - ERR0D79 | 100 - [GEOGRAPHIC_DATA], 212 - [GEOGRAPHIC_DATA]" at bounding box center [135, 365] width 202 height 51
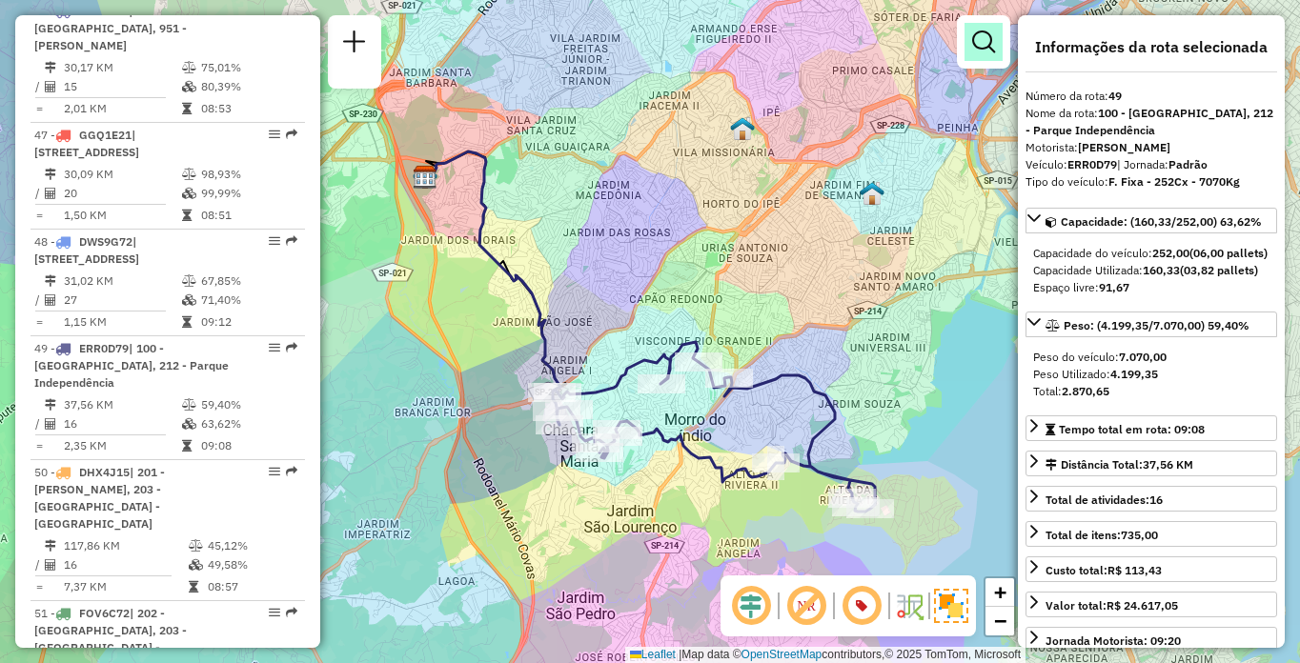
scroll to position [3250, 0]
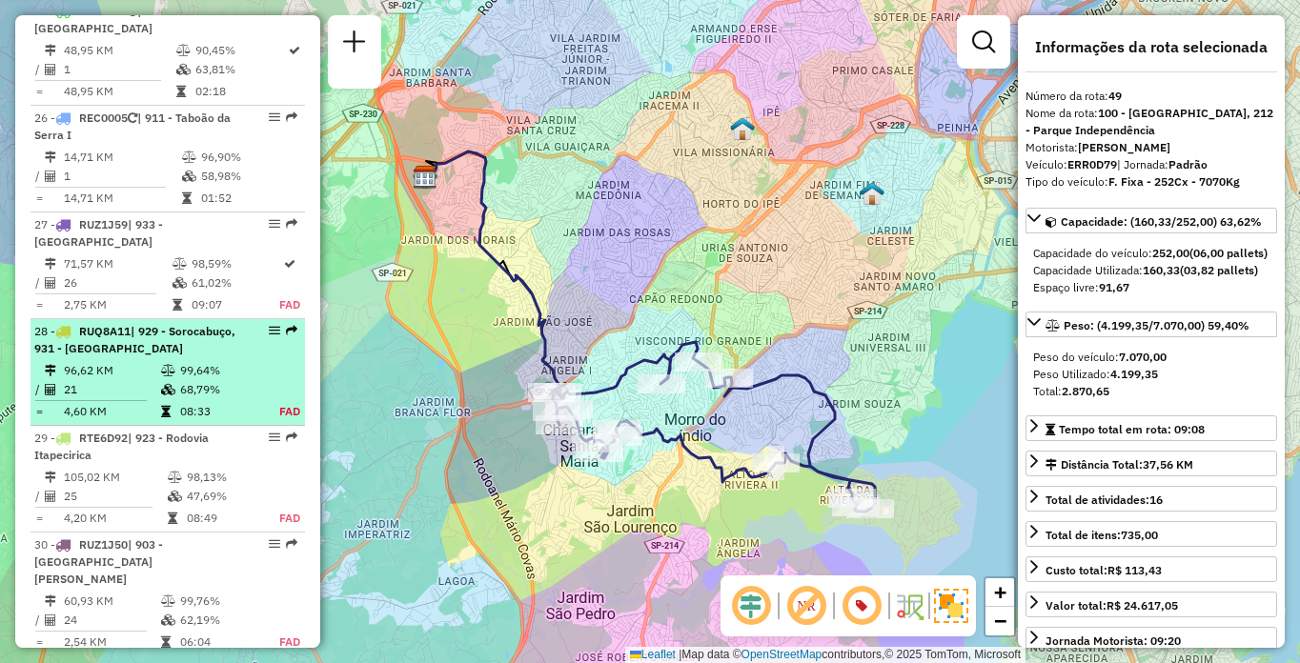
click at [225, 370] on td "99,64%" at bounding box center [218, 370] width 79 height 19
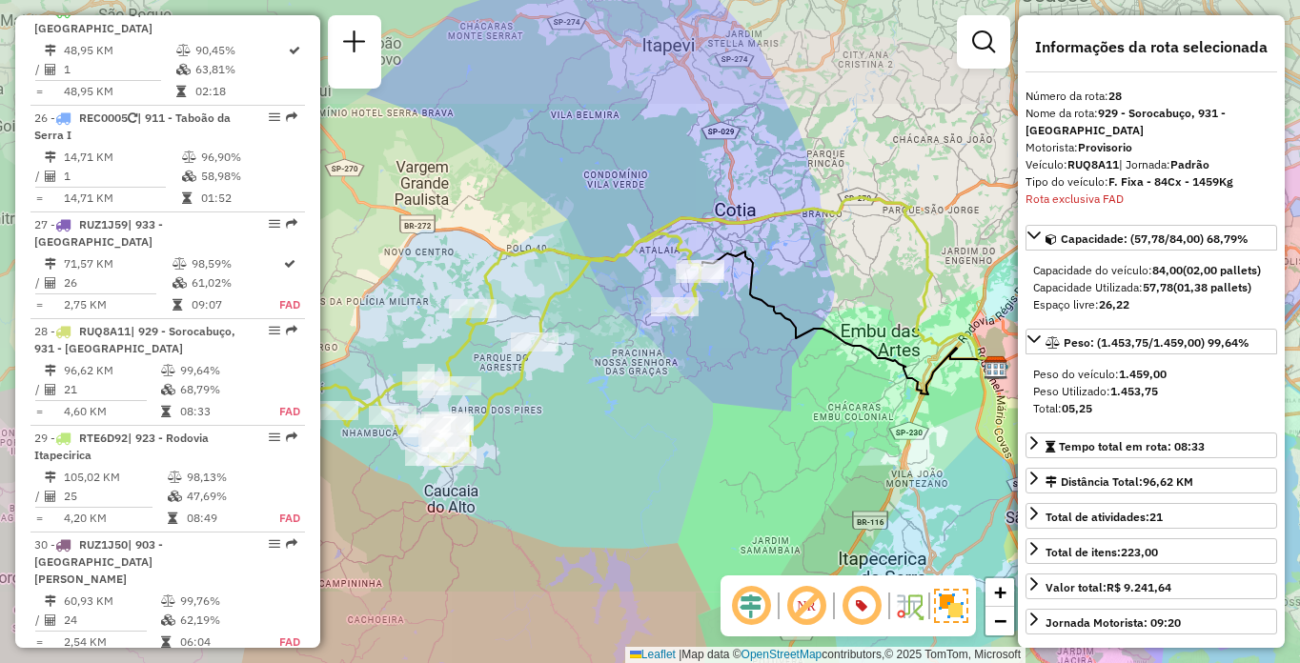
scroll to position [3554, 0]
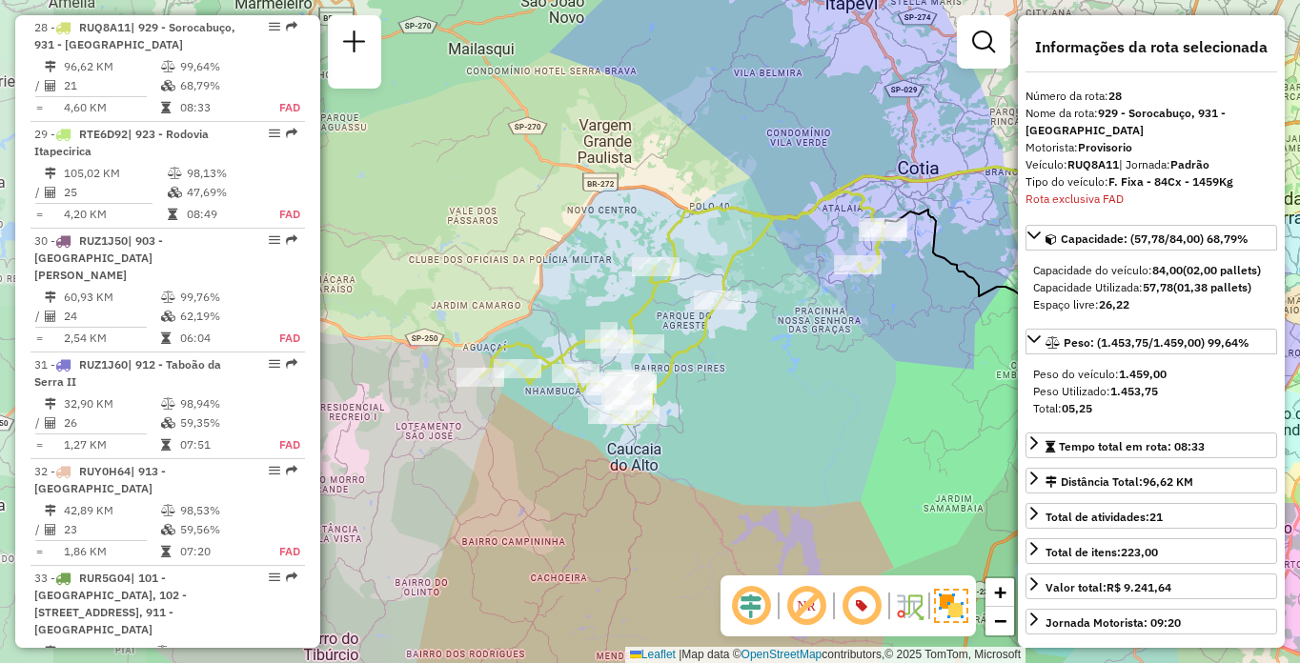
drag, startPoint x: 717, startPoint y: 394, endPoint x: 747, endPoint y: 383, distance: 32.3
click at [747, 383] on div "Janela de atendimento Grade de atendimento Capacidade Transportadoras Veículos …" at bounding box center [650, 331] width 1300 height 663
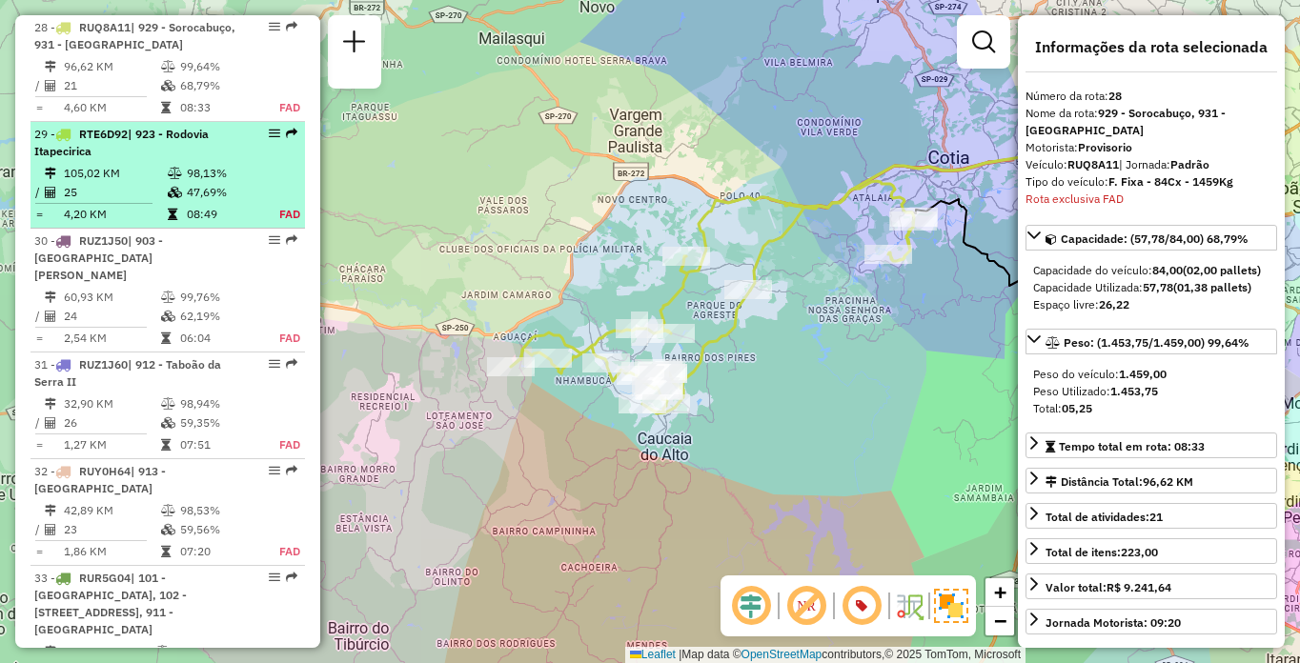
click at [115, 170] on td "105,02 KM" at bounding box center [115, 173] width 104 height 19
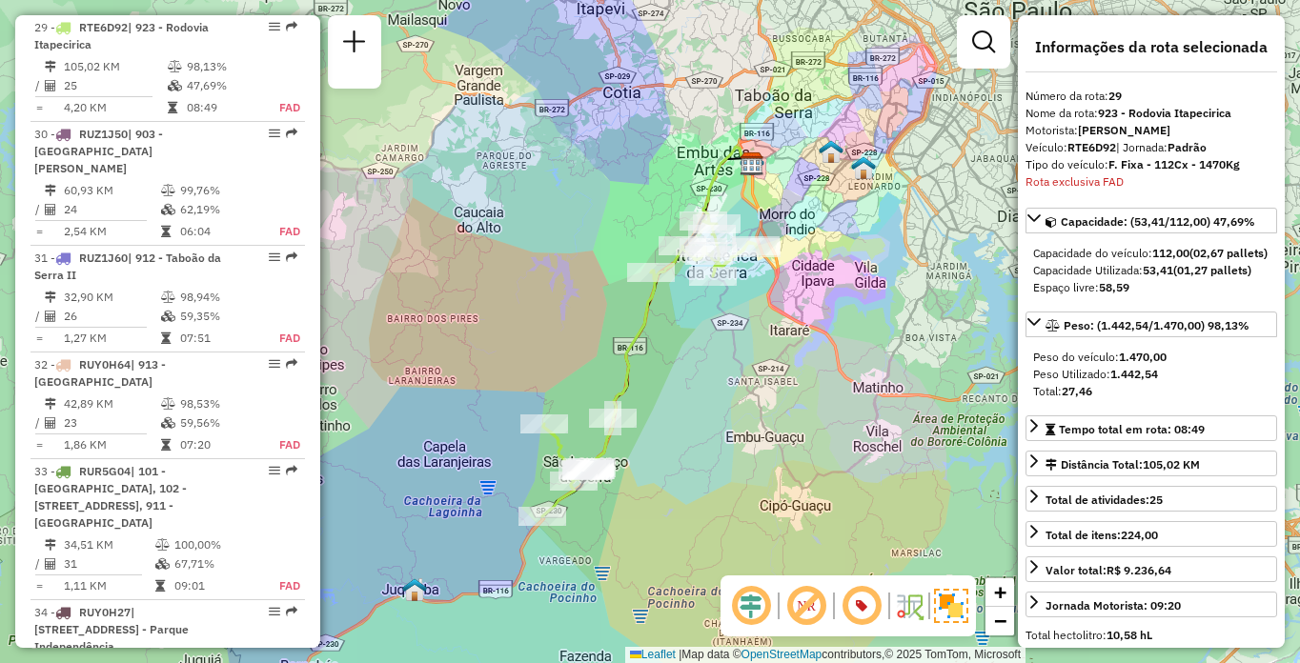
scroll to position [4155, 0]
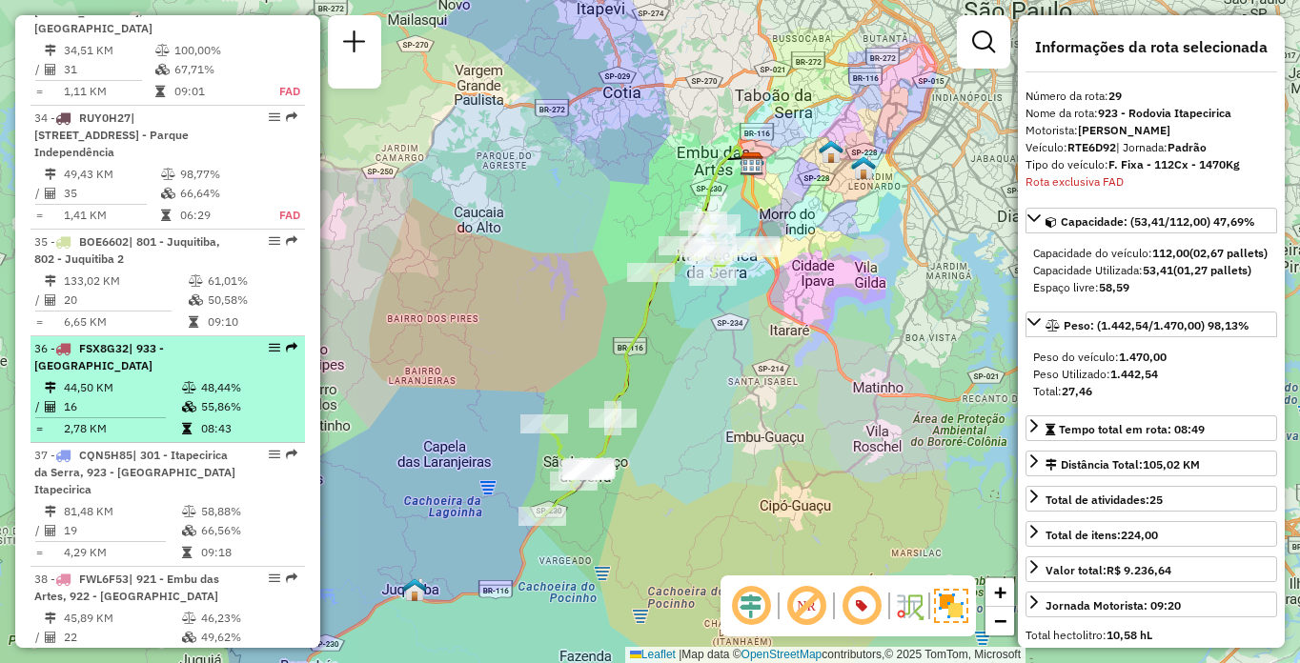
click at [219, 378] on td "48,44%" at bounding box center [248, 387] width 96 height 19
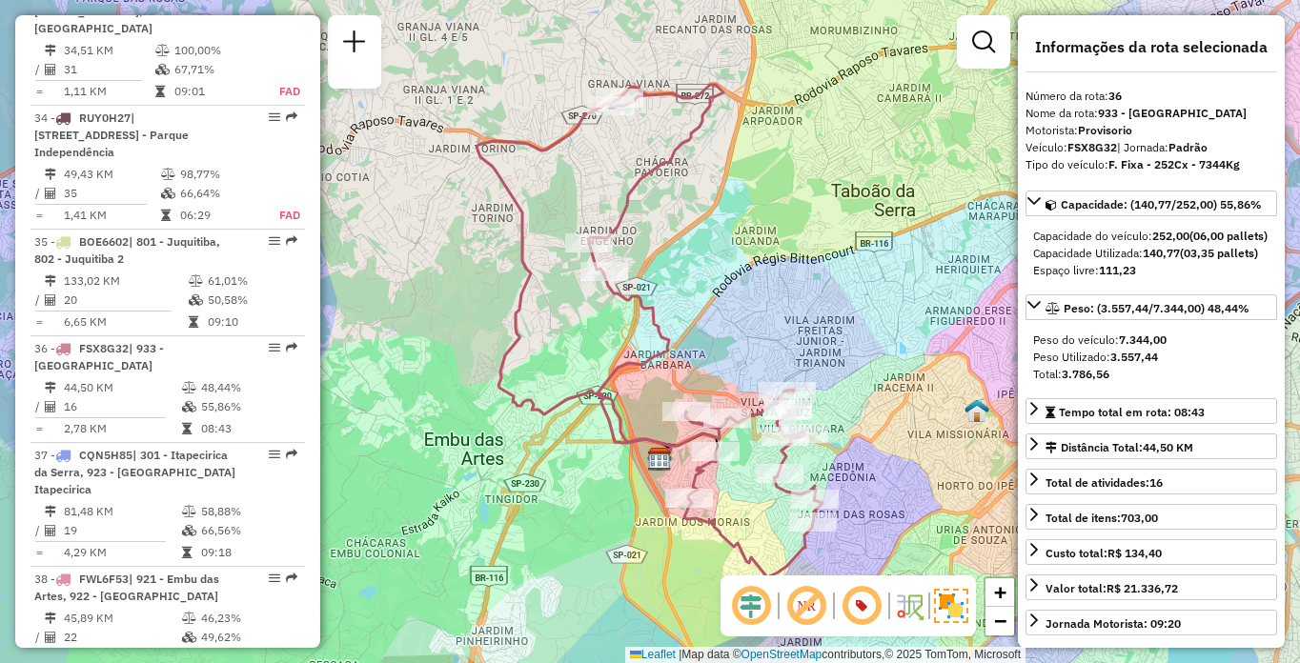
scroll to position [3677, 0]
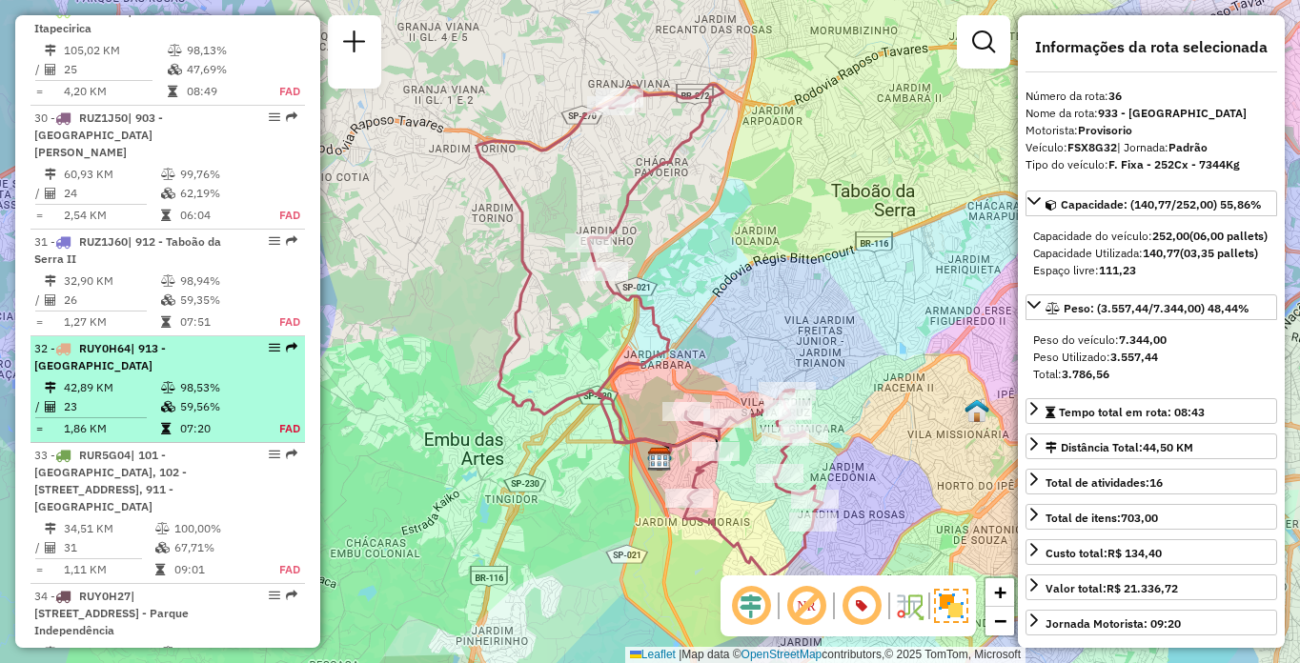
click at [234, 342] on div "32 - RUY0H64 | 913 - [GEOGRAPHIC_DATA]" at bounding box center [167, 357] width 267 height 34
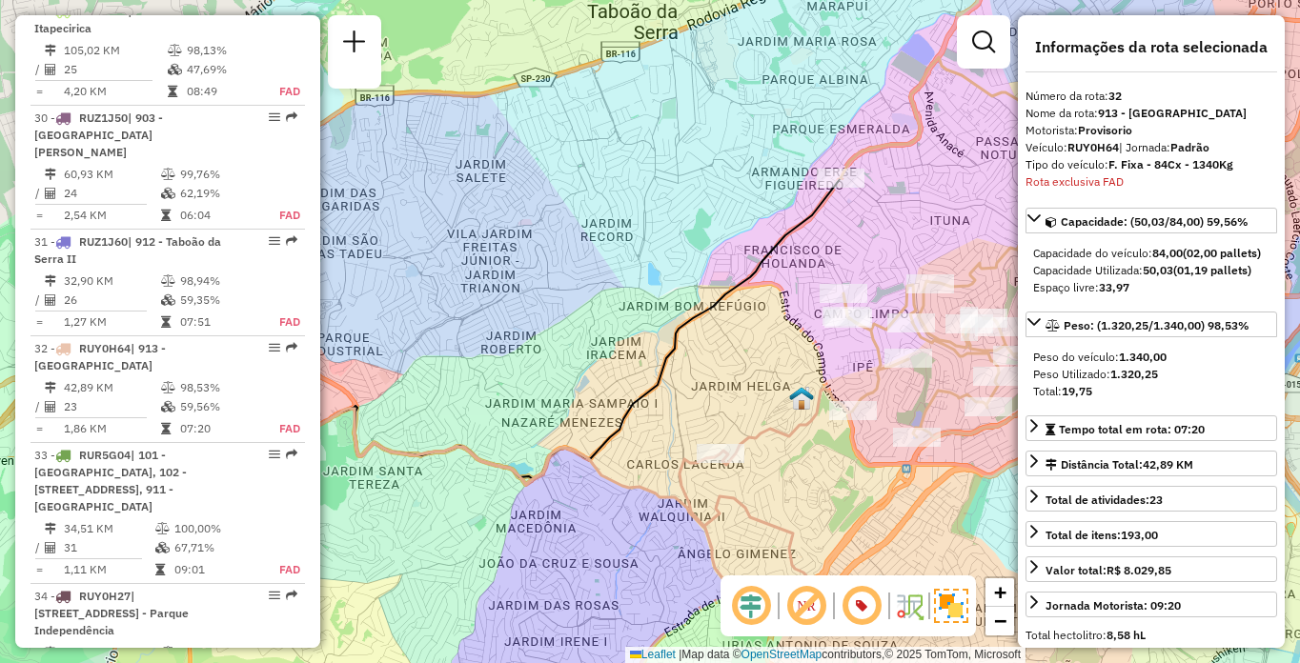
scroll to position [3981, 0]
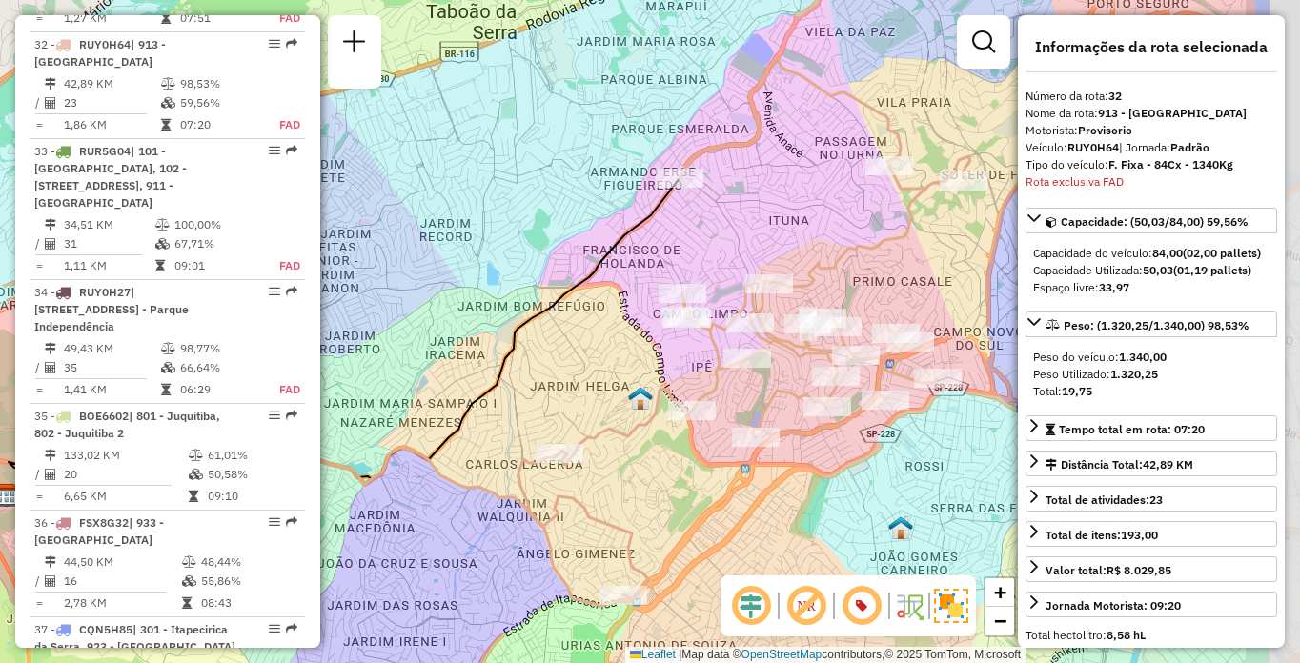
drag, startPoint x: 880, startPoint y: 408, endPoint x: 773, endPoint y: 408, distance: 106.7
click at [773, 408] on icon at bounding box center [743, 331] width 451 height 549
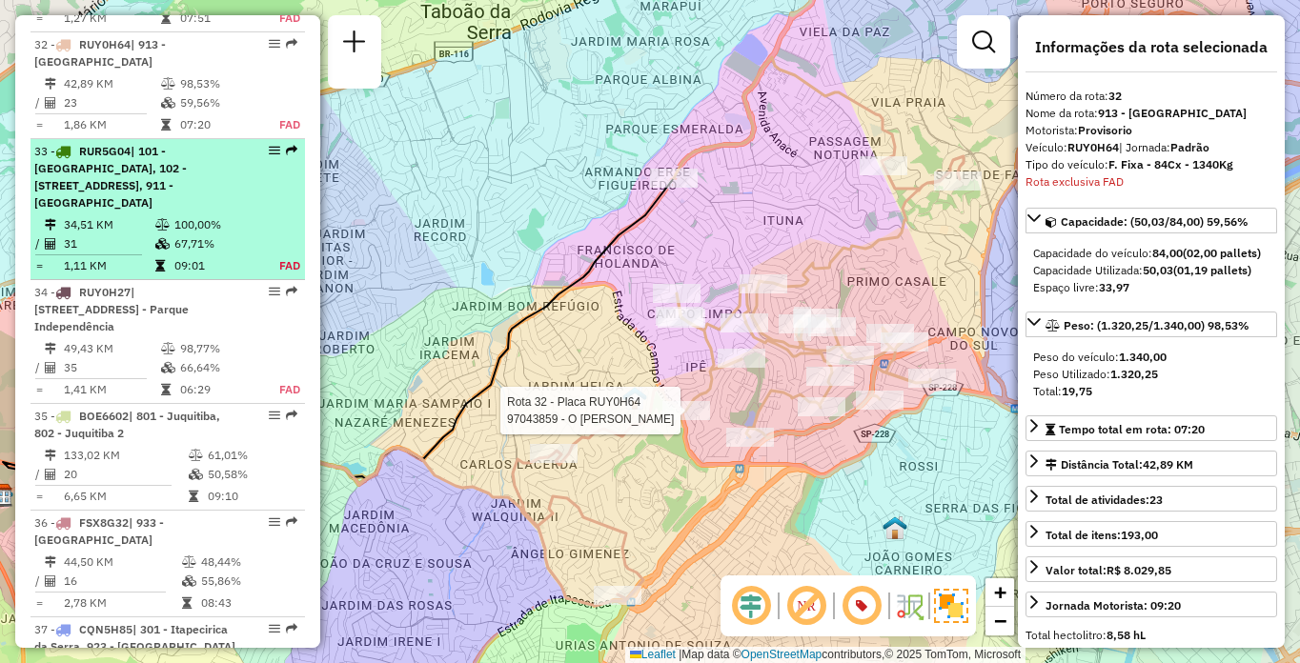
click at [166, 216] on td at bounding box center [163, 224] width 19 height 19
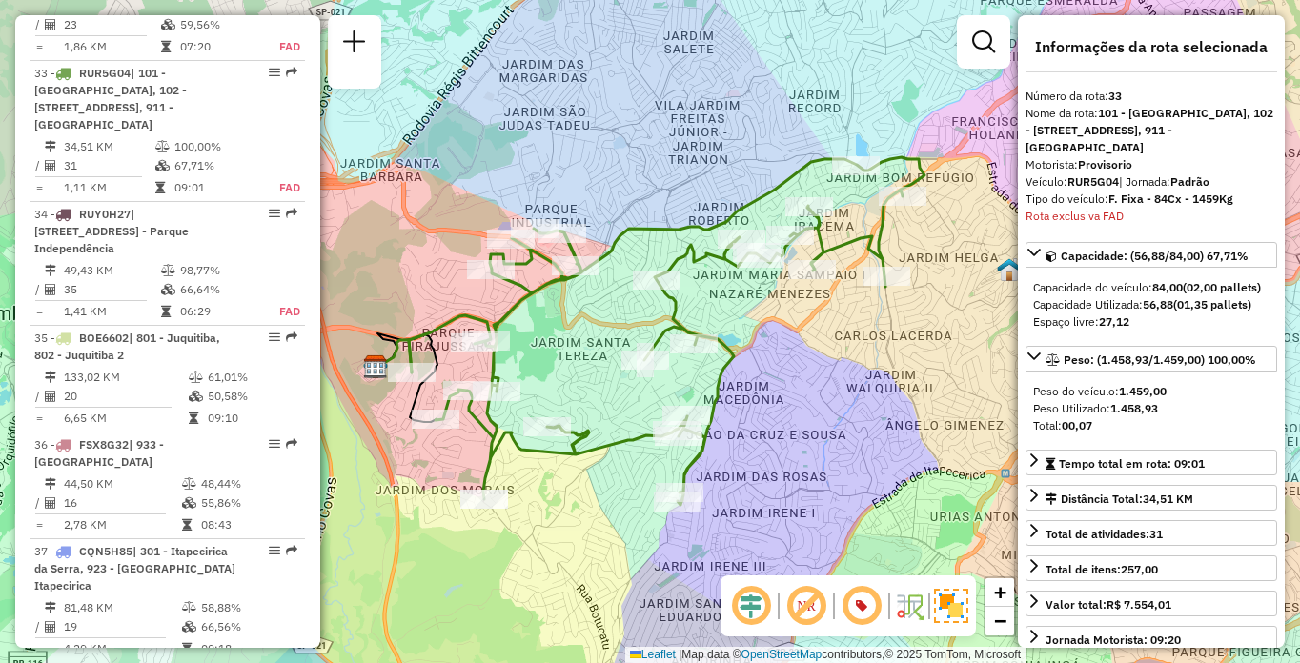
scroll to position [4088, 0]
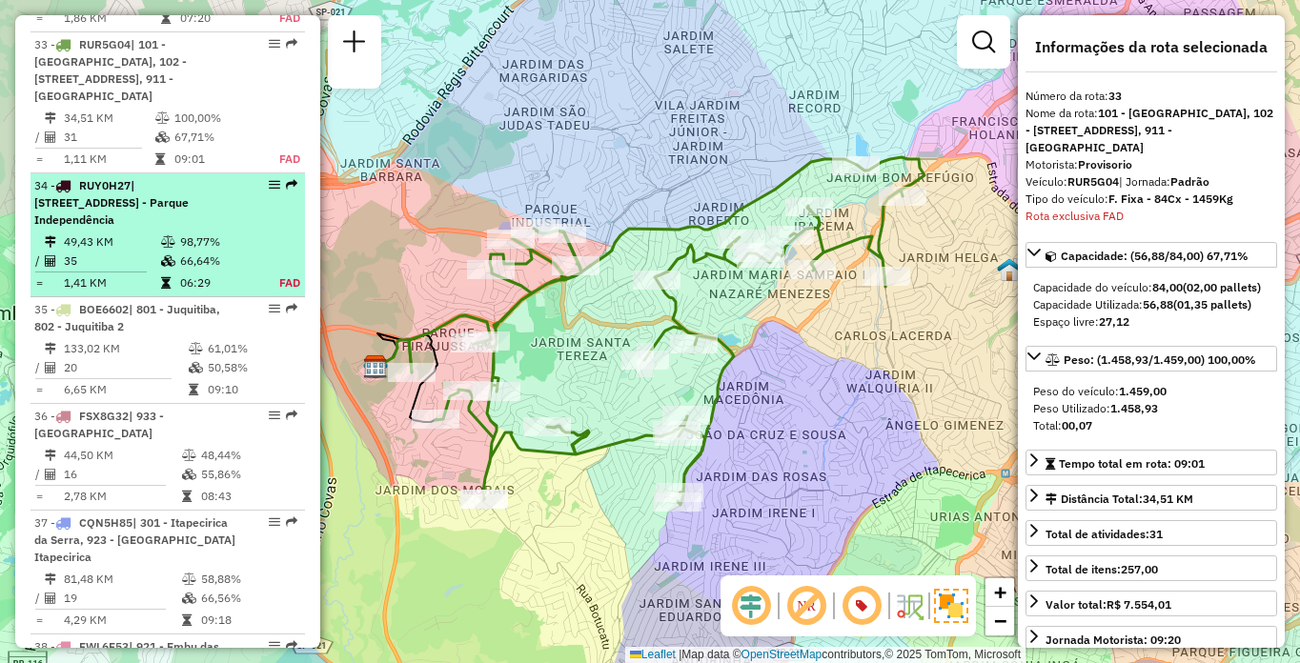
click at [164, 236] on icon at bounding box center [168, 241] width 14 height 11
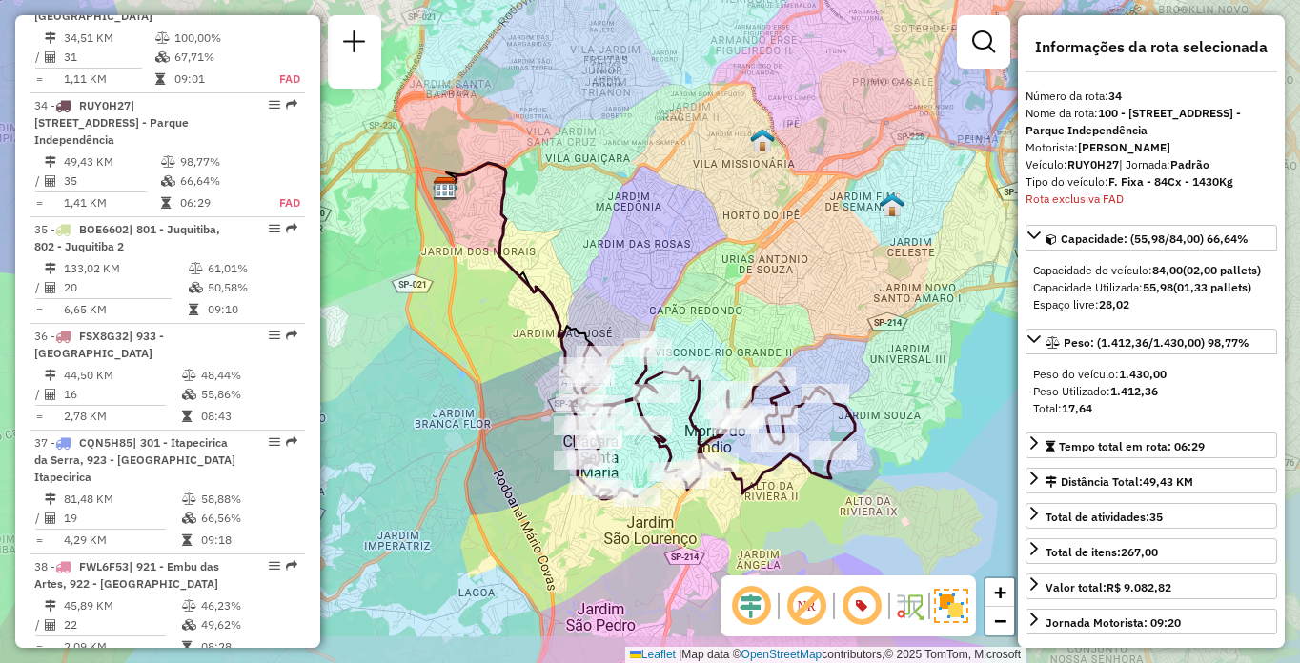
scroll to position [4229, 0]
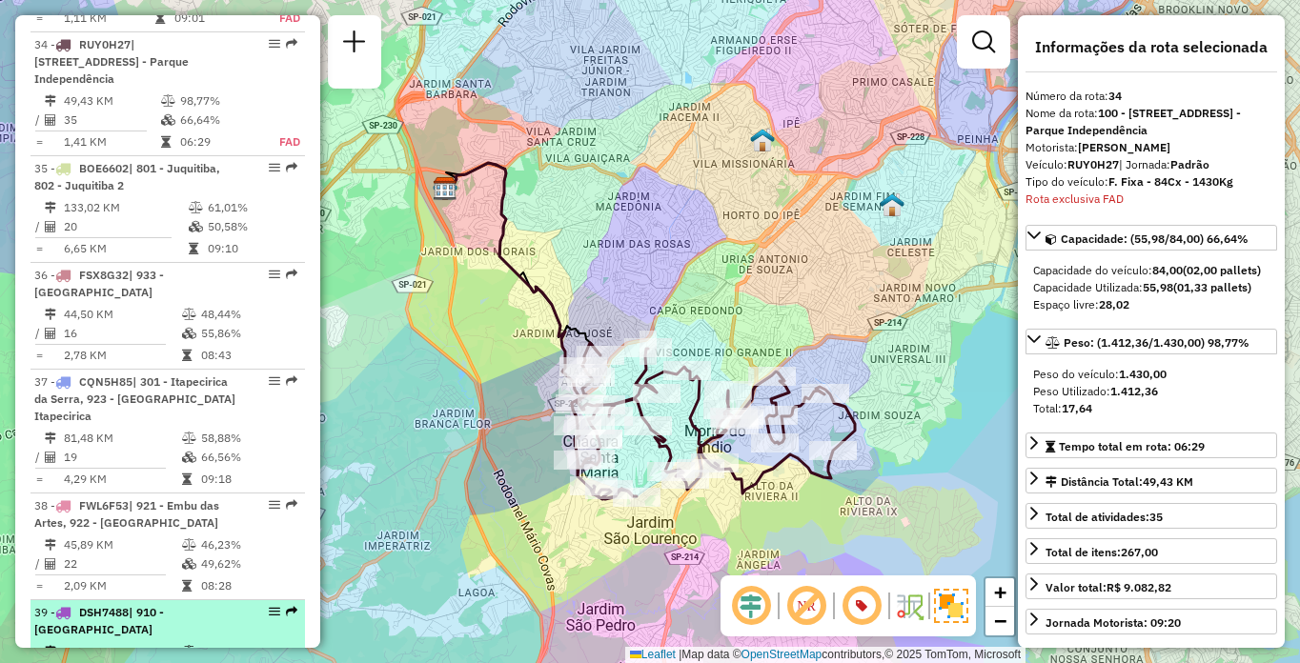
click at [76, 618] on div "39 - DSH7488 | 910 - Parque Ipê" at bounding box center [135, 621] width 202 height 34
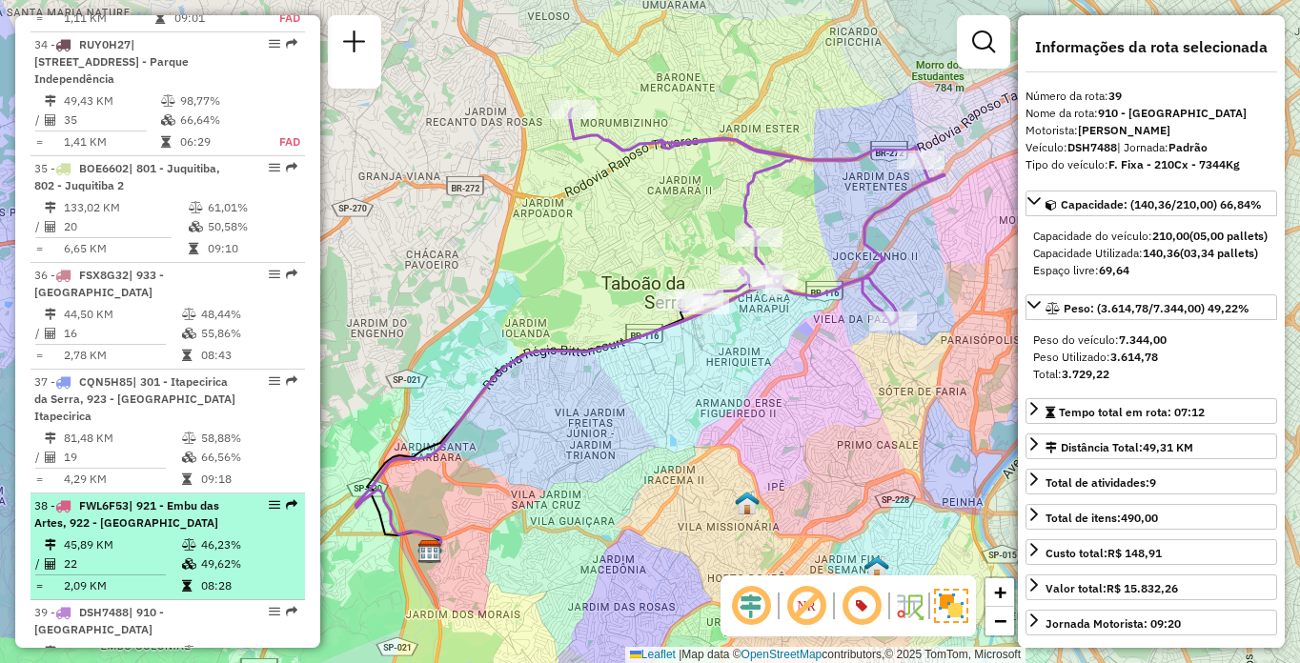
click at [214, 536] on td "46,23%" at bounding box center [248, 545] width 96 height 19
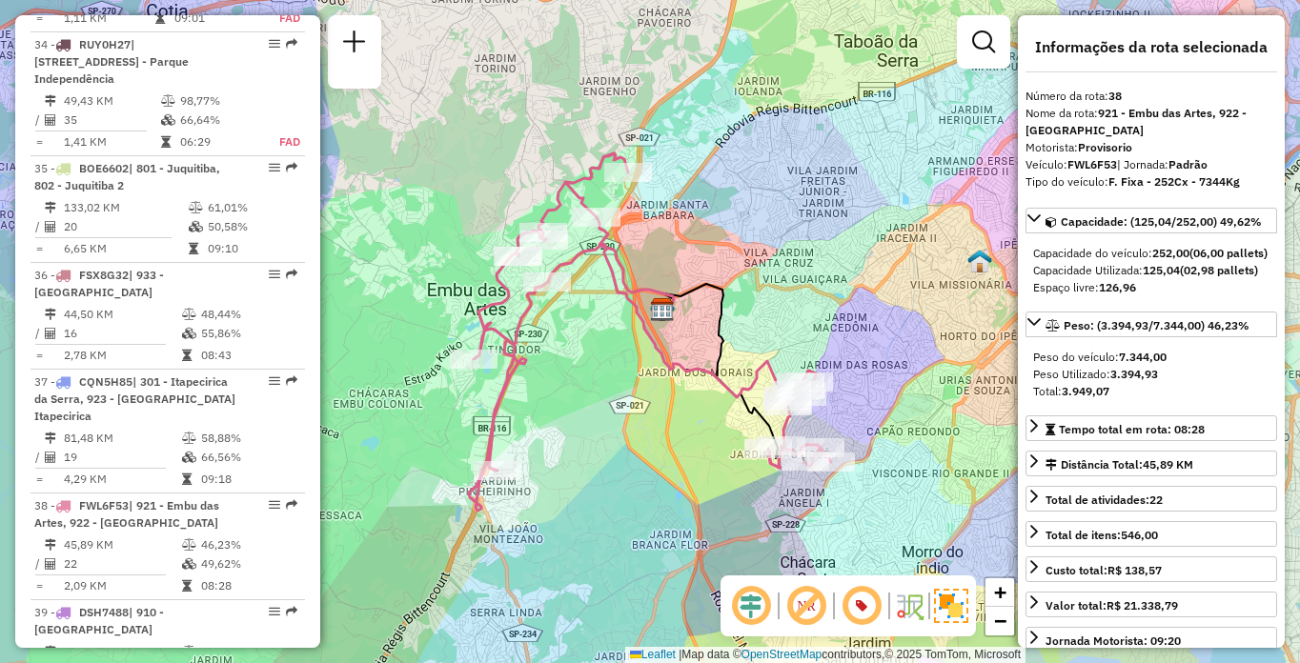
scroll to position [4706, 0]
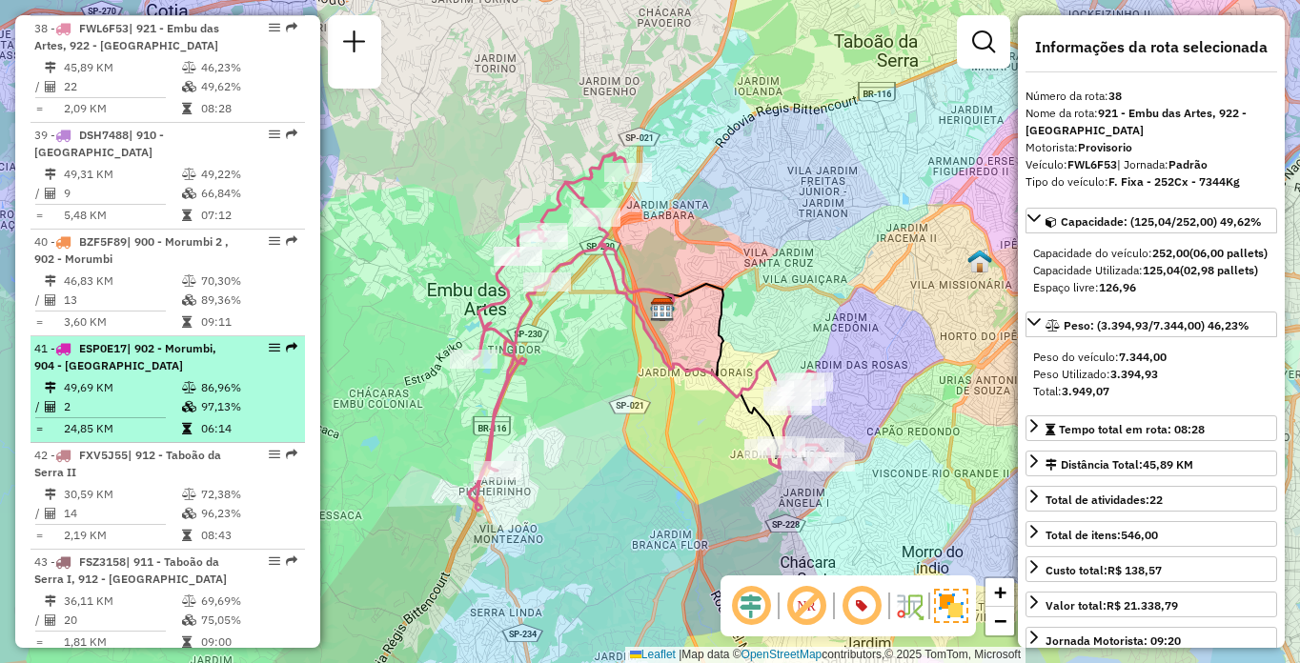
click at [173, 378] on td "49,69 KM" at bounding box center [122, 387] width 118 height 19
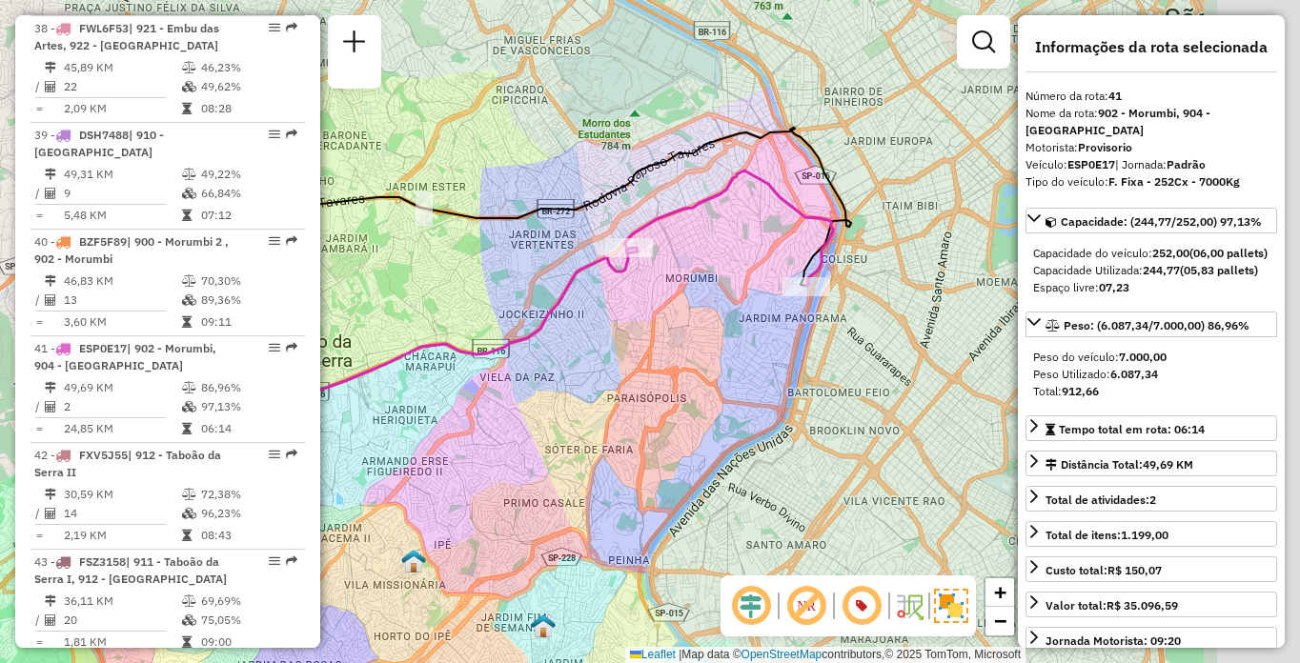
drag, startPoint x: 902, startPoint y: 310, endPoint x: 658, endPoint y: 351, distance: 247.4
click at [658, 351] on div "Janela de atendimento Grade de atendimento Capacidade Transportadoras Veículos …" at bounding box center [650, 331] width 1300 height 663
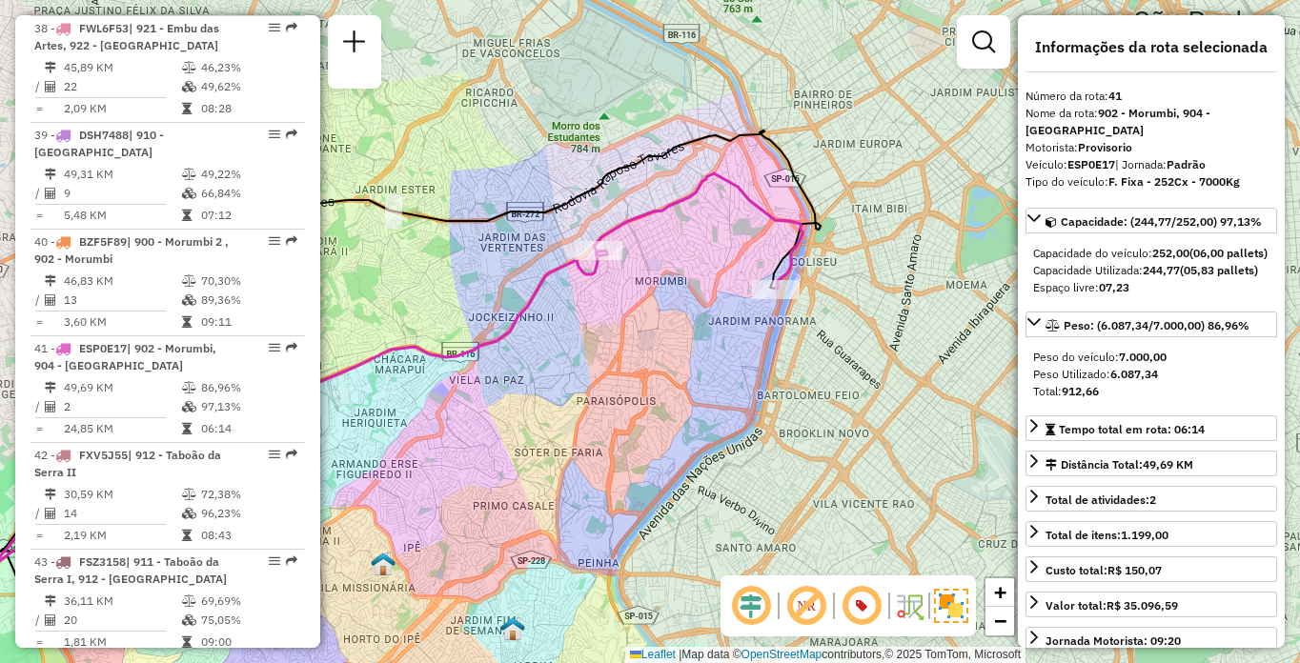
scroll to position [6146, 0]
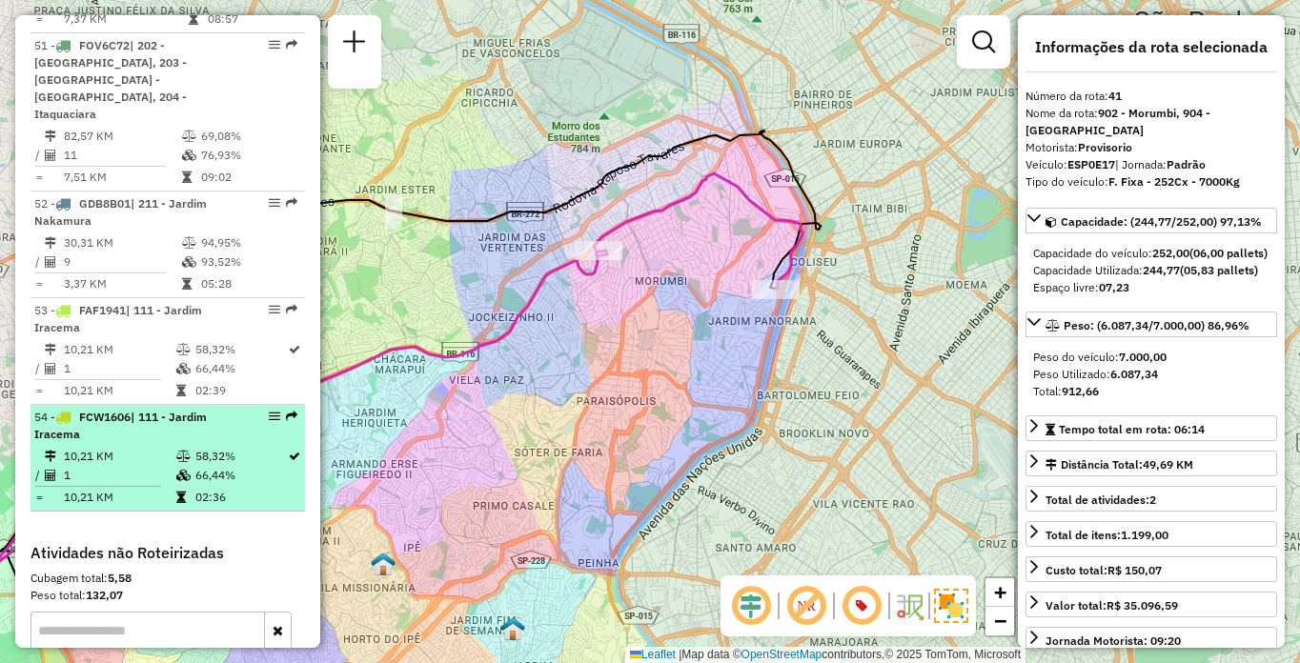
click at [182, 451] on icon at bounding box center [183, 456] width 14 height 11
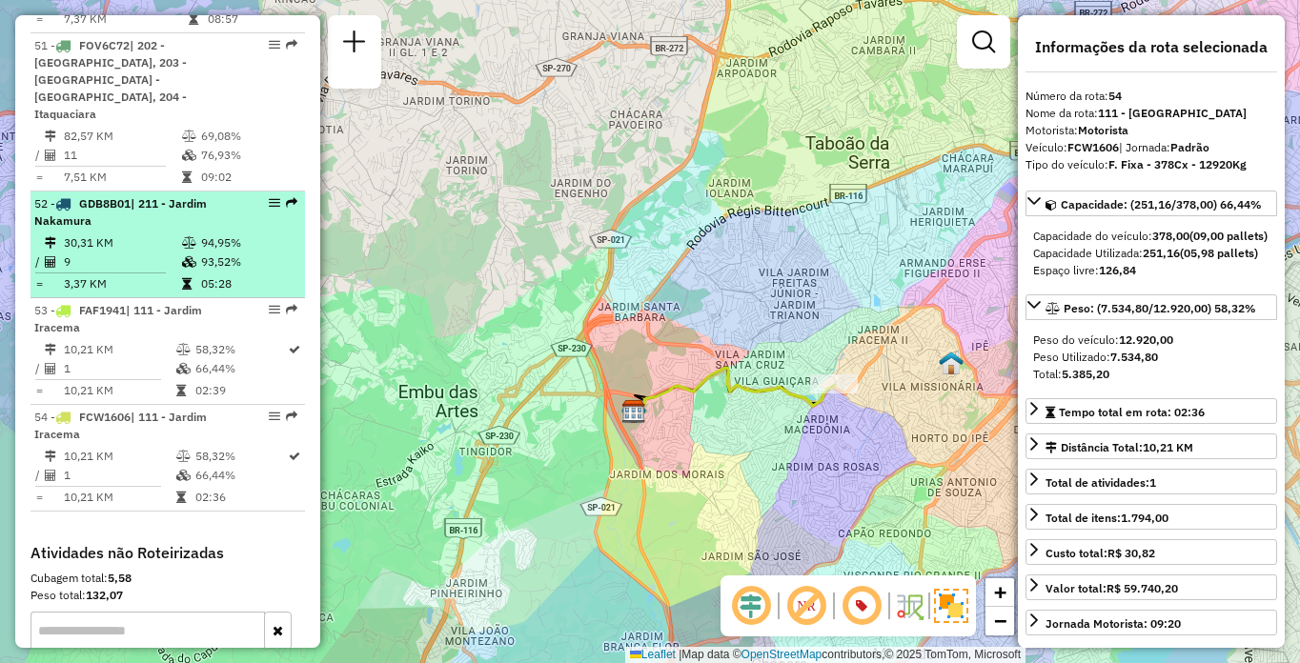
click at [205, 253] on td "93,52%" at bounding box center [248, 262] width 96 height 19
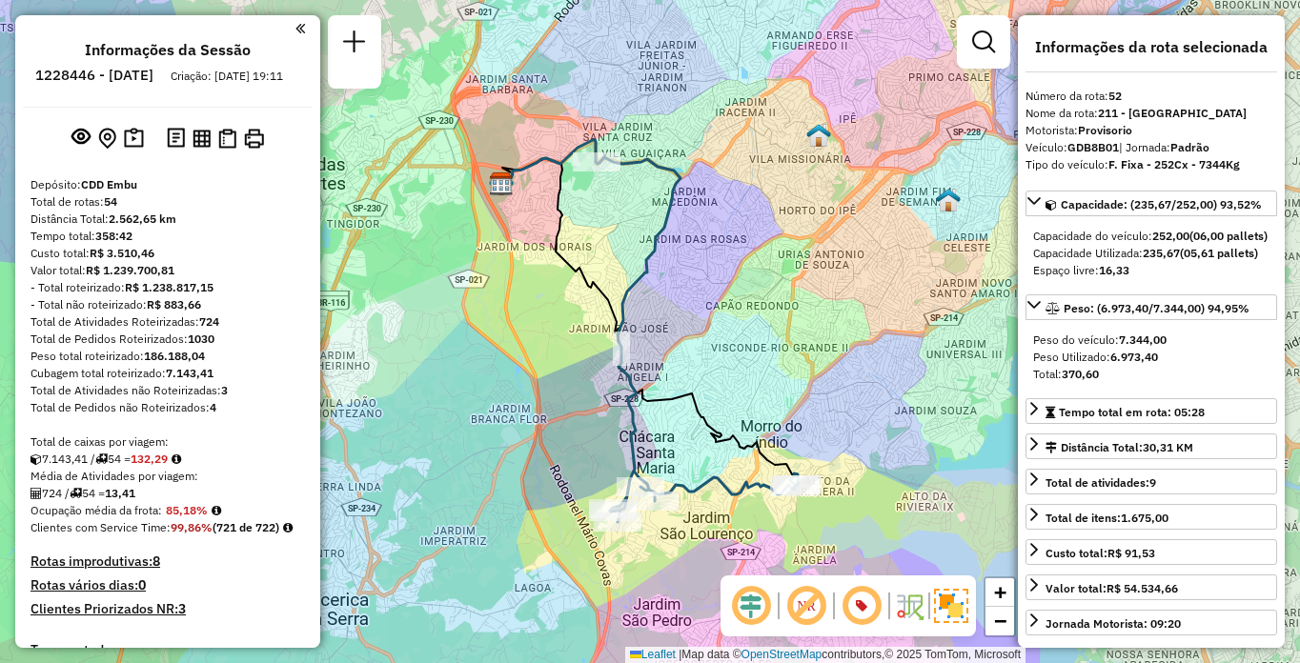
scroll to position [4813, 0]
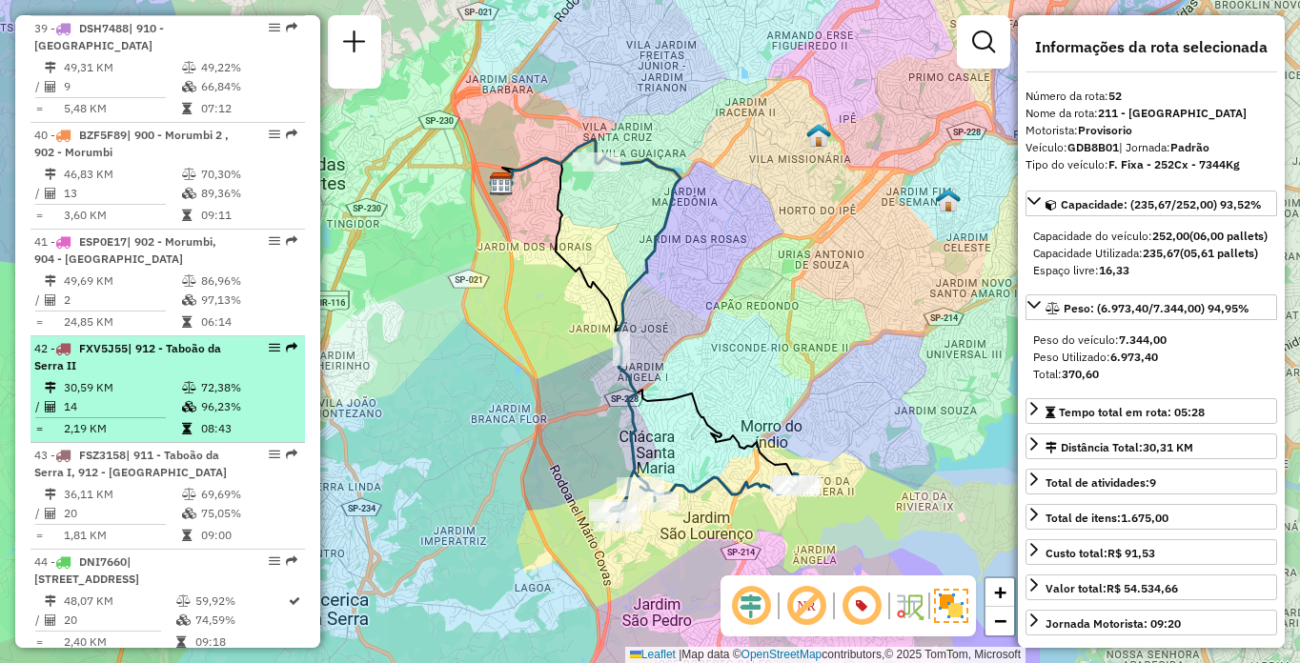
click at [205, 378] on td "72,38%" at bounding box center [248, 387] width 96 height 19
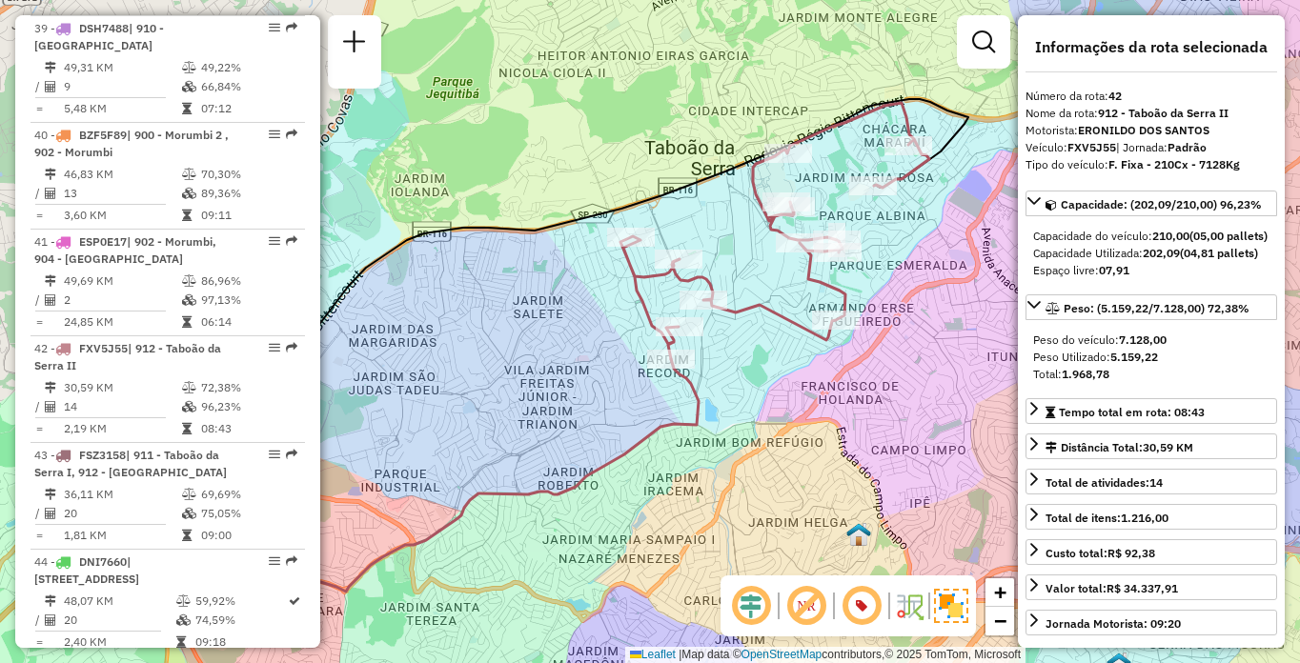
drag, startPoint x: 786, startPoint y: 365, endPoint x: 550, endPoint y: 435, distance: 246.4
click at [550, 435] on div "Janela de atendimento Grade de atendimento Capacidade Transportadoras Veículos …" at bounding box center [650, 331] width 1300 height 663
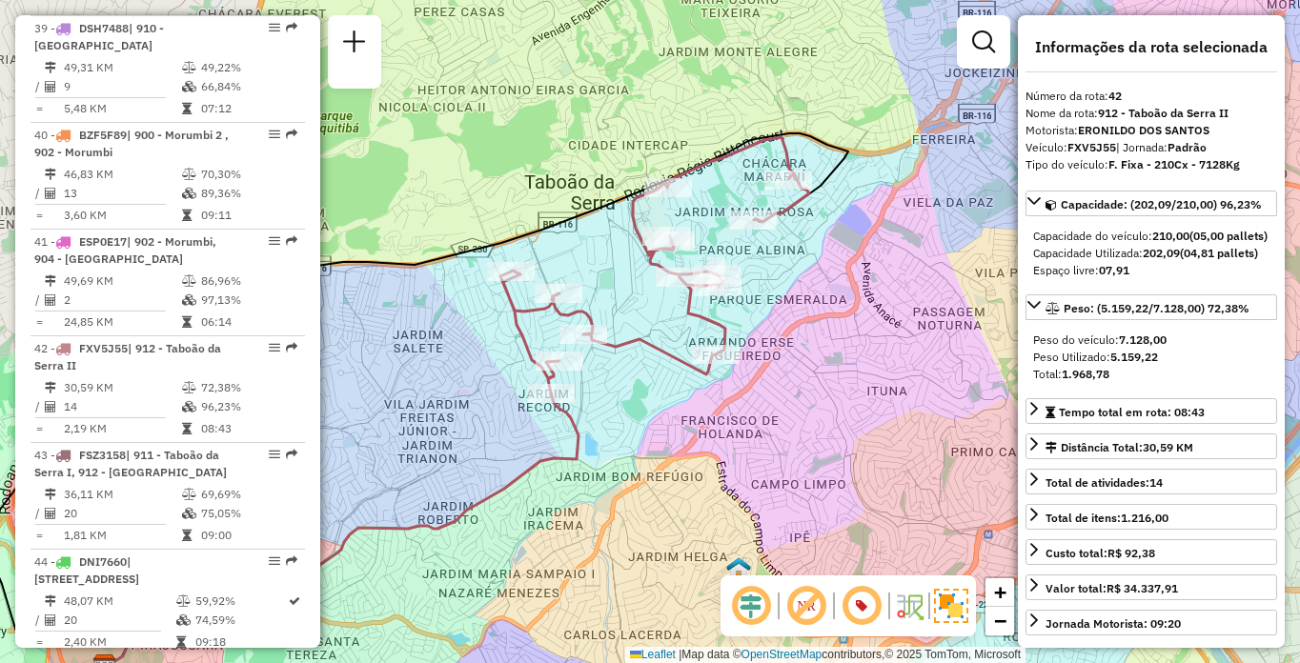
scroll to position [5471, 0]
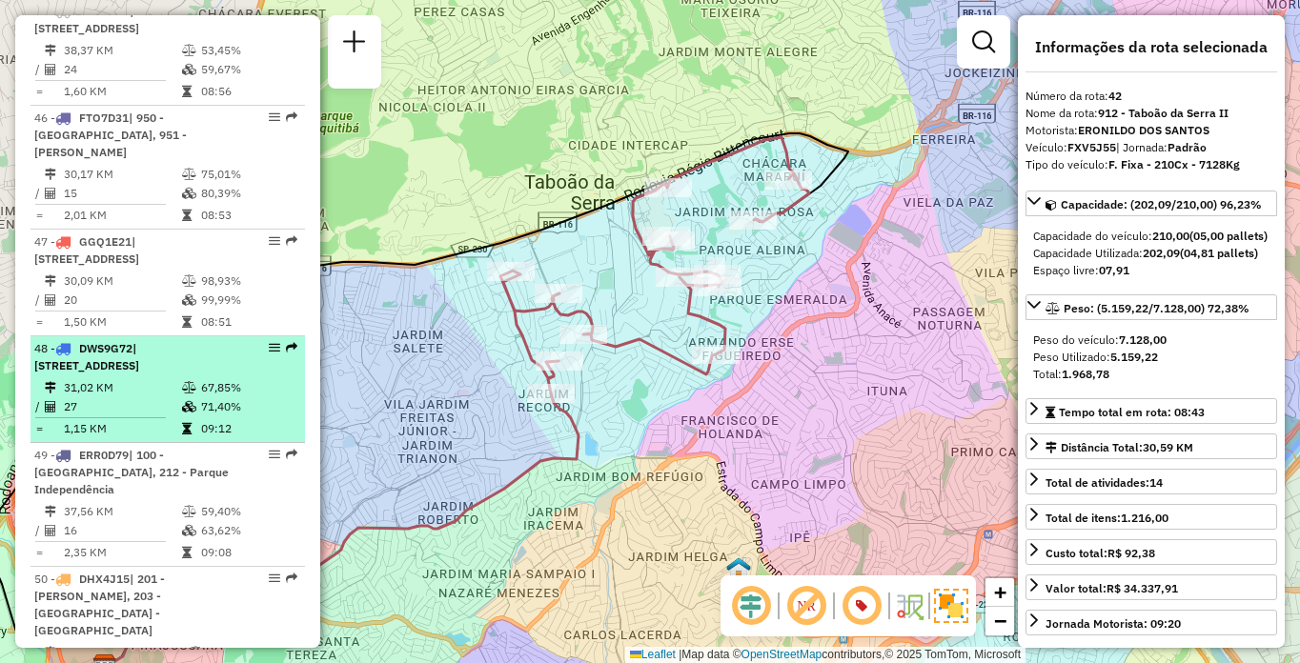
click at [187, 401] on icon at bounding box center [189, 406] width 14 height 11
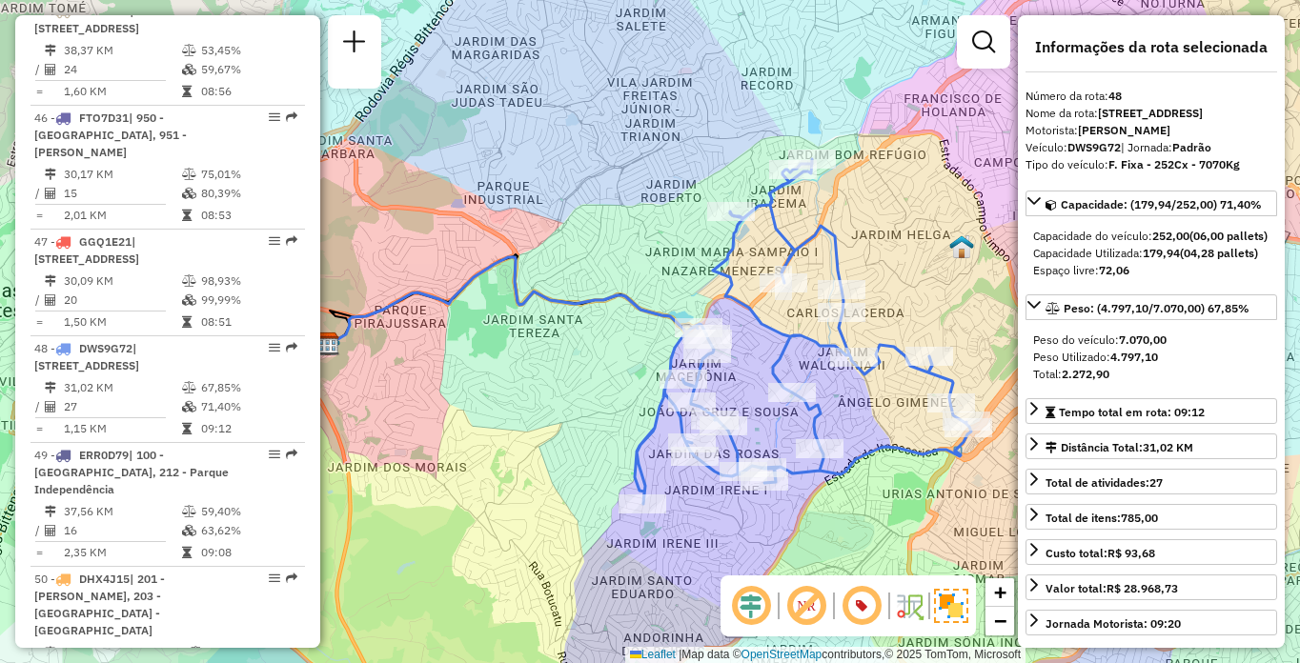
scroll to position [3925, 0]
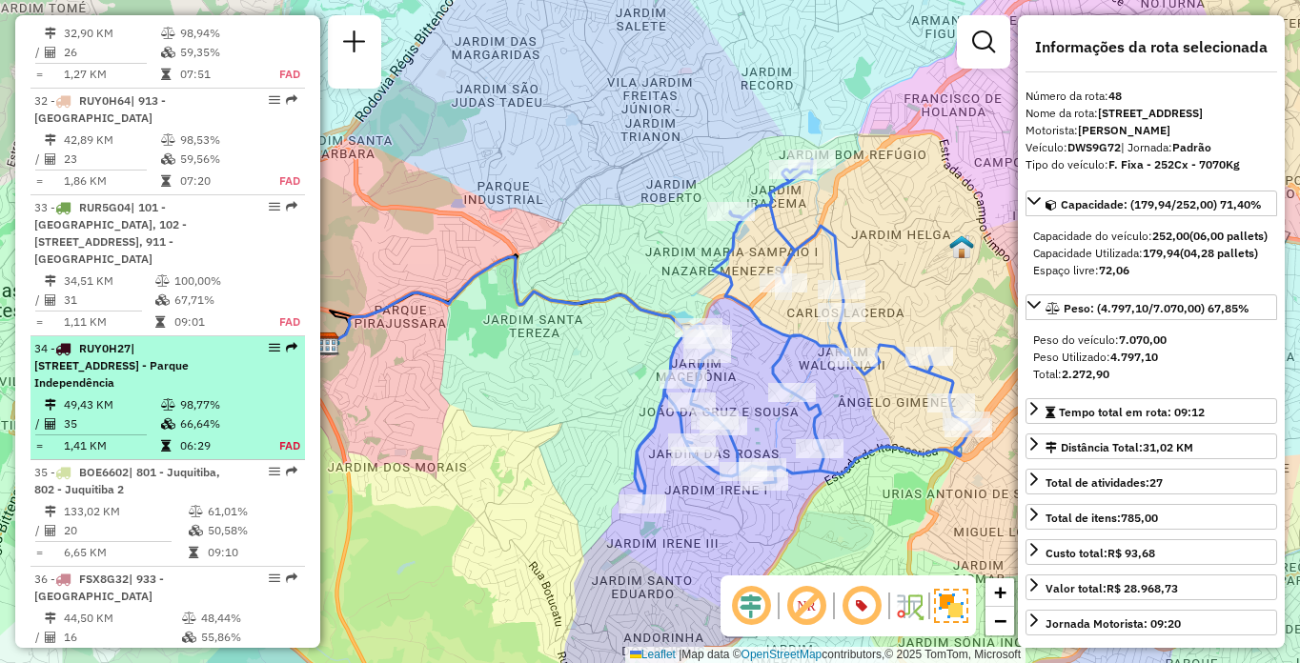
click at [147, 364] on span "| [STREET_ADDRESS] - Parque Independência" at bounding box center [111, 365] width 154 height 49
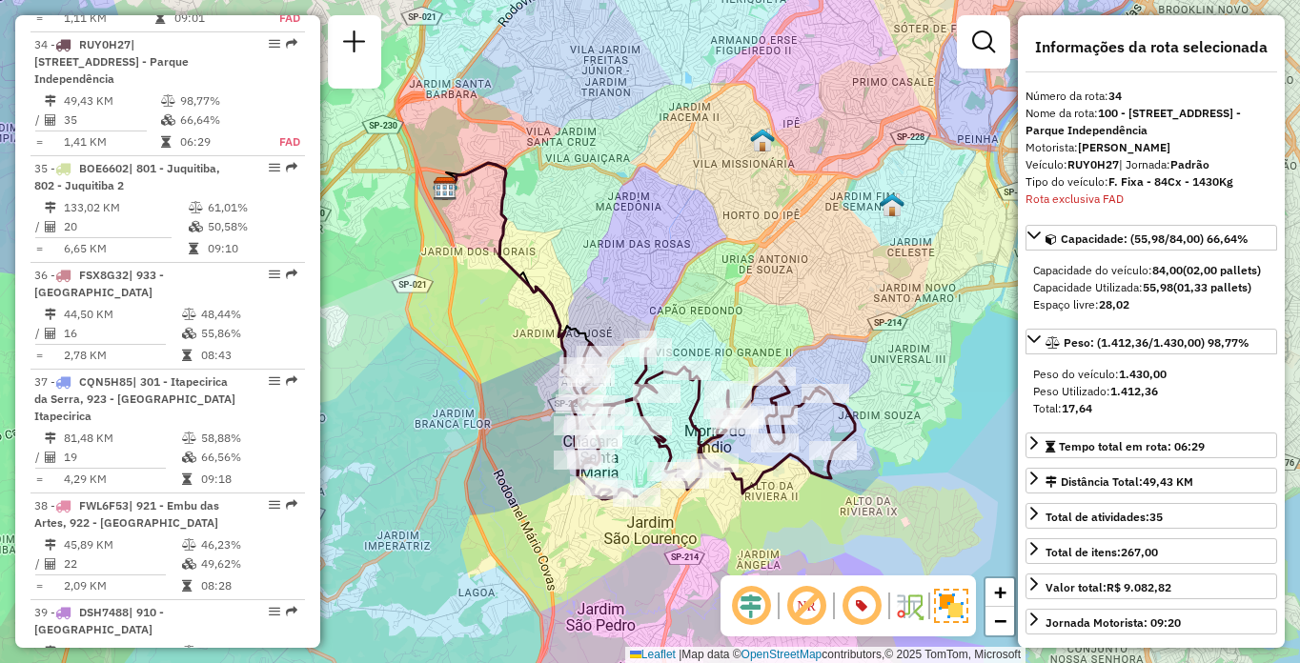
scroll to position [3784, 0]
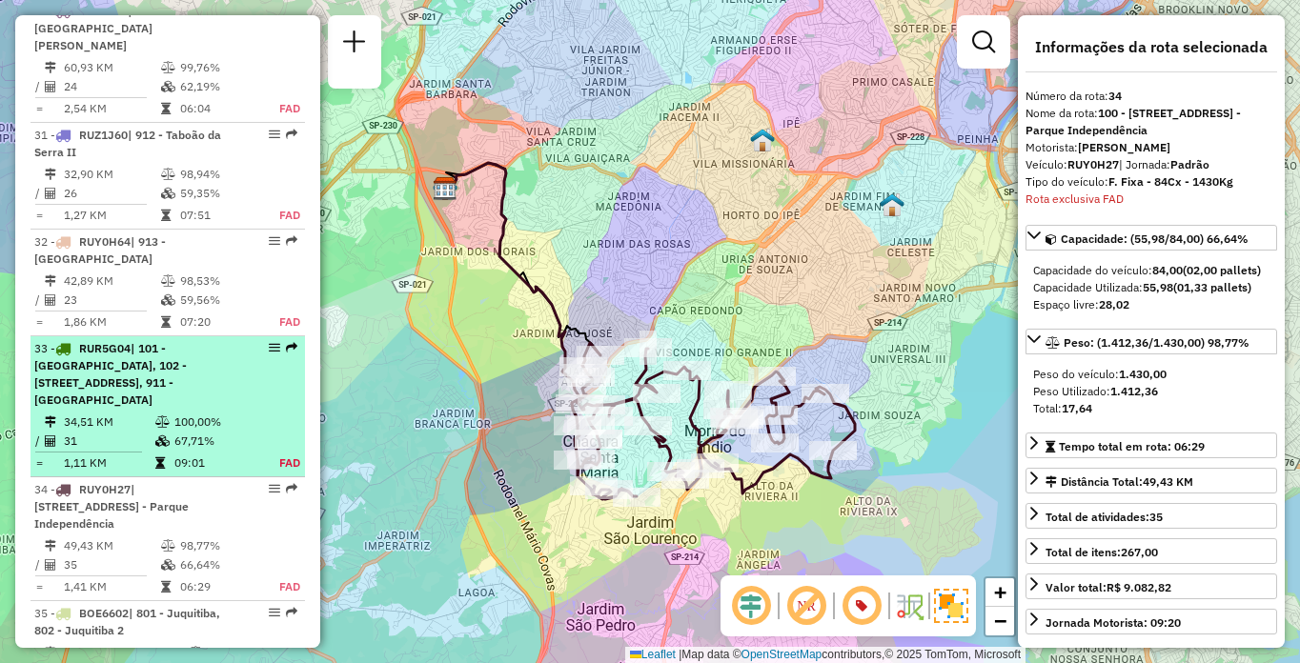
click at [173, 361] on span "| 101 - [GEOGRAPHIC_DATA], 102 - [STREET_ADDRESS], 911 - [GEOGRAPHIC_DATA]" at bounding box center [110, 374] width 152 height 66
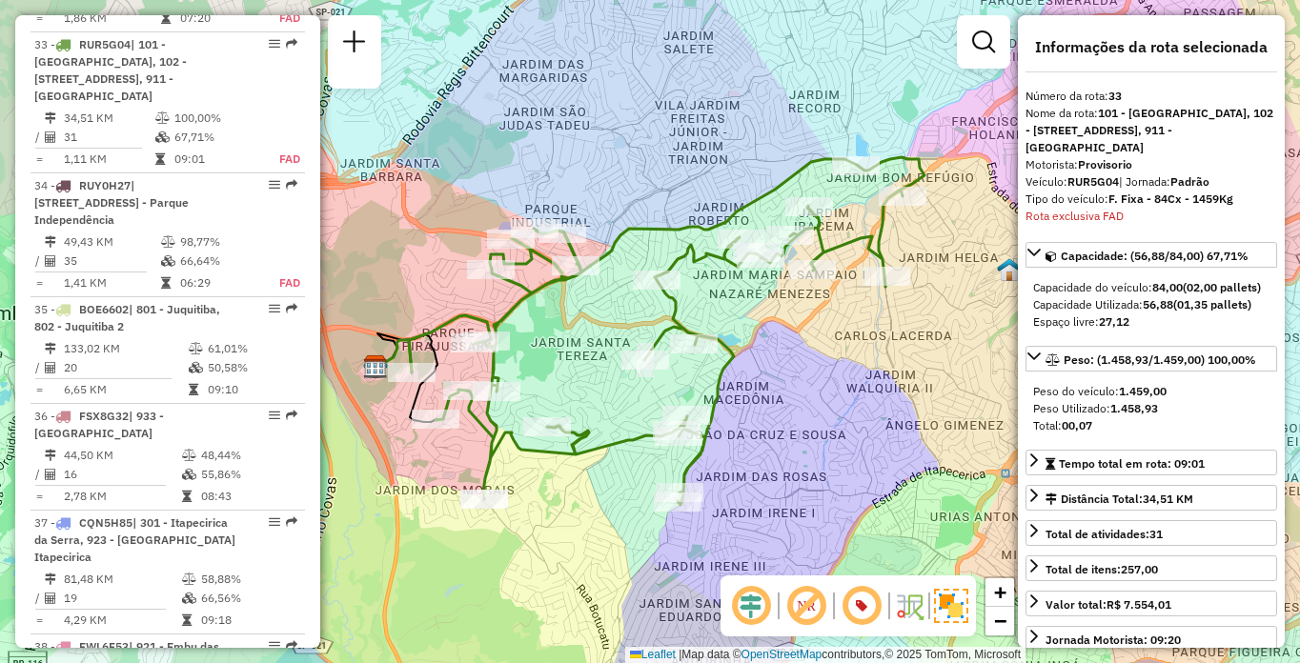
scroll to position [5471, 0]
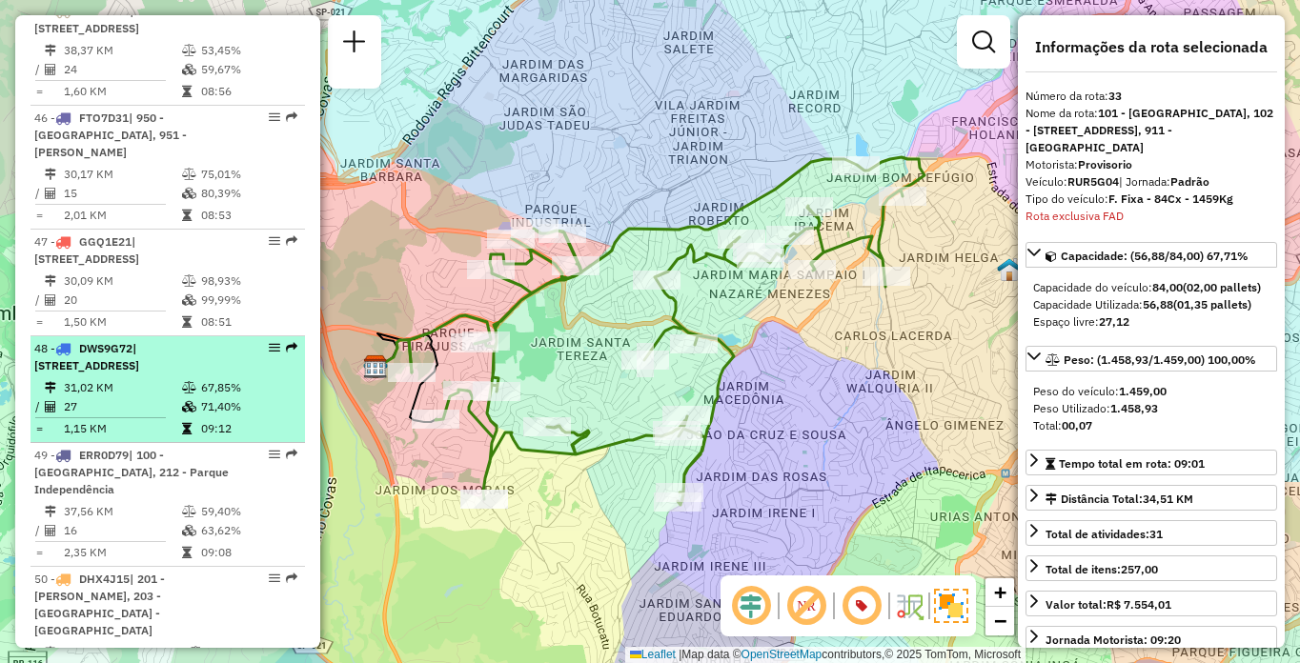
click at [139, 351] on span "| [STREET_ADDRESS]" at bounding box center [86, 356] width 105 height 31
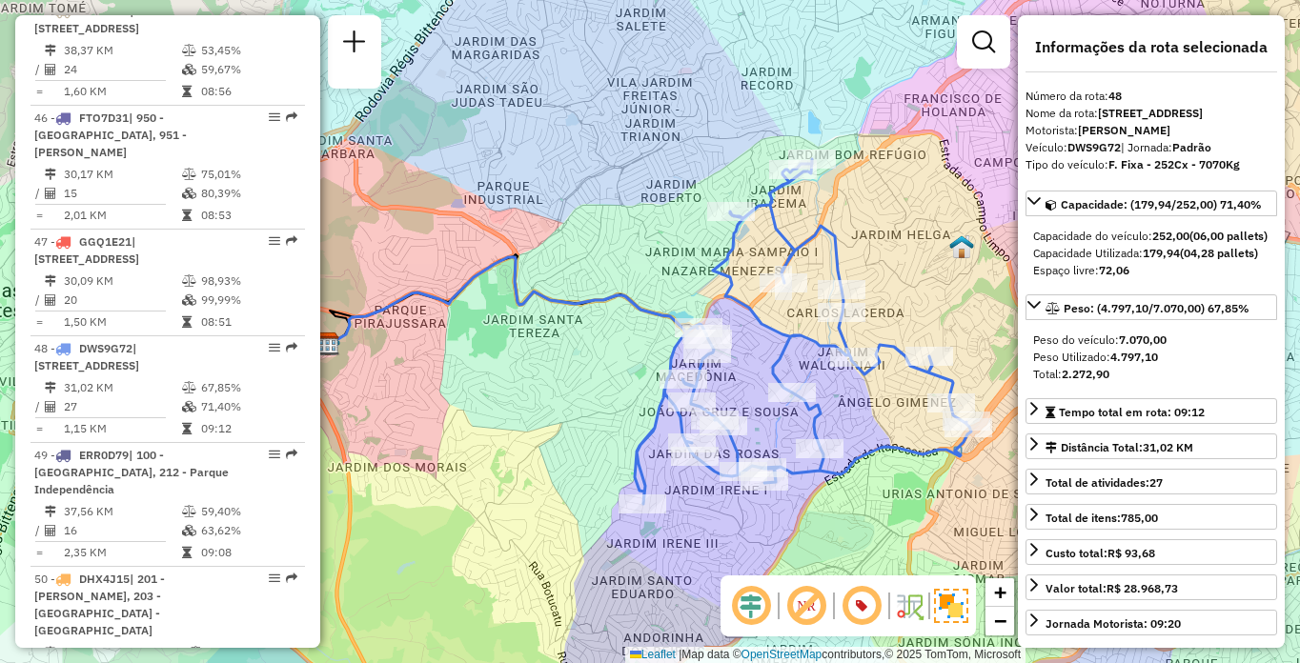
scroll to position [3570, 0]
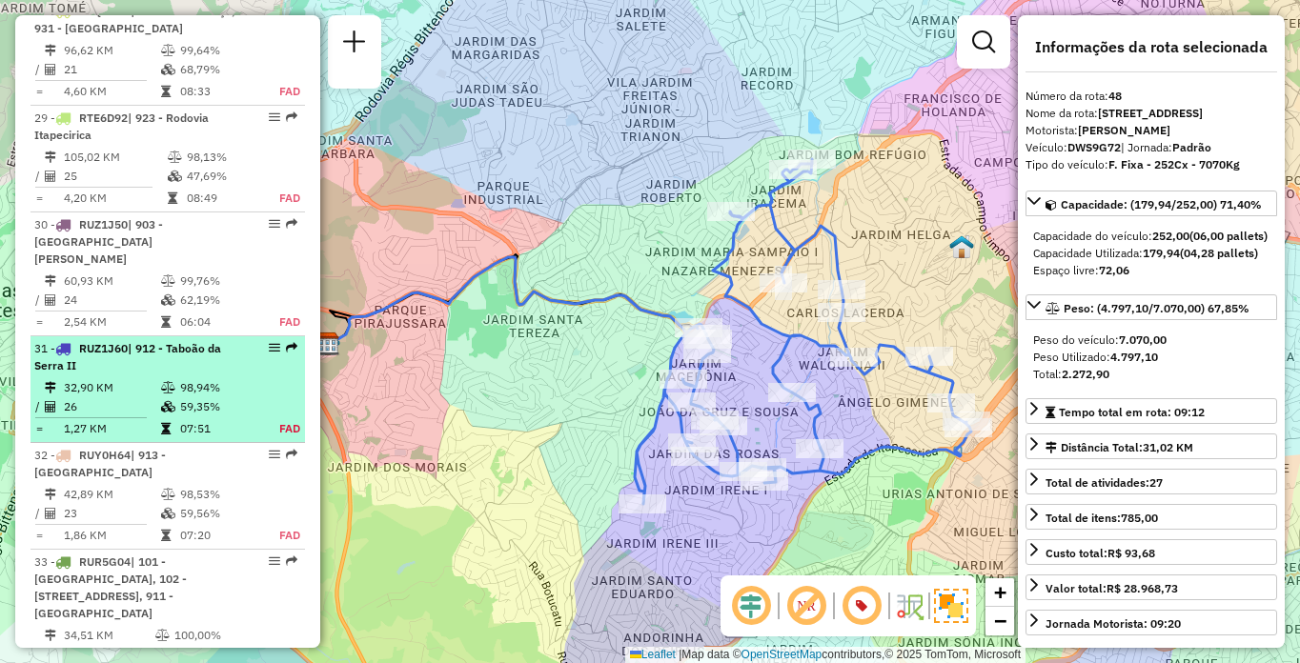
click at [249, 397] on td "59,35%" at bounding box center [218, 406] width 79 height 19
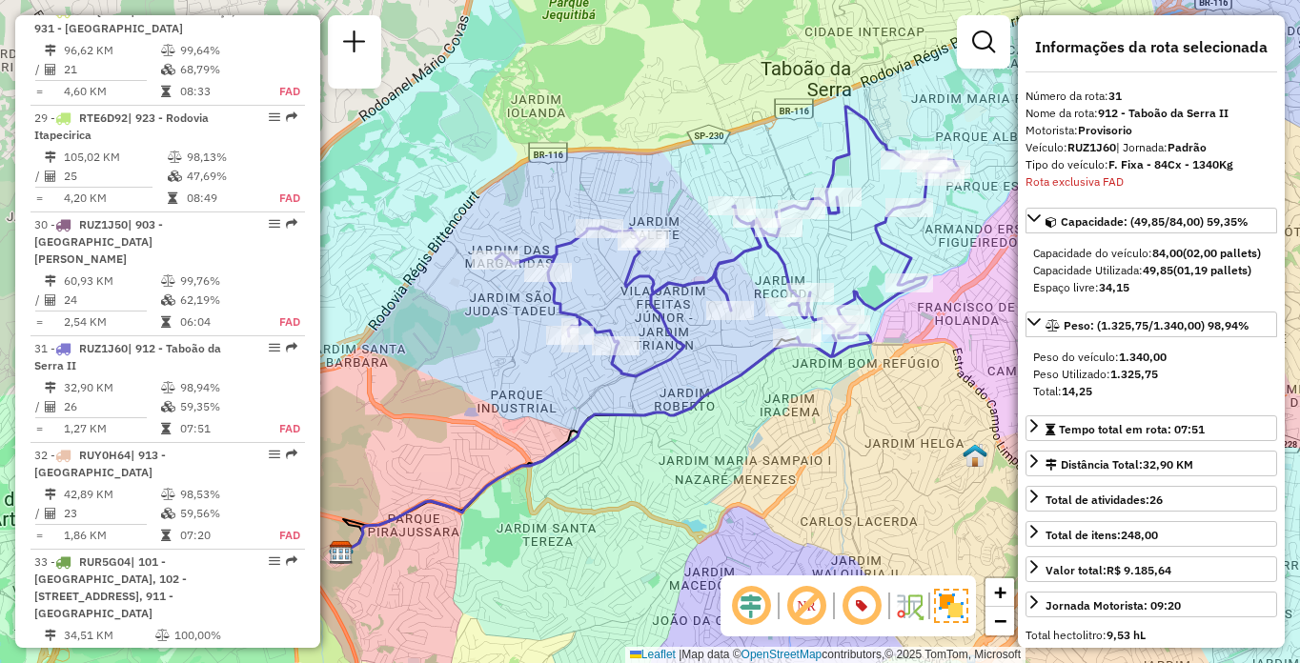
scroll to position [3874, 0]
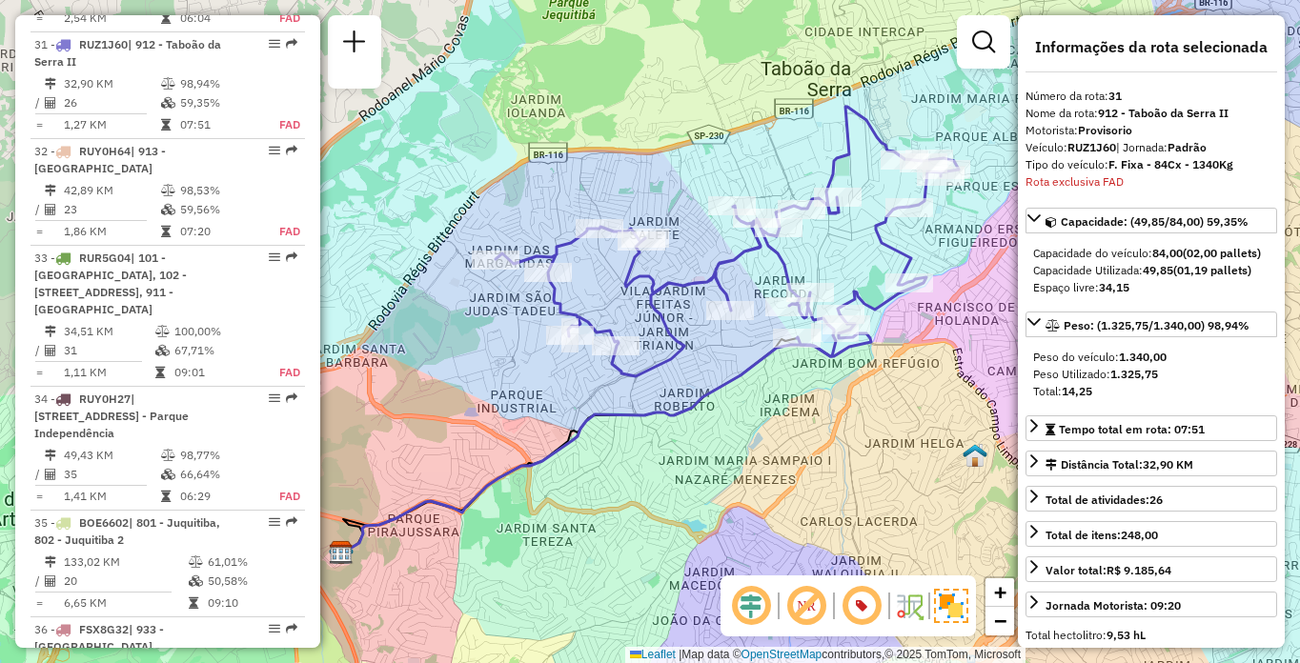
click at [619, 389] on div "Janela de atendimento Grade de atendimento Capacidade Transportadoras Veículos …" at bounding box center [650, 331] width 1300 height 663
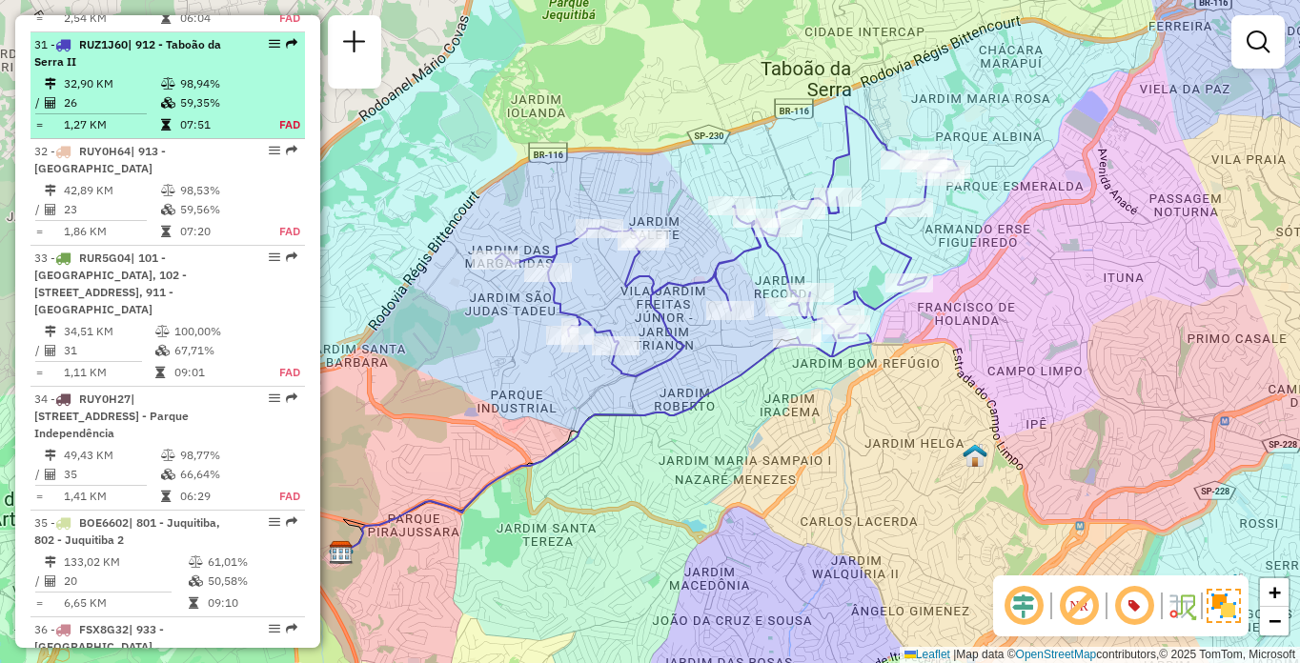
select select "**********"
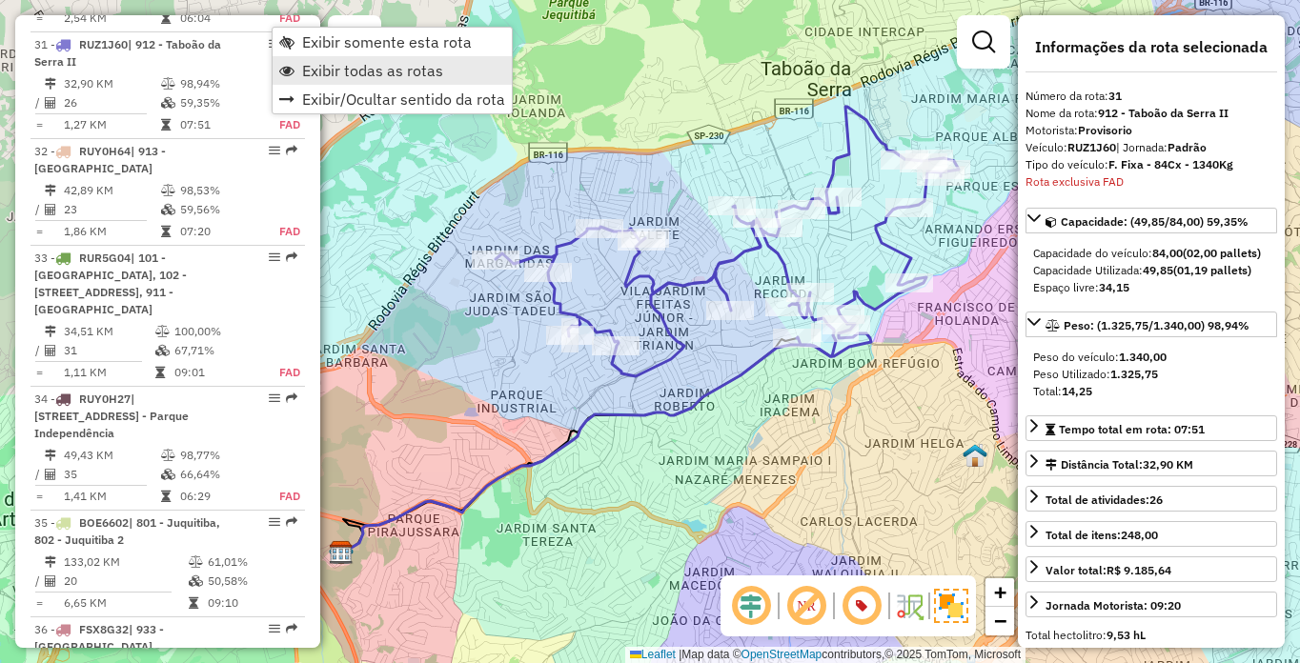
click at [406, 74] on span "Exibir todas as rotas" at bounding box center [372, 70] width 141 height 15
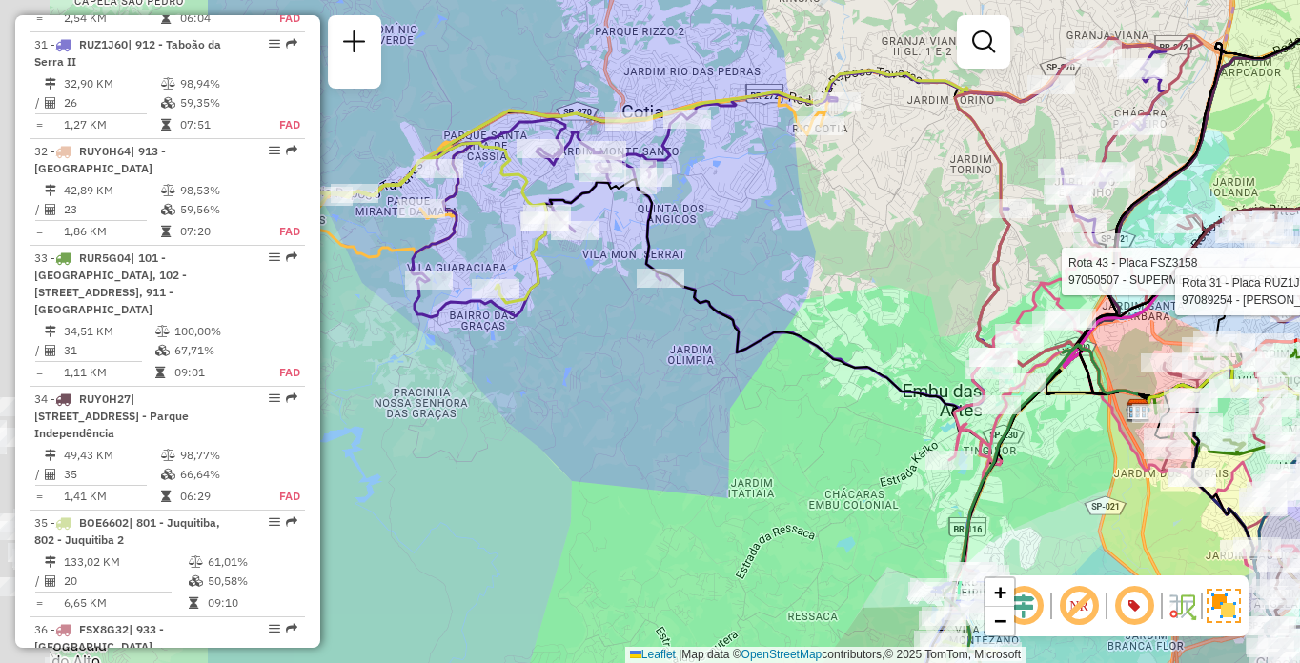
drag, startPoint x: 597, startPoint y: 221, endPoint x: 824, endPoint y: 218, distance: 227.8
click at [824, 218] on div "Rota 43 - Placa FSZ3158 97050507 - SUPERMERCADO F.P SAN Rota 31 - Placa RUZ1J60…" at bounding box center [650, 331] width 1300 height 663
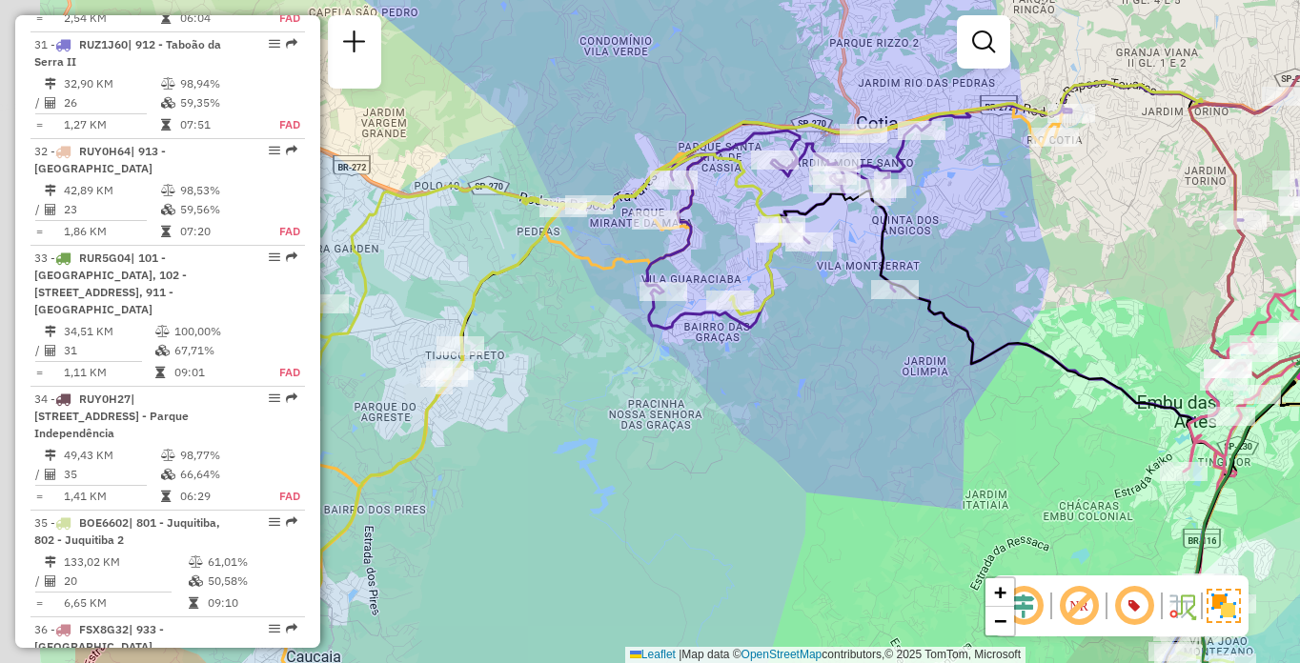
drag, startPoint x: 502, startPoint y: 264, endPoint x: 709, endPoint y: 278, distance: 207.3
click at [709, 277] on div "Rota 43 - Placa FSZ3158 97050507 - SUPERMERCADO F.P SAN Rota 31 - Placa RUZ1J60…" at bounding box center [650, 331] width 1300 height 663
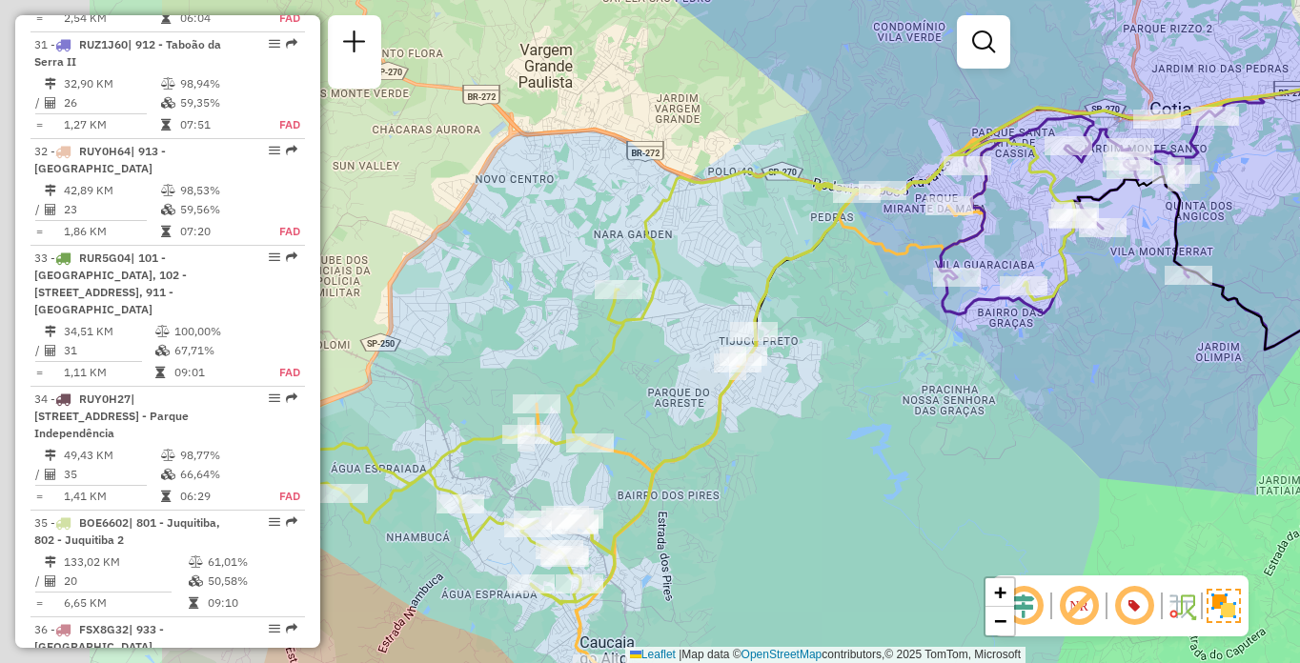
drag, startPoint x: 649, startPoint y: 265, endPoint x: 814, endPoint y: 247, distance: 165.9
click at [814, 247] on icon at bounding box center [1211, 239] width 931 height 342
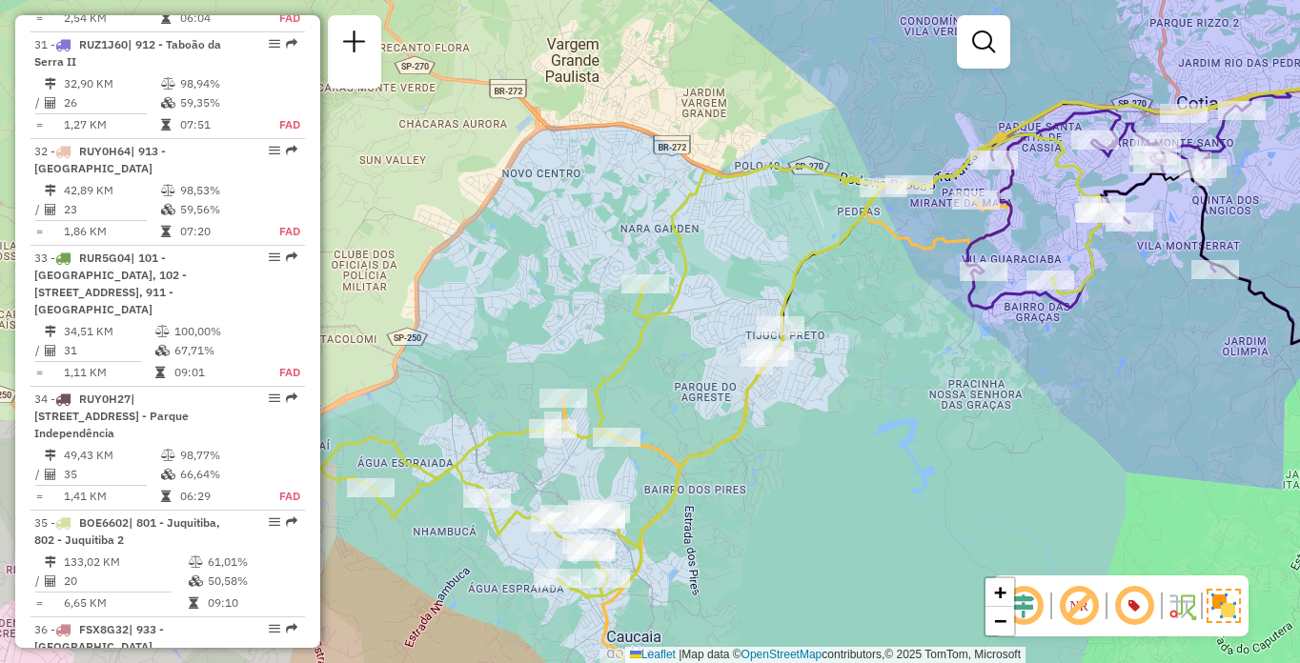
click at [1130, 380] on div "Rota 43 - Placa FSZ3158 97050507 - SUPERMERCADO F.P SAN Rota 31 - Placa RUZ1J60…" at bounding box center [650, 331] width 1300 height 663
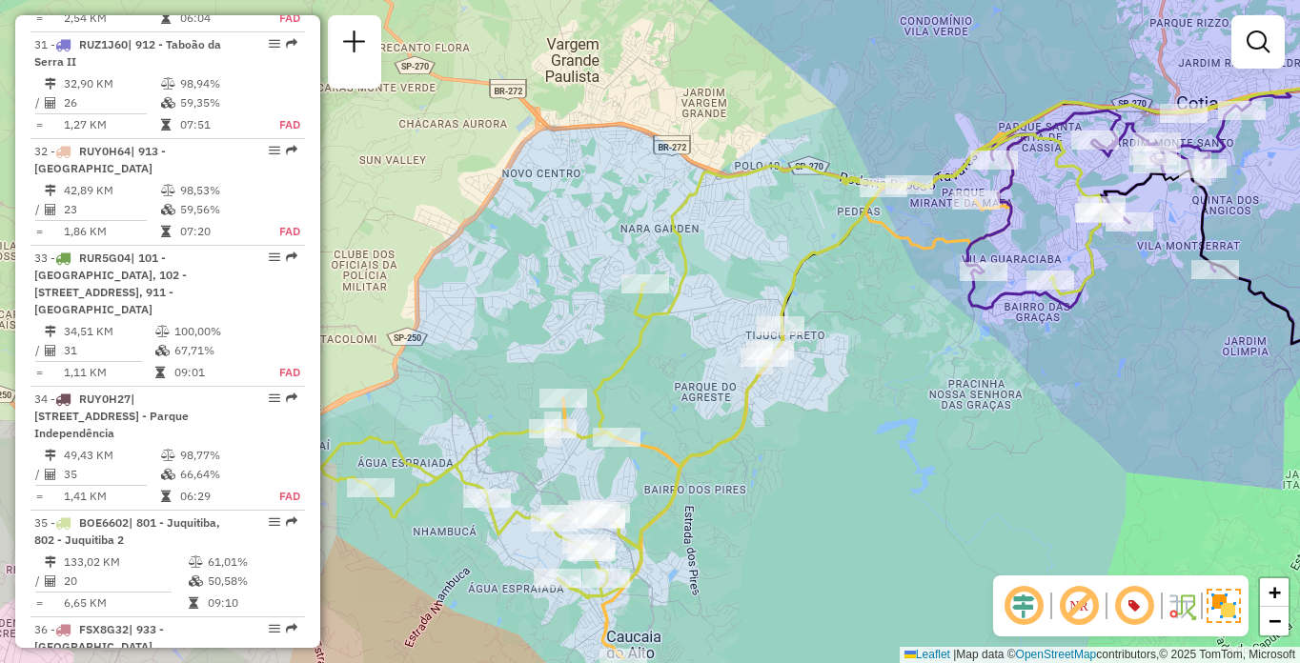
click at [1236, 403] on div "Janela de atendimento Grade de atendimento Capacidade Transportadoras Veículos …" at bounding box center [650, 331] width 1300 height 663
click at [1038, 318] on div "Janela de atendimento Grade de atendimento Capacidade Transportadoras Veículos …" at bounding box center [650, 331] width 1300 height 663
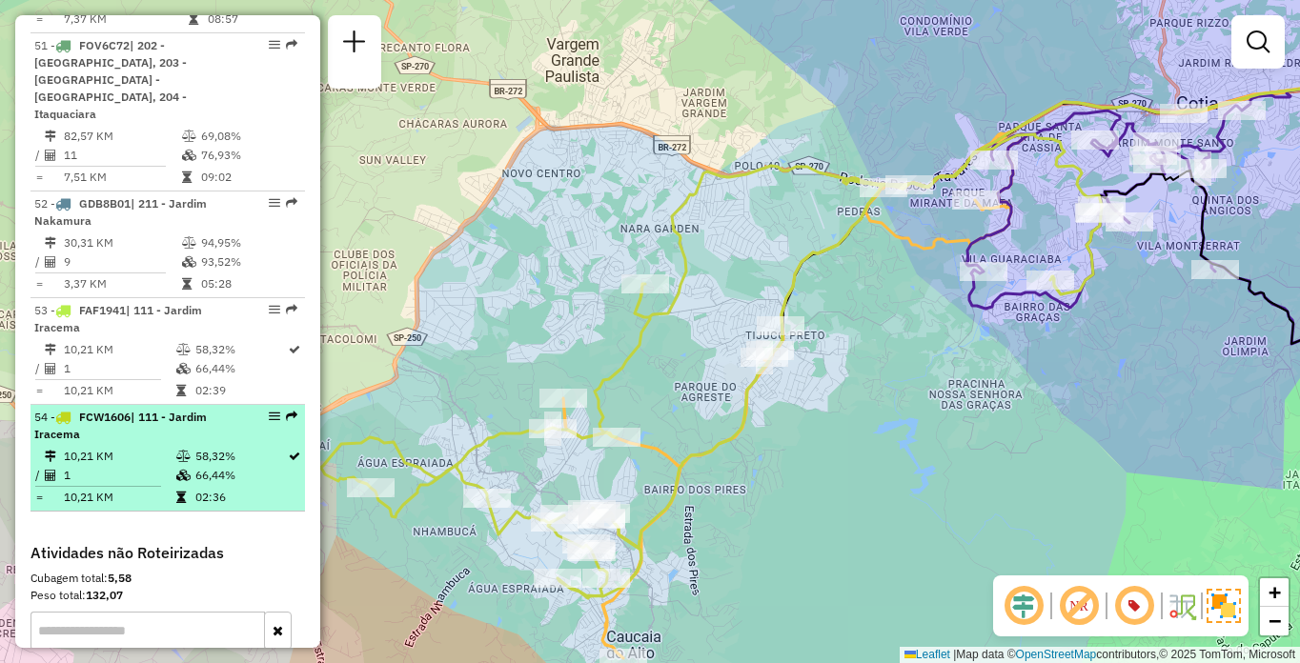
click at [66, 410] on span "| 111 - Jardim Iracema" at bounding box center [120, 425] width 173 height 31
select select "**********"
